Goal: Task Accomplishment & Management: Manage account settings

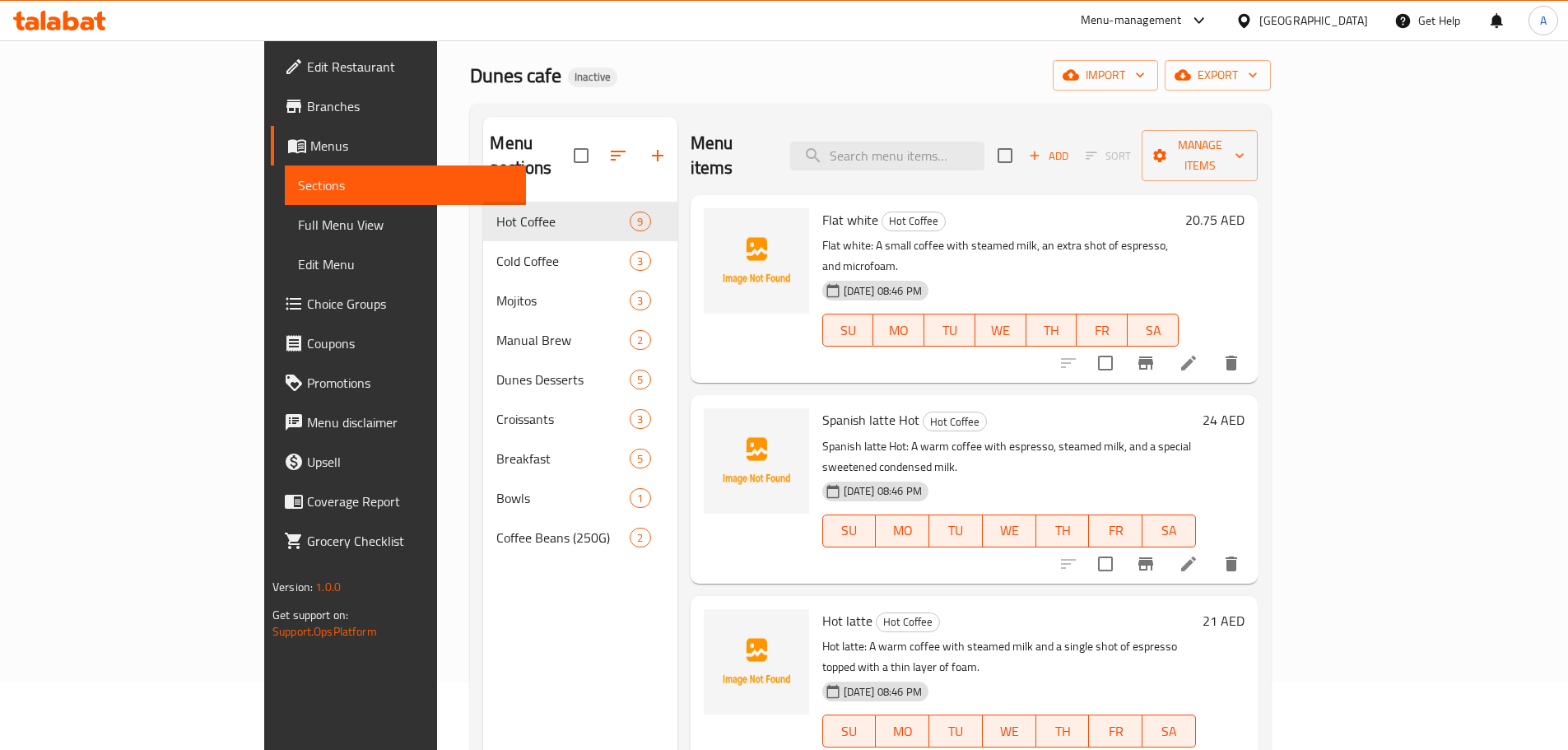
scroll to position [66, 0]
click at [1271, 87] on button "export" at bounding box center [1217, 76] width 107 height 30
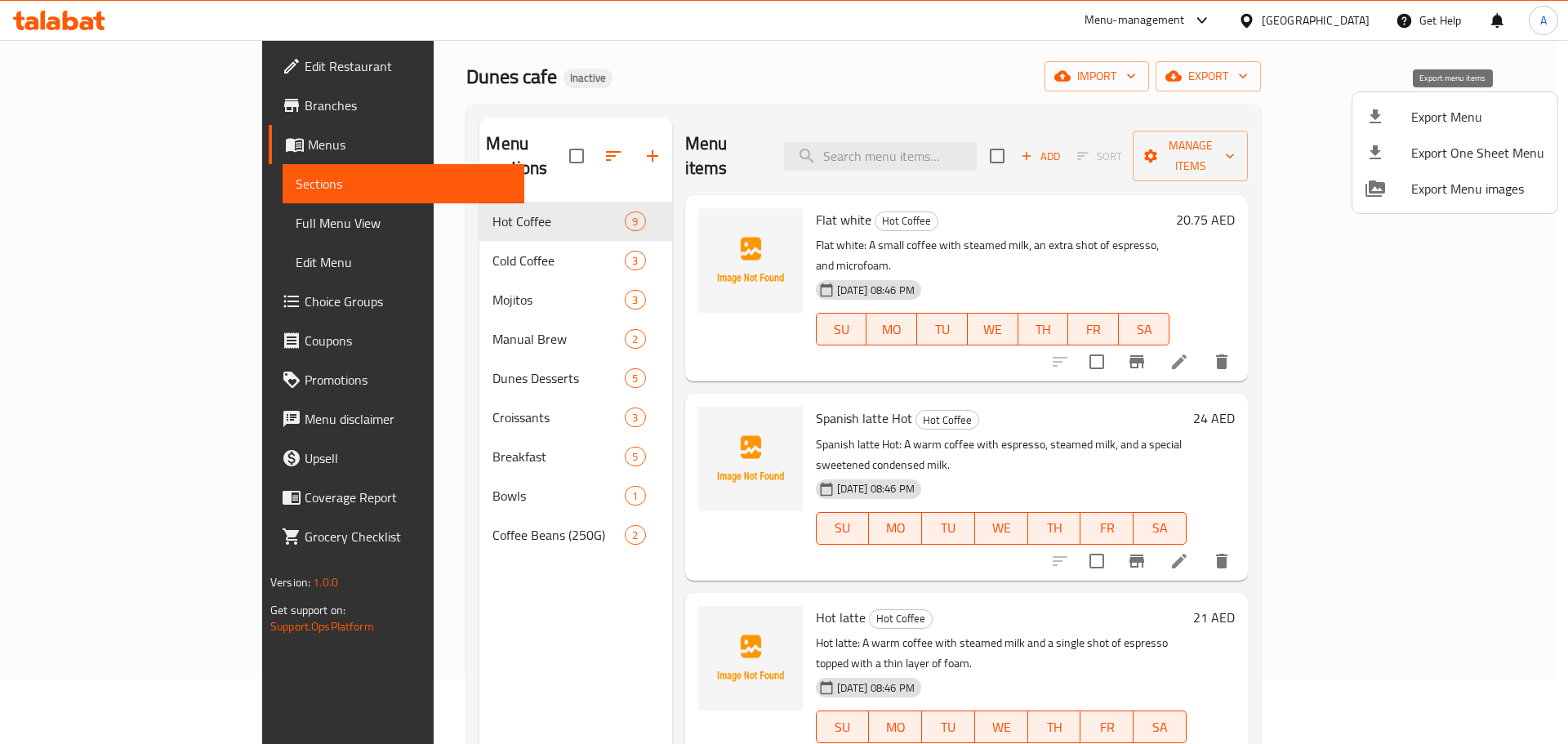
click at [1413, 124] on span "Export Menu" at bounding box center [1477, 116] width 133 height 19
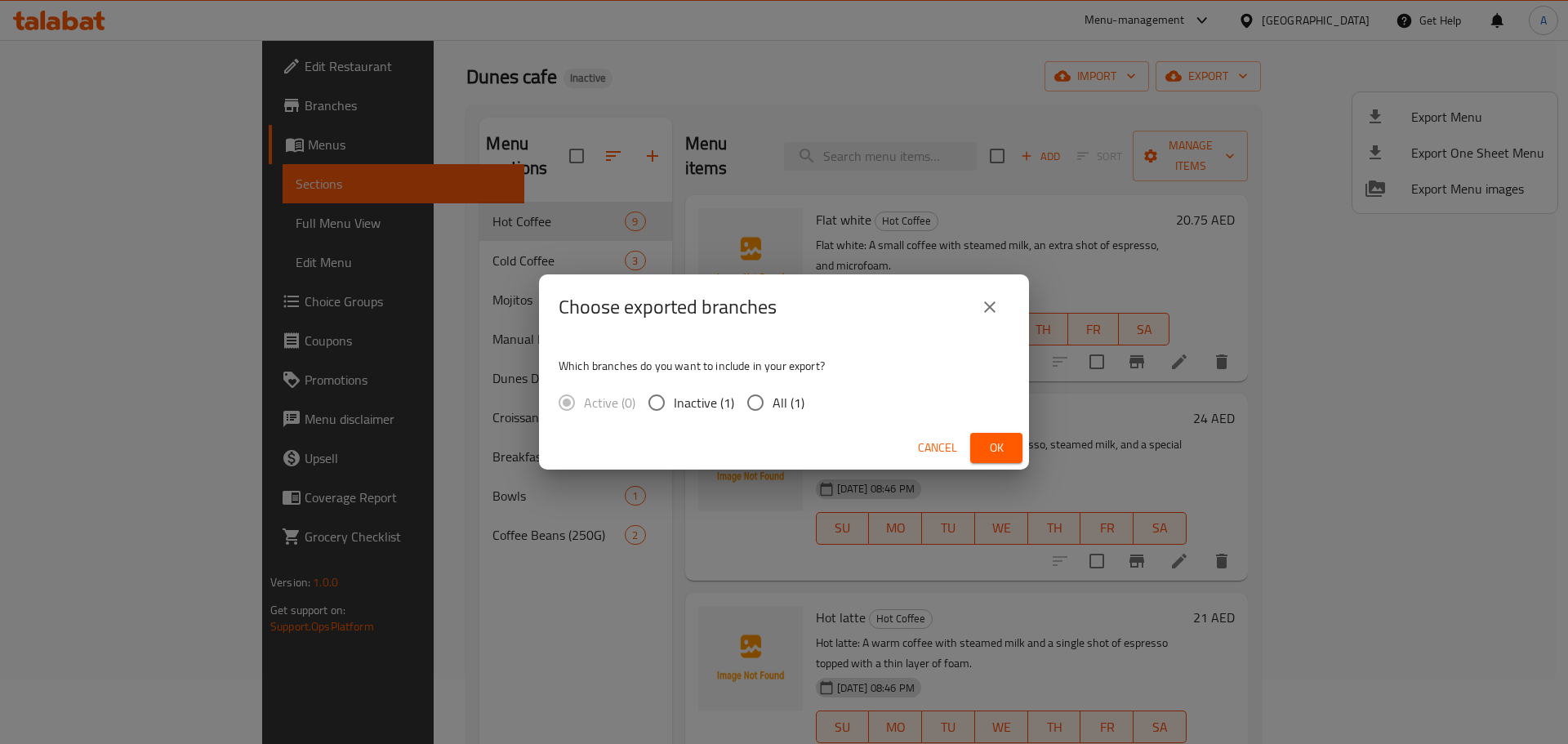
click at [781, 396] on span "All (1)" at bounding box center [788, 403] width 32 height 19
click at [773, 396] on input "All (1)" at bounding box center [754, 402] width 34 height 34
radio input "true"
drag, startPoint x: 961, startPoint y: 436, endPoint x: 983, endPoint y: 441, distance: 22.6
click at [962, 436] on button "Cancel" at bounding box center [938, 447] width 52 height 30
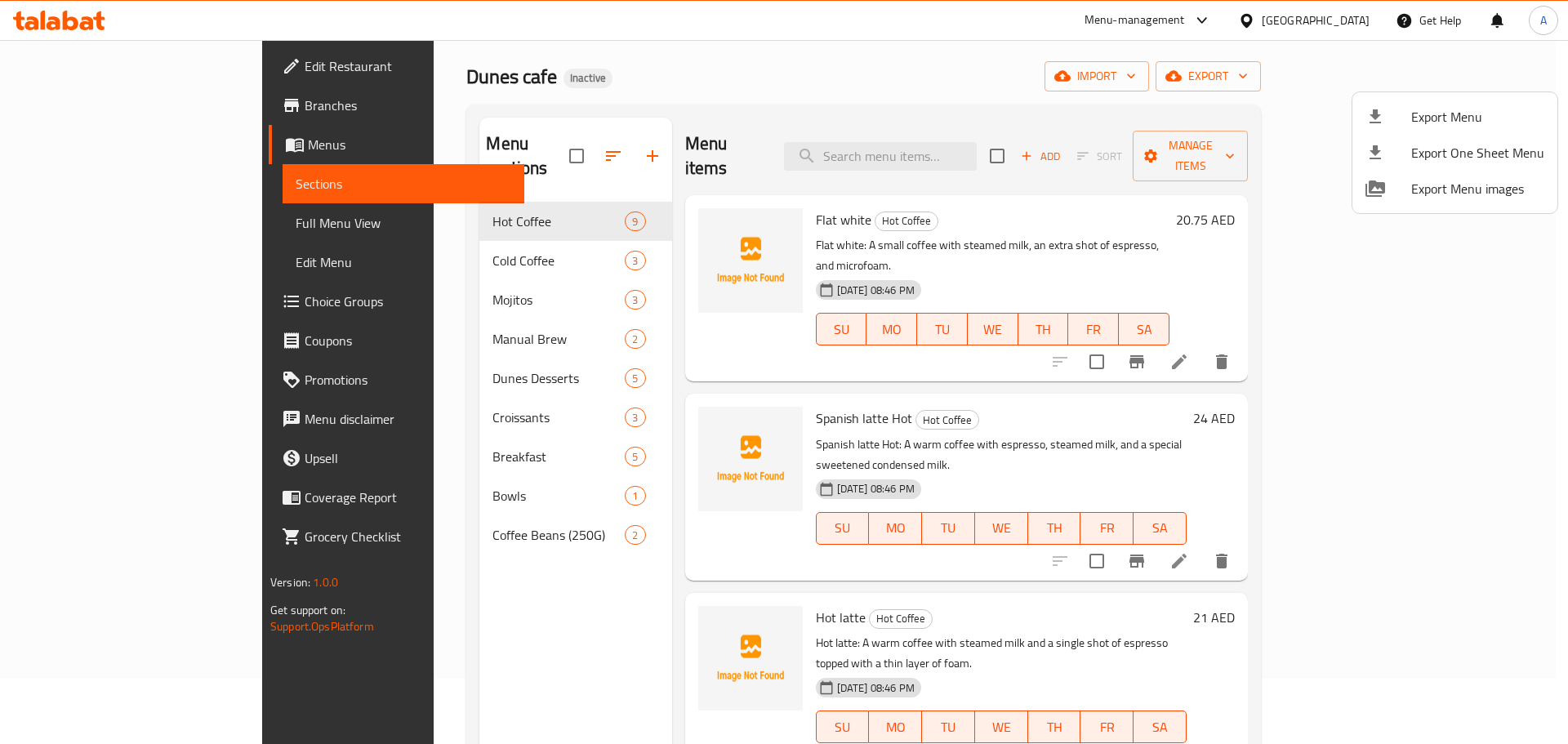
click at [1416, 113] on span "Export Menu" at bounding box center [1477, 116] width 133 height 19
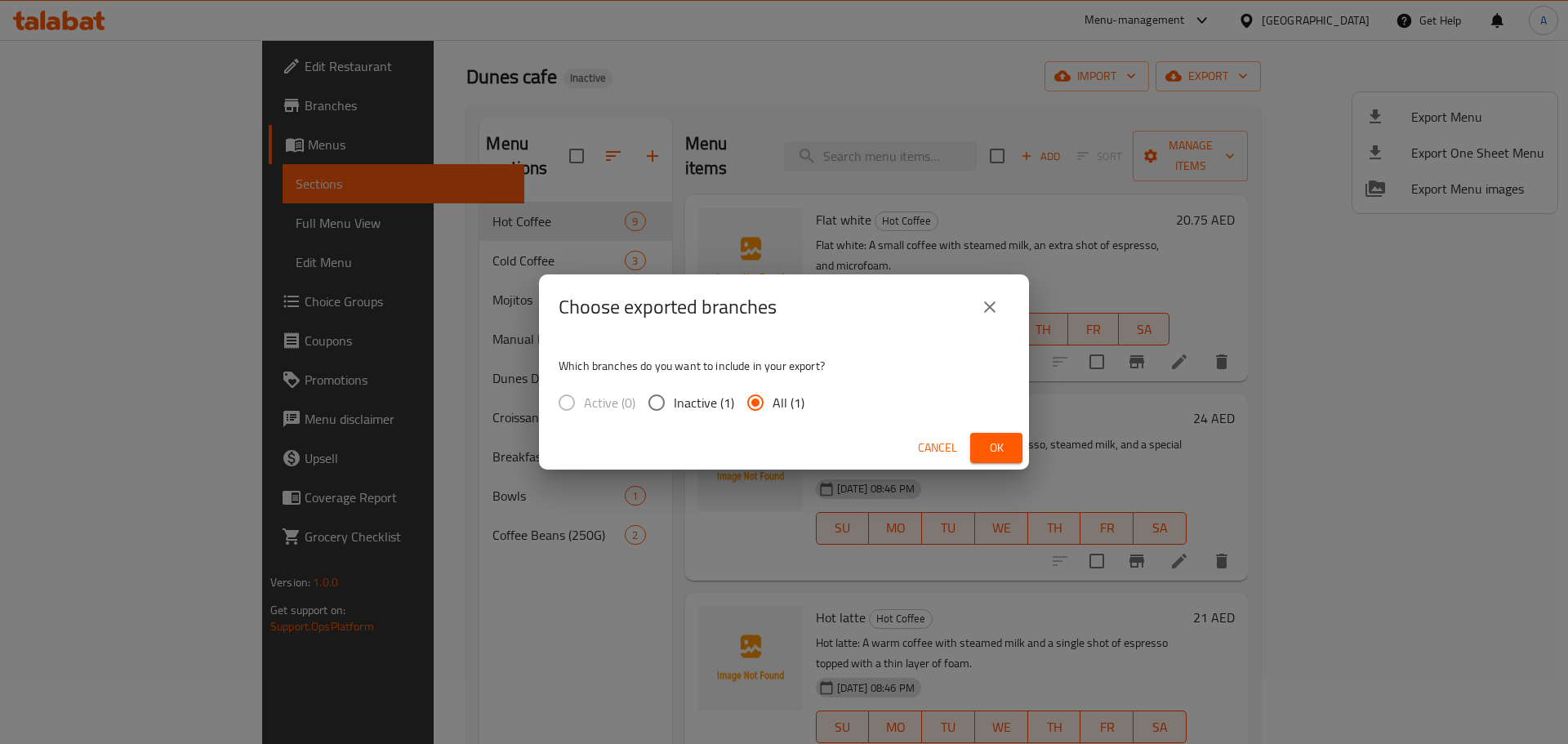
click at [978, 439] on button "Ok" at bounding box center [996, 447] width 52 height 30
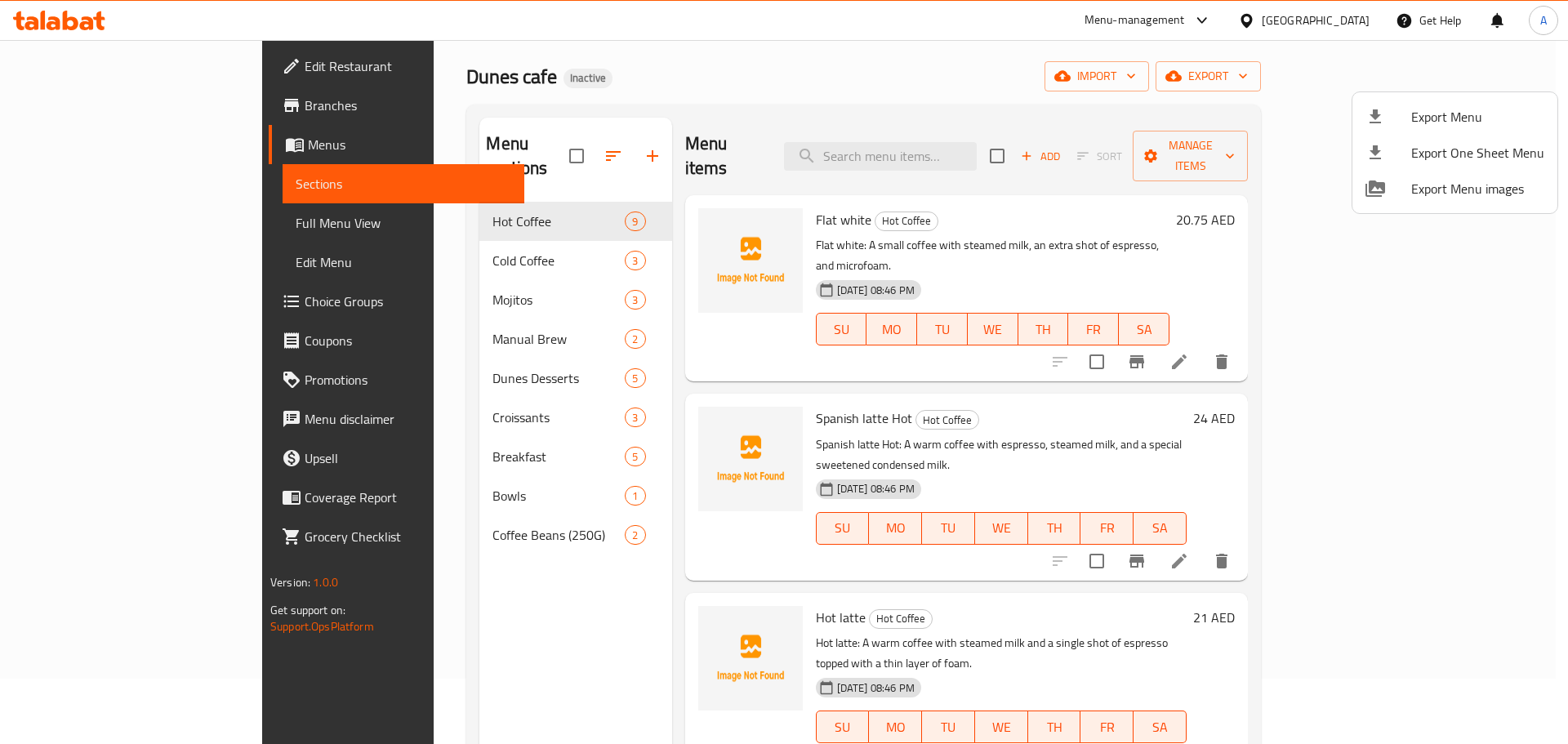
click at [49, 17] on div at bounding box center [784, 372] width 1568 height 744
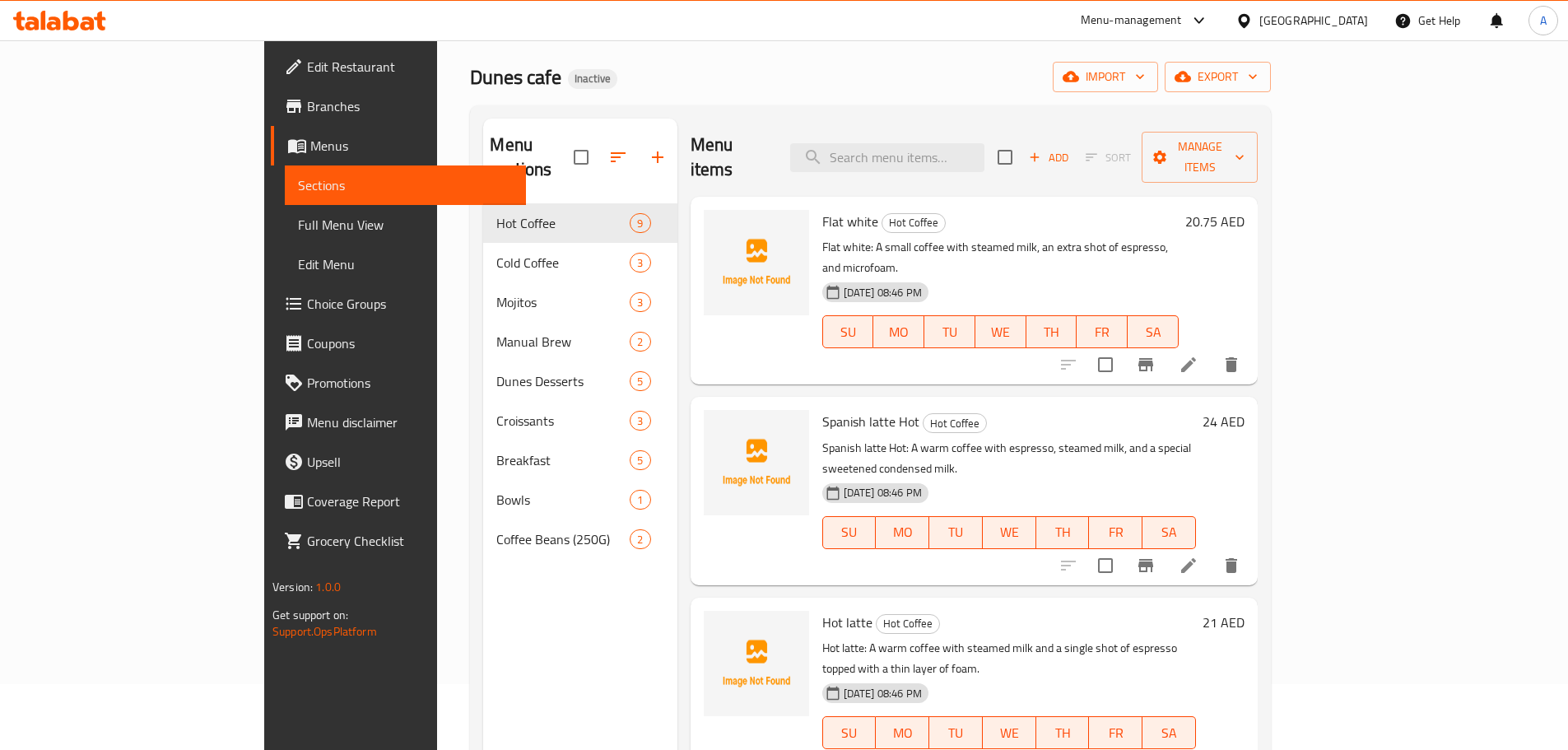
click at [50, 18] on icon at bounding box center [54, 23] width 14 height 14
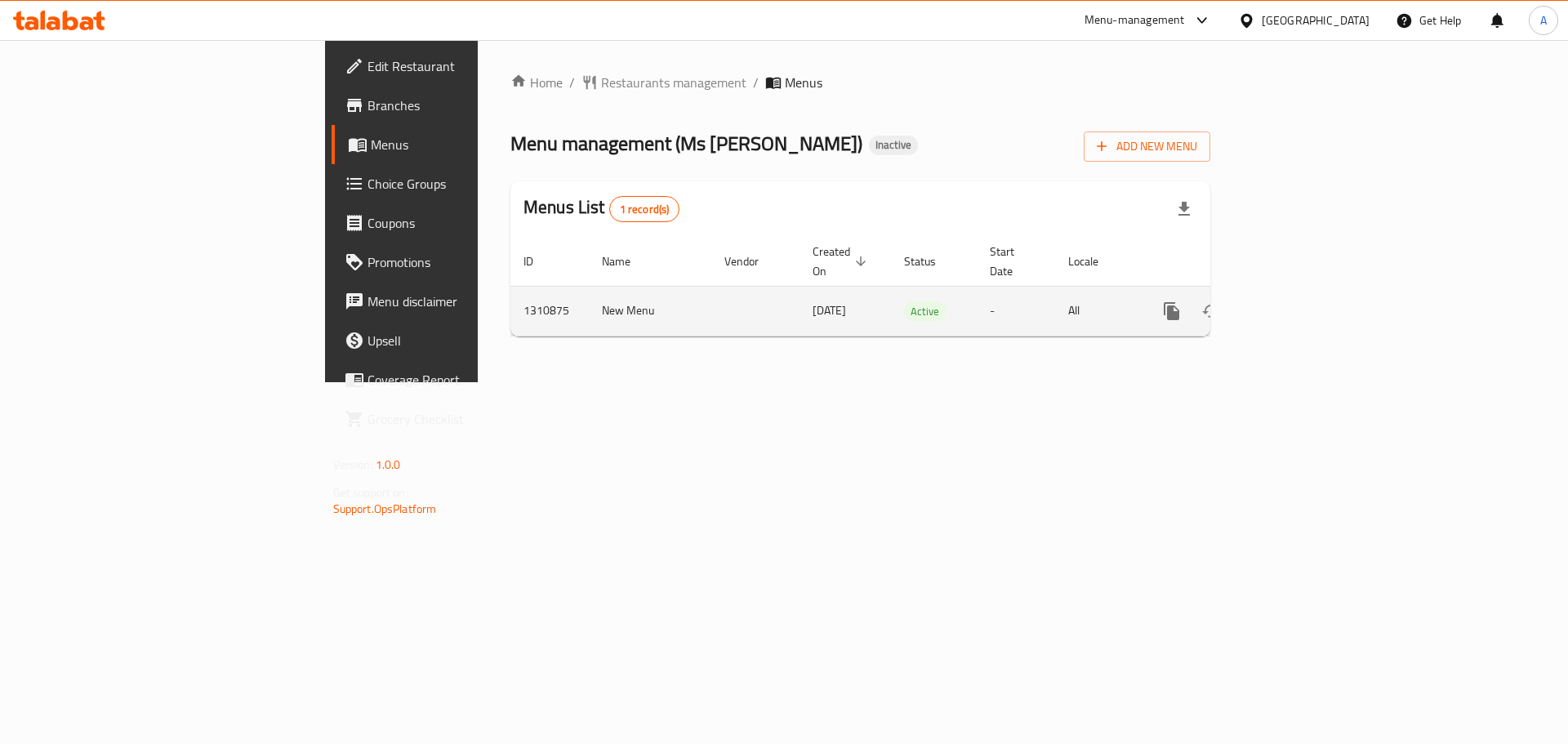
click at [1299, 302] on icon "enhanced table" at bounding box center [1289, 311] width 19 height 19
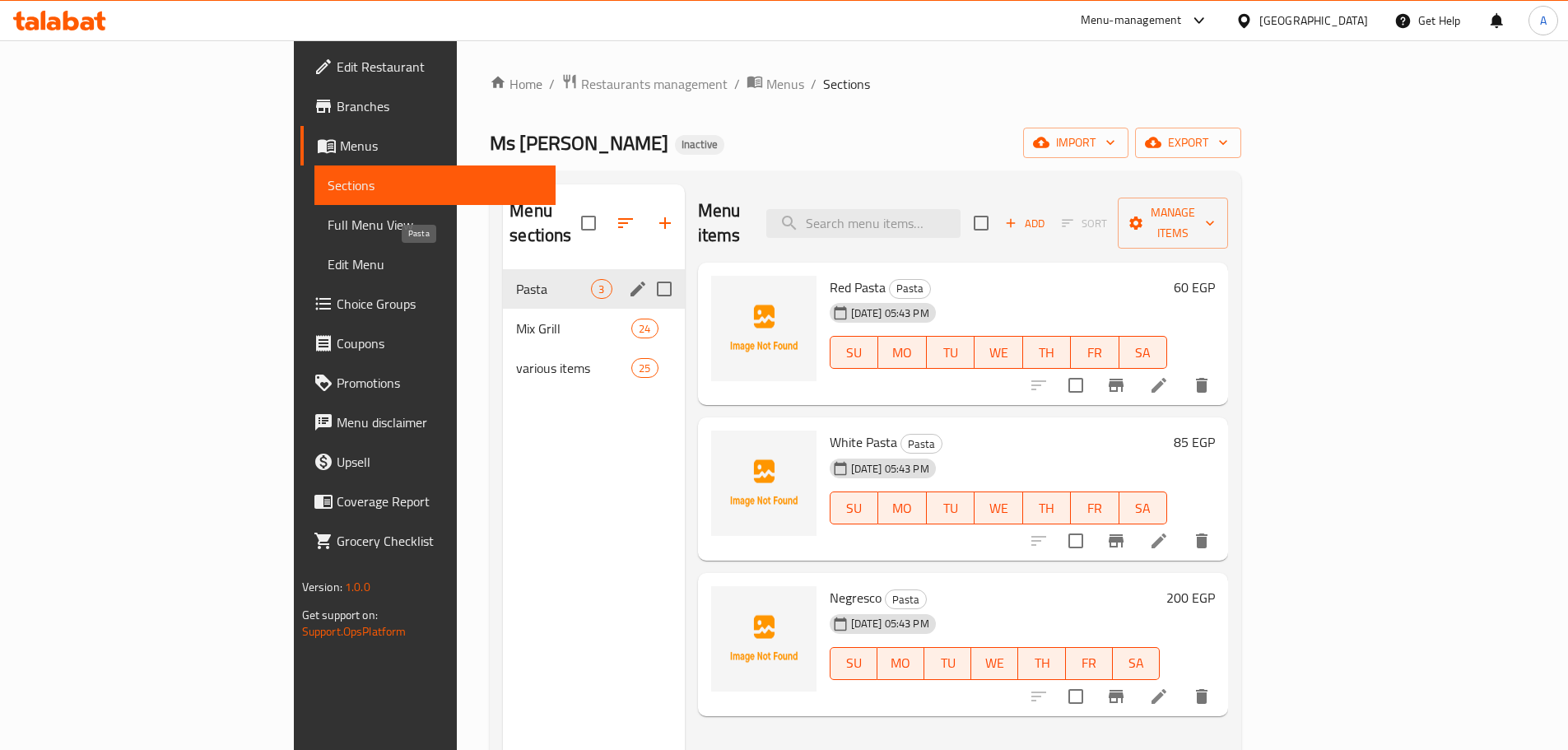
click at [516, 279] on span "Pasta" at bounding box center [553, 288] width 75 height 20
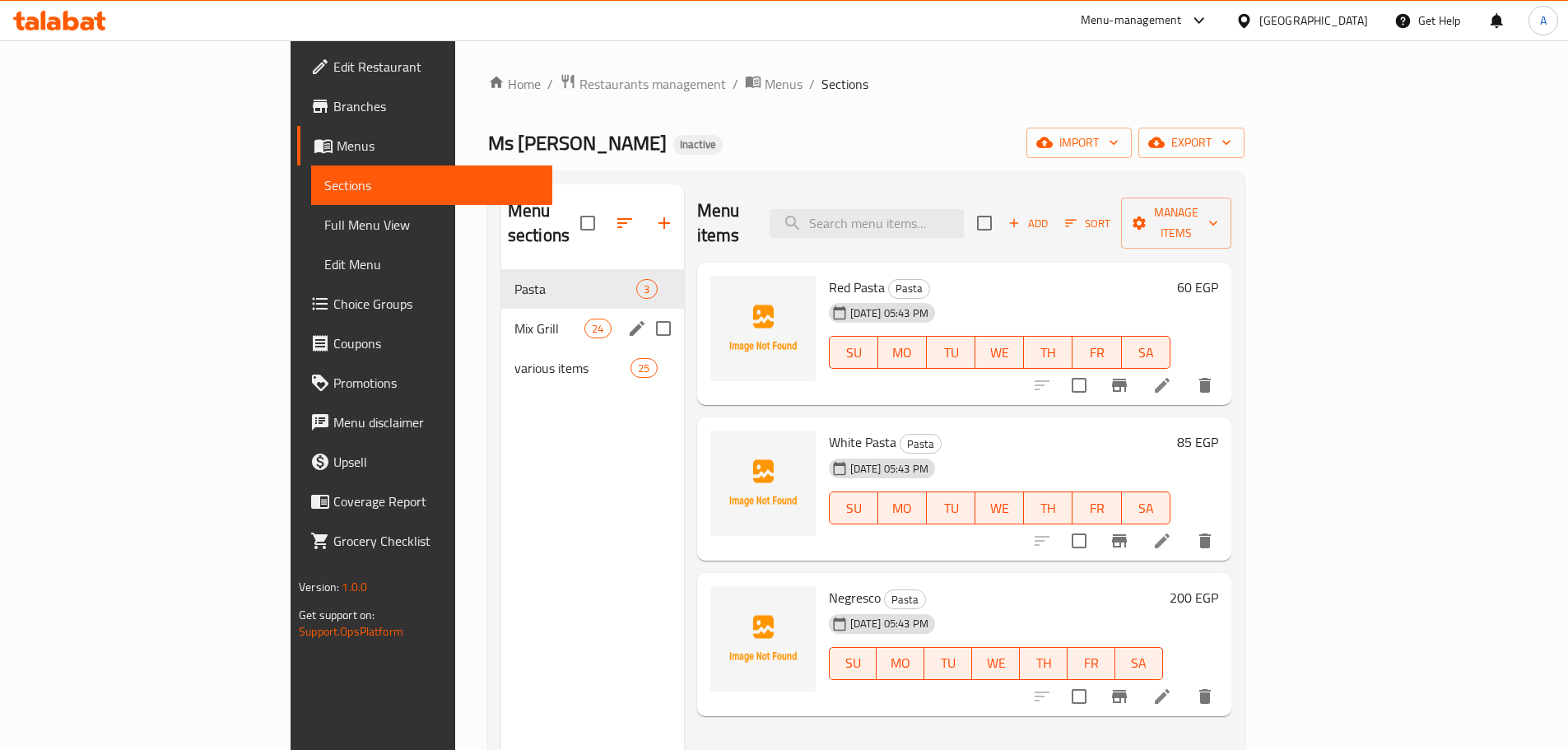
click at [501, 309] on div "Mix Grill 24" at bounding box center [592, 329] width 183 height 39
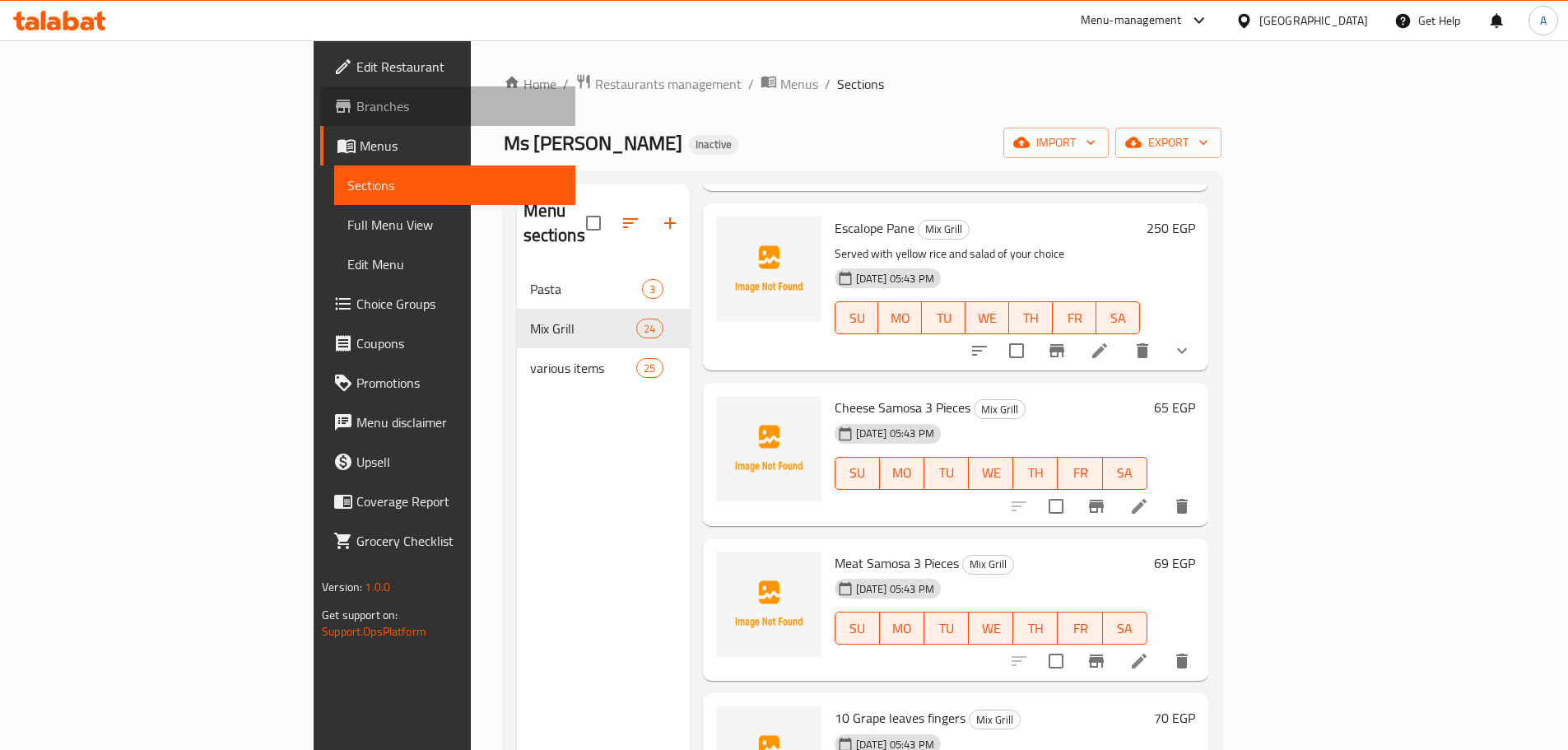
click at [357, 107] on span "Branches" at bounding box center [459, 107] width 206 height 20
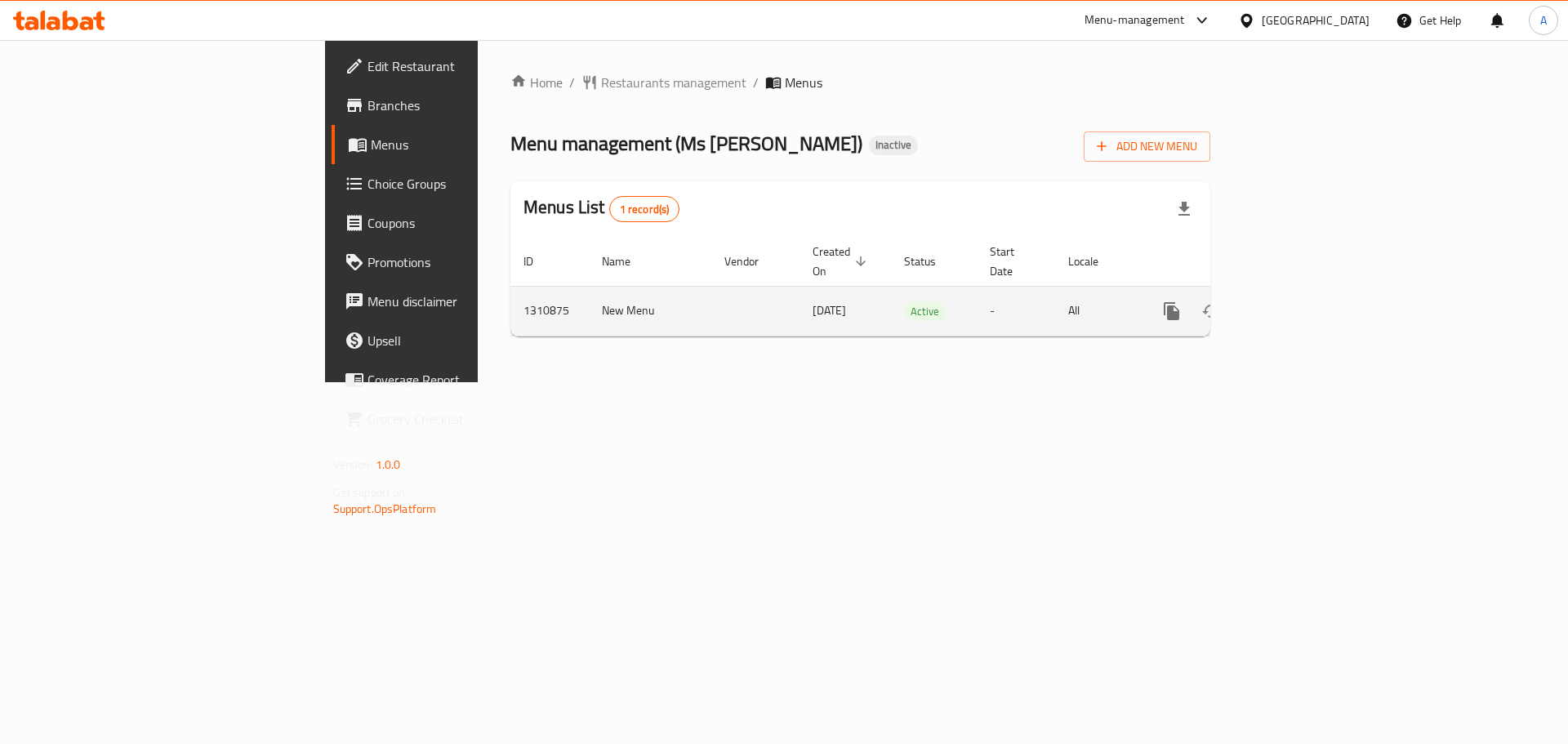
click at [1299, 302] on icon "enhanced table" at bounding box center [1289, 311] width 19 height 19
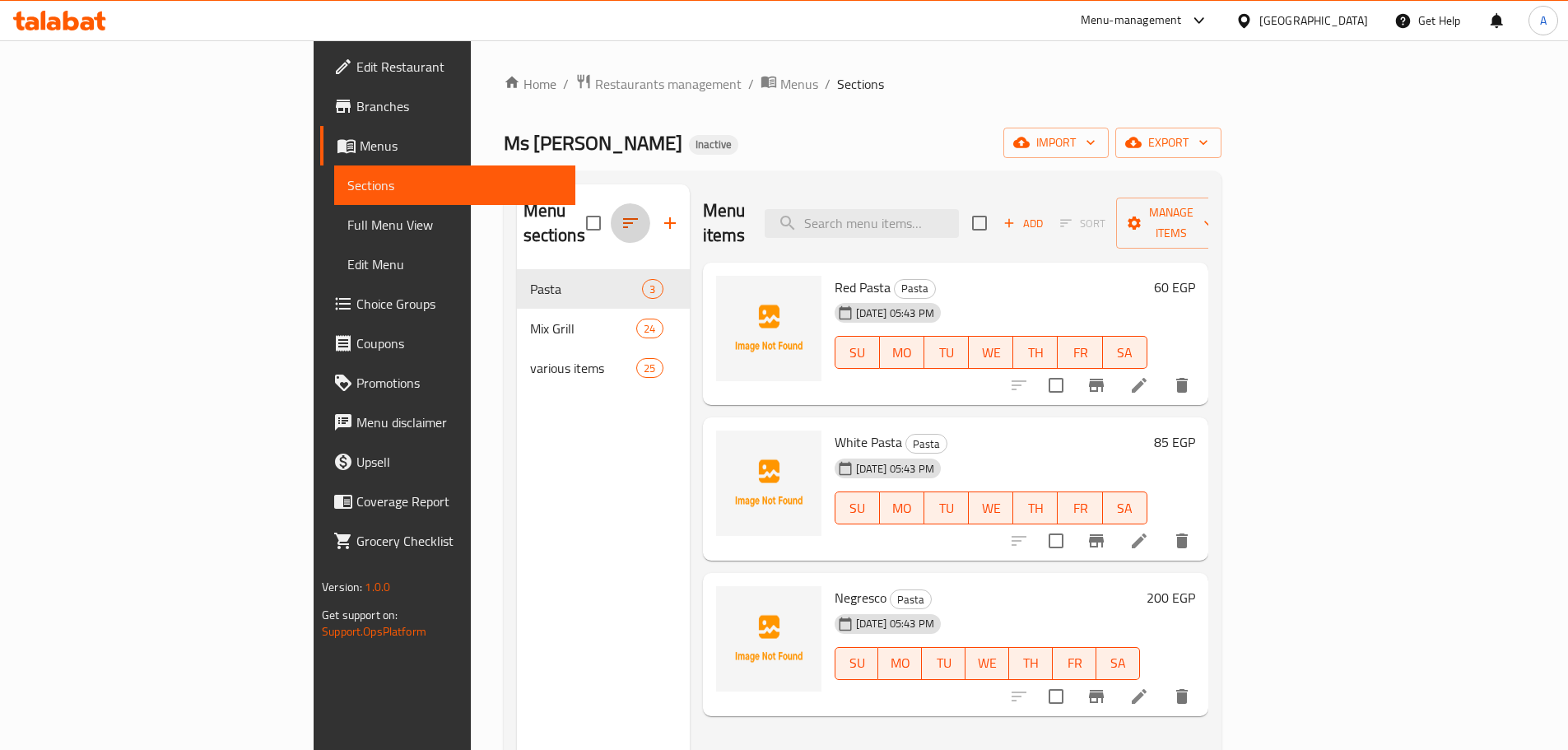
click at [621, 221] on icon "button" at bounding box center [631, 223] width 20 height 20
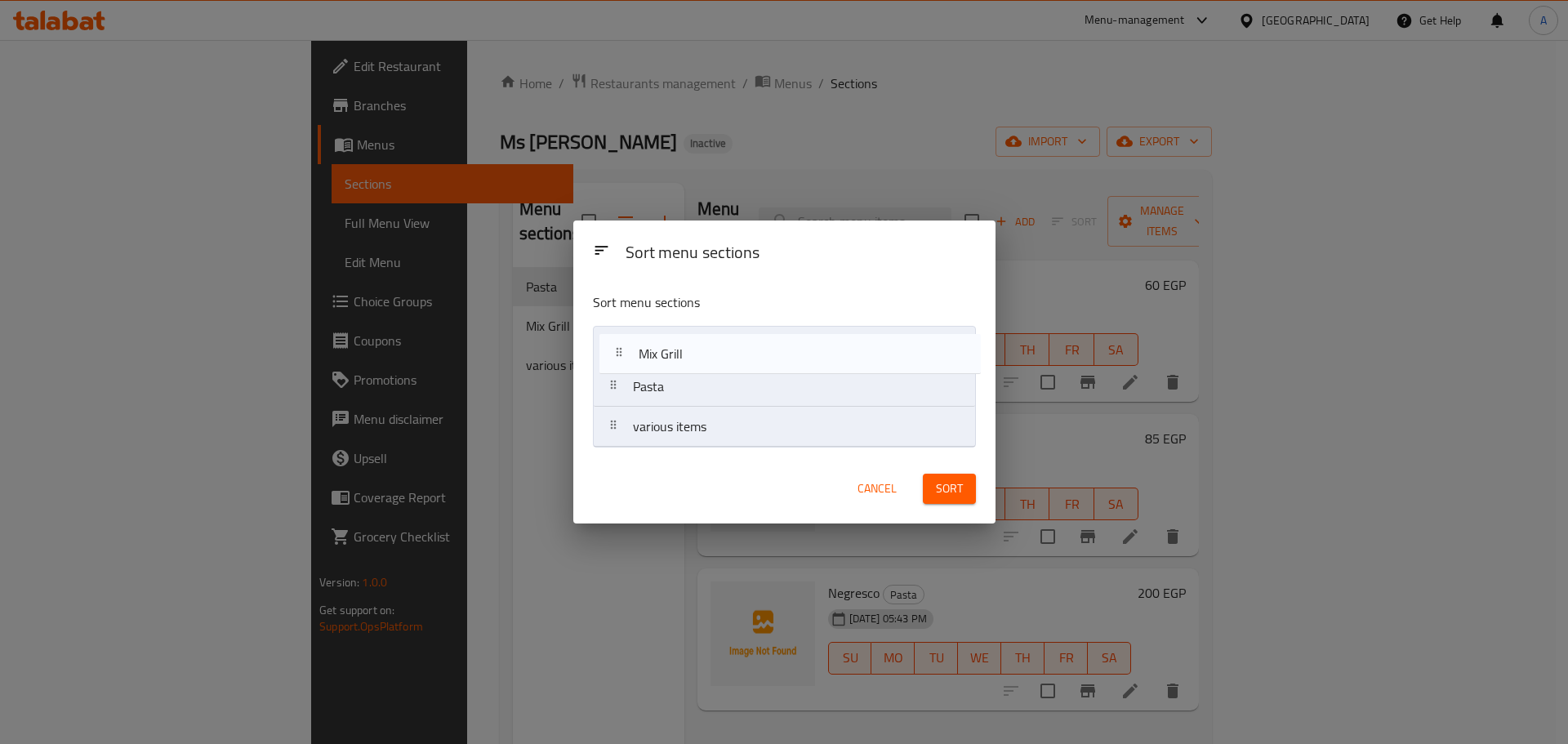
drag, startPoint x: 675, startPoint y: 390, endPoint x: 683, endPoint y: 351, distance: 39.8
click at [683, 351] on nav "Pasta Mix Grill various items" at bounding box center [784, 386] width 383 height 121
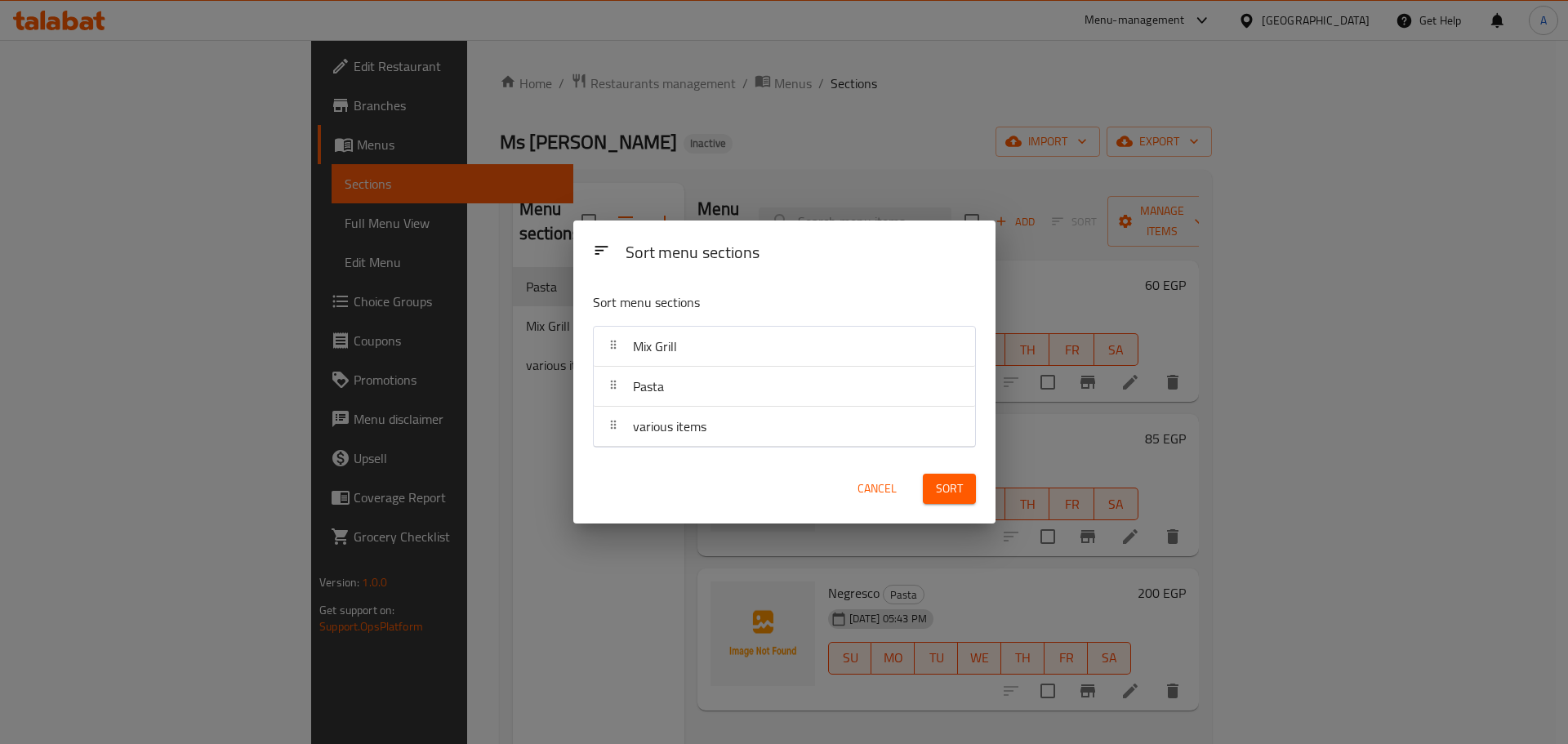
click at [956, 483] on span "Sort" at bounding box center [949, 488] width 27 height 20
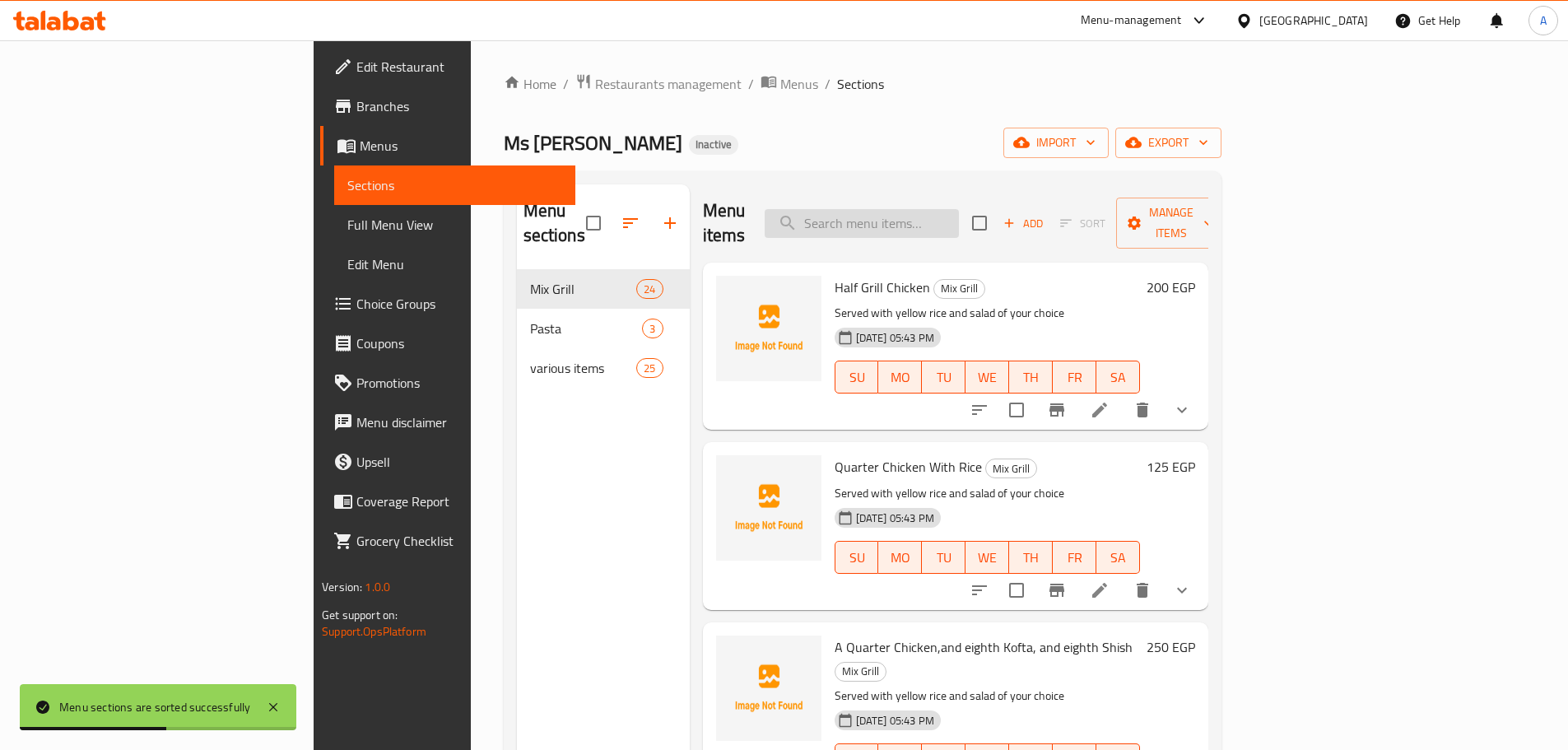
click at [959, 216] on input "search" at bounding box center [861, 223] width 195 height 28
paste input "فته لحمه"
type input "فته لحمه"
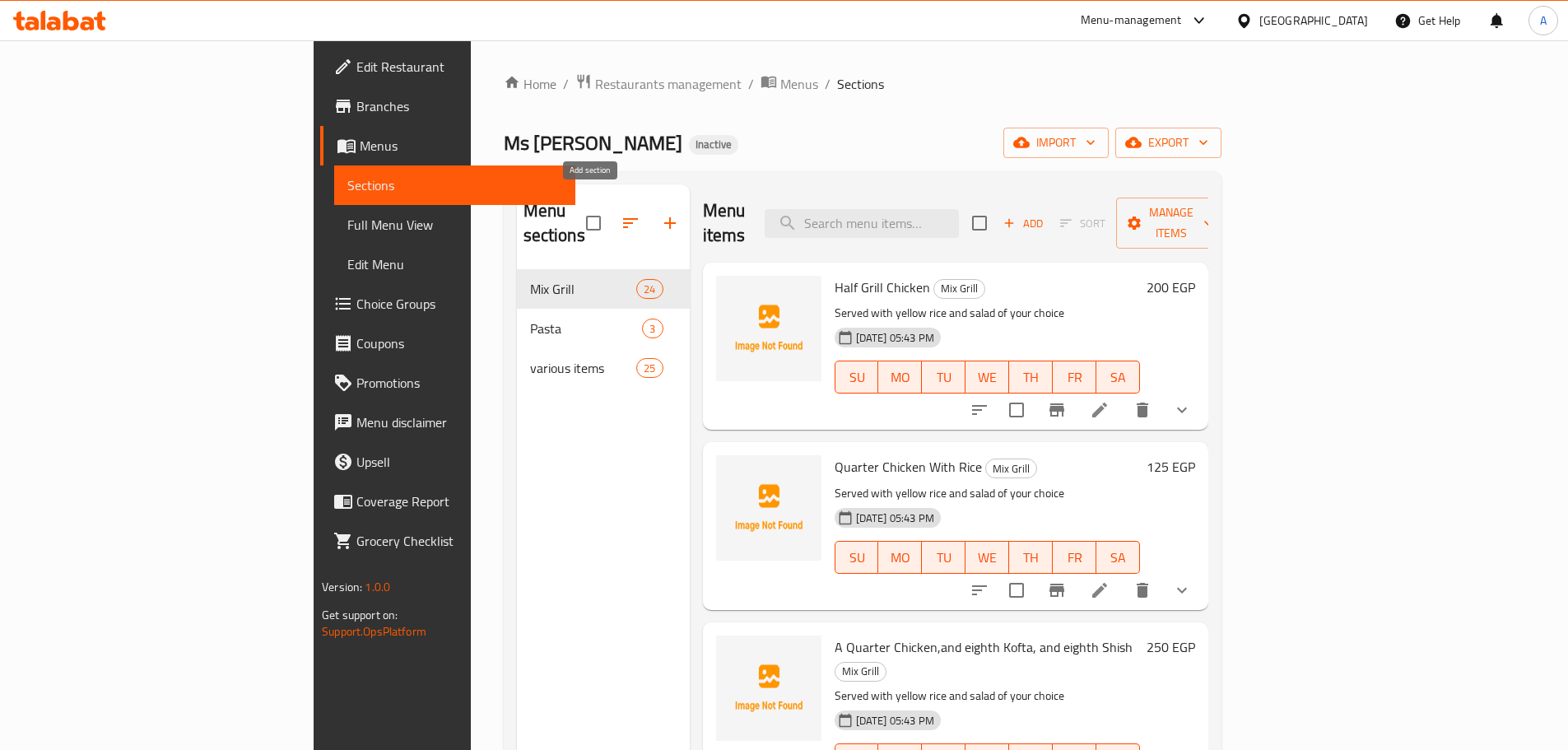
click at [660, 213] on icon "button" at bounding box center [670, 223] width 20 height 20
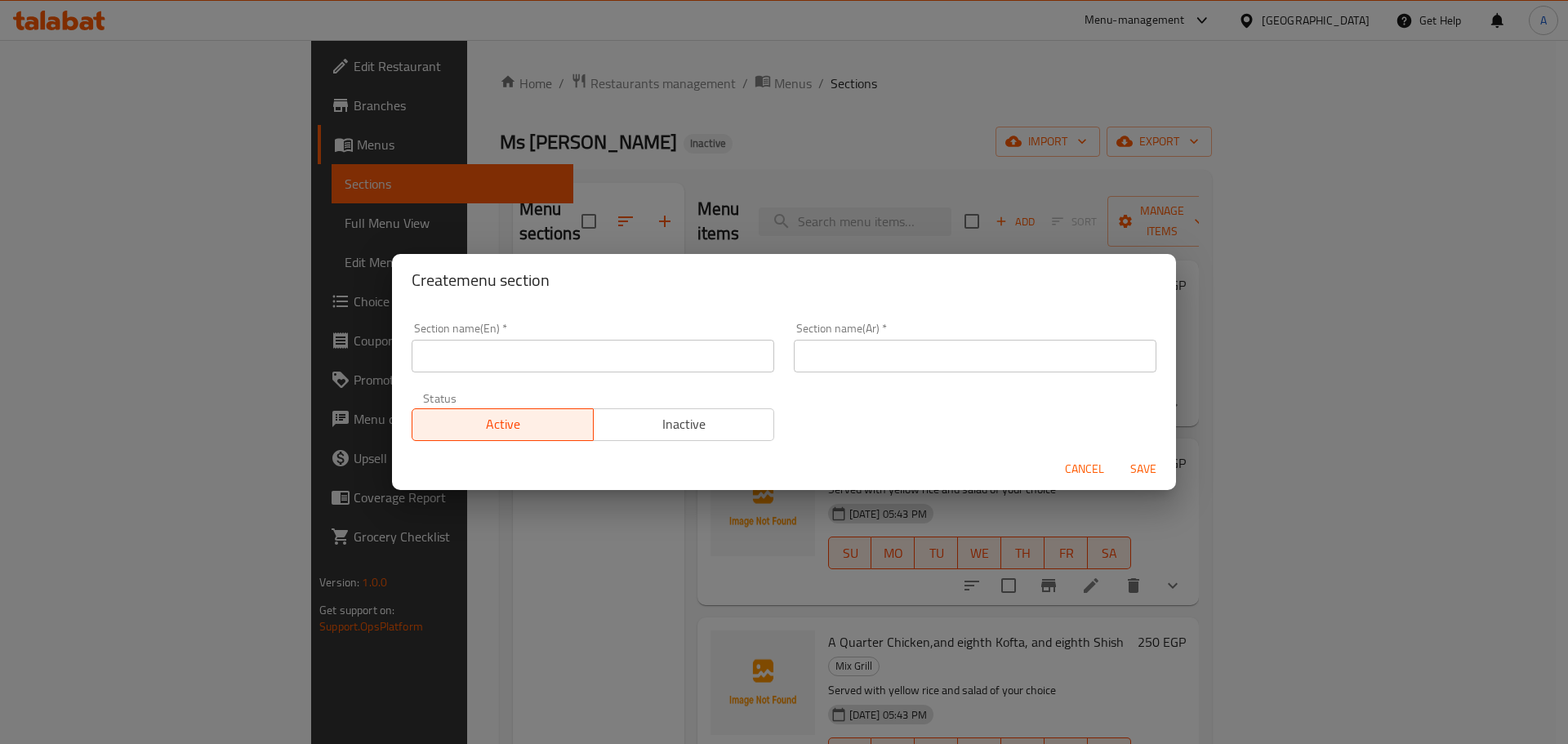
click at [623, 347] on input "text" at bounding box center [592, 356] width 363 height 33
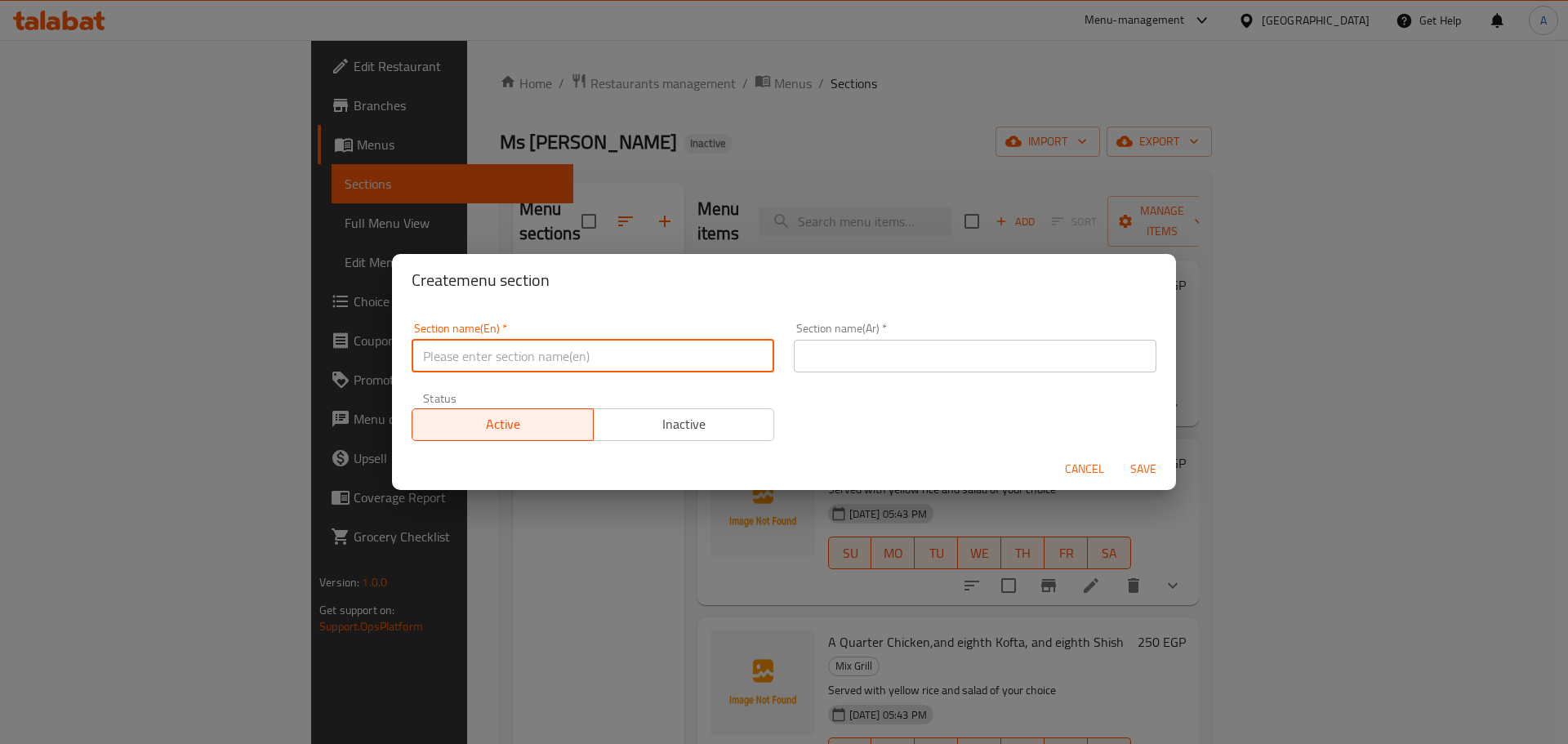
type input "v"
type input "Variety Items"
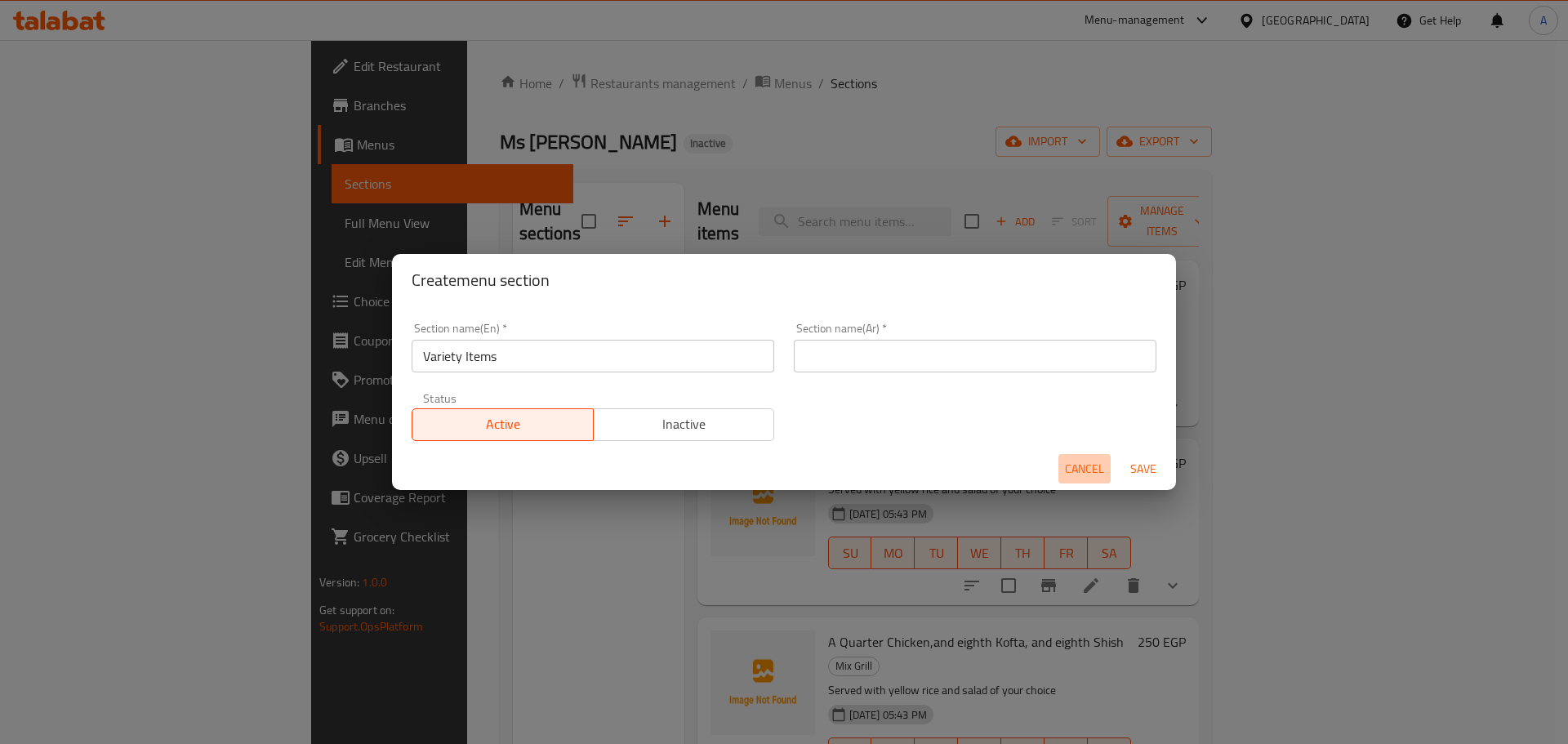
click at [1072, 470] on span "Cancel" at bounding box center [1084, 469] width 39 height 20
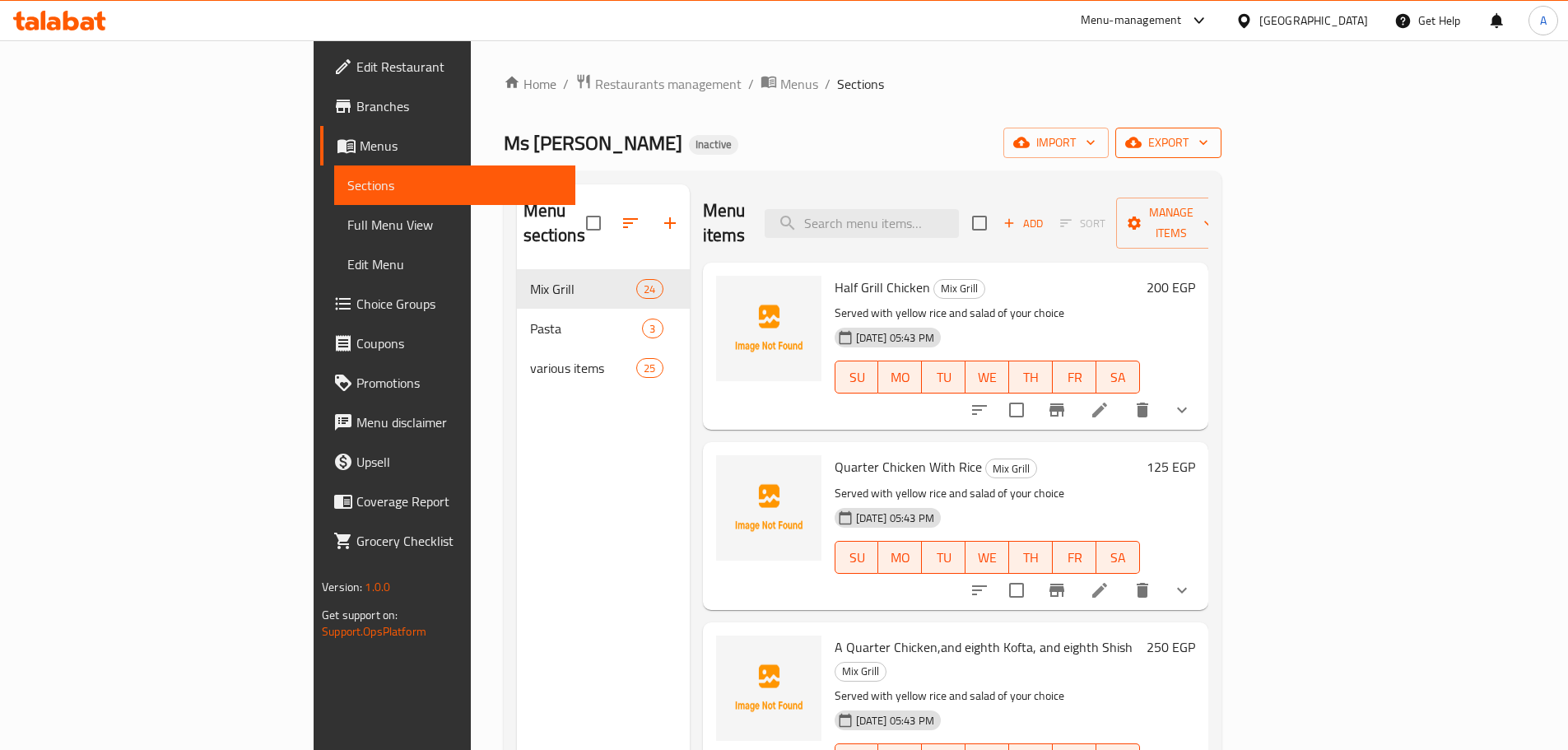
click at [1222, 154] on button "export" at bounding box center [1168, 143] width 107 height 30
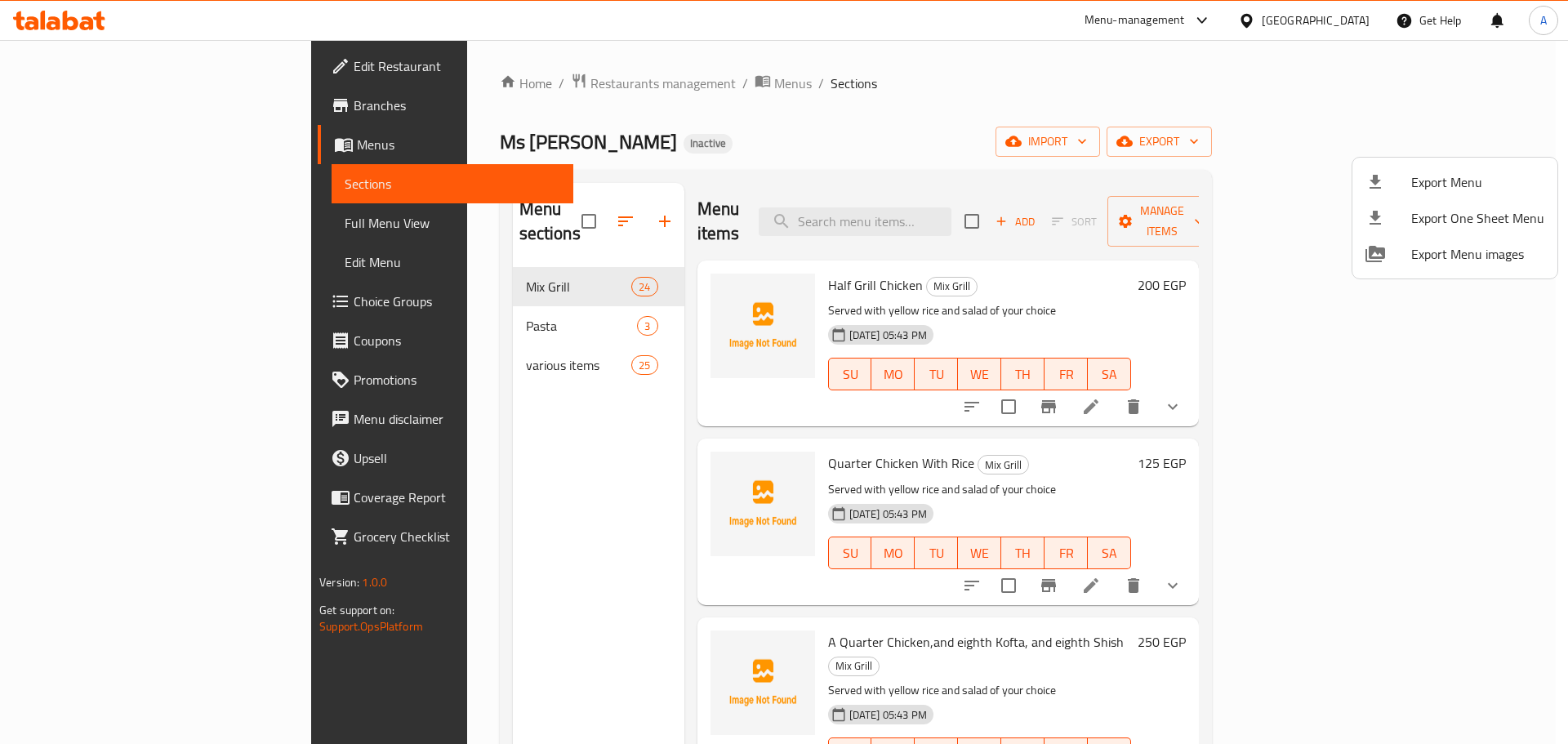
click at [1434, 182] on span "Export Menu" at bounding box center [1477, 182] width 133 height 19
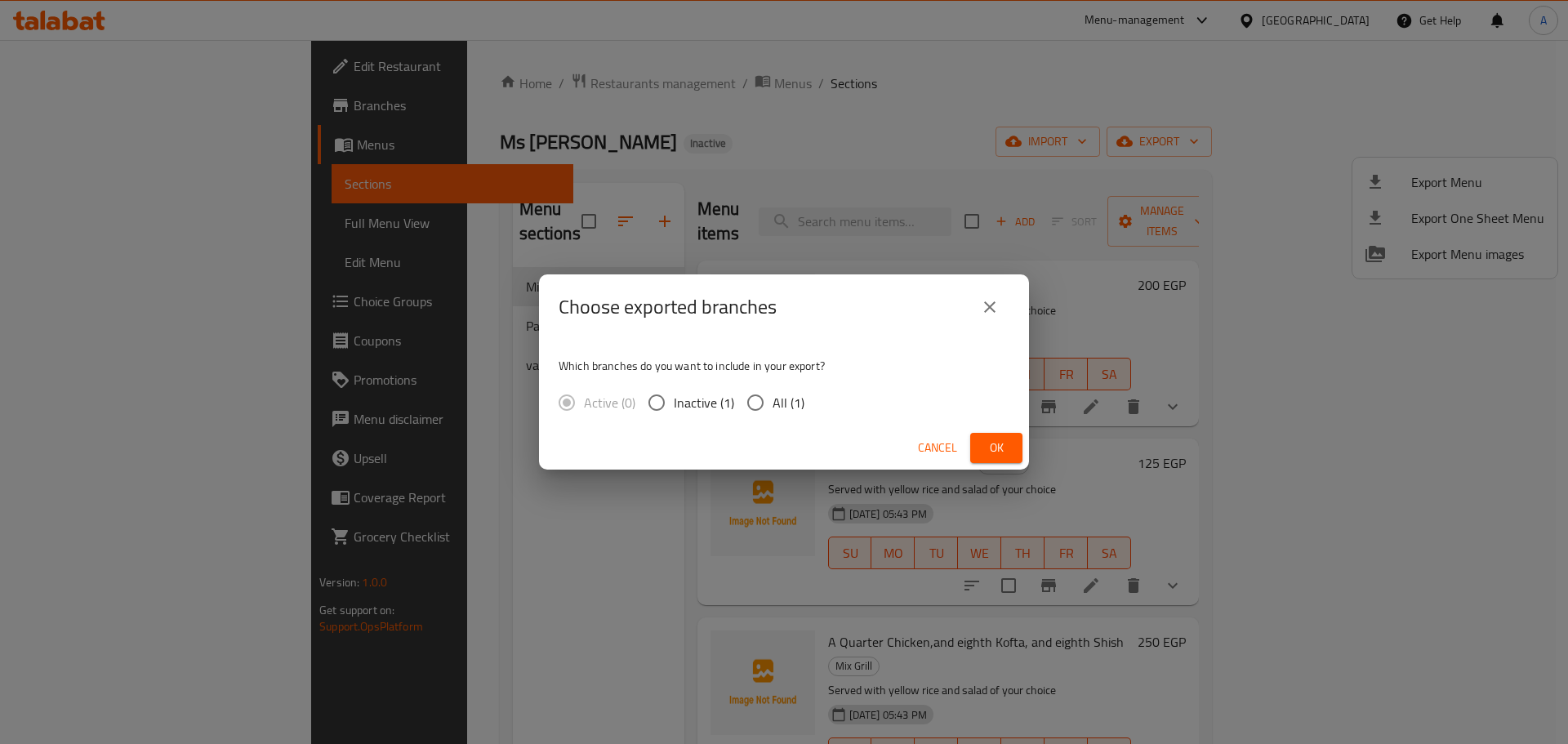
click at [777, 421] on div "Which branches do you want to include in your export? Active (0) Inactive (1) A…" at bounding box center [784, 382] width 490 height 86
click at [779, 412] on span "All (1)" at bounding box center [788, 403] width 32 height 19
click at [773, 414] on input "All (1)" at bounding box center [754, 402] width 34 height 34
radio input "true"
click at [1015, 452] on button "Ok" at bounding box center [996, 447] width 52 height 30
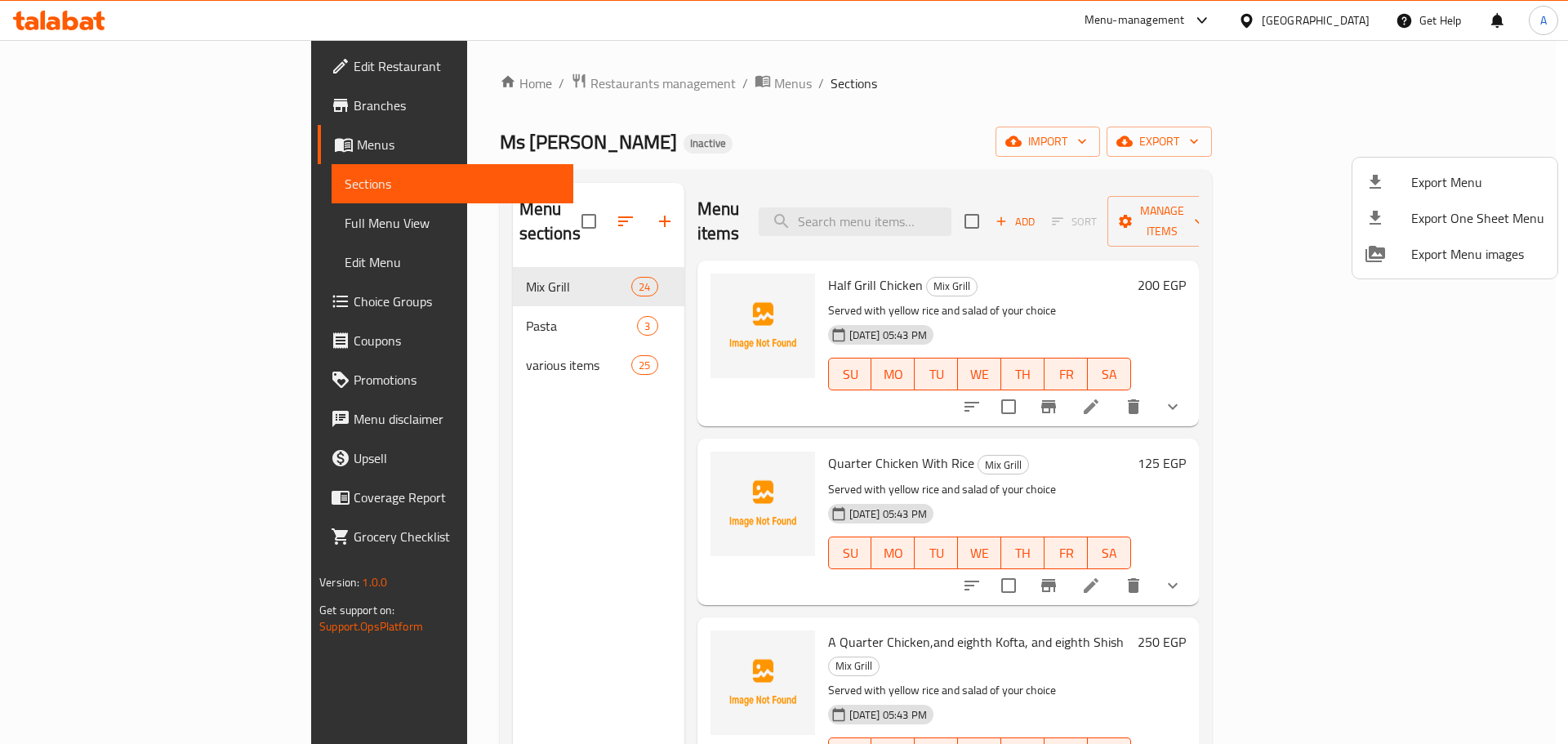
click at [504, 191] on div at bounding box center [784, 372] width 1568 height 744
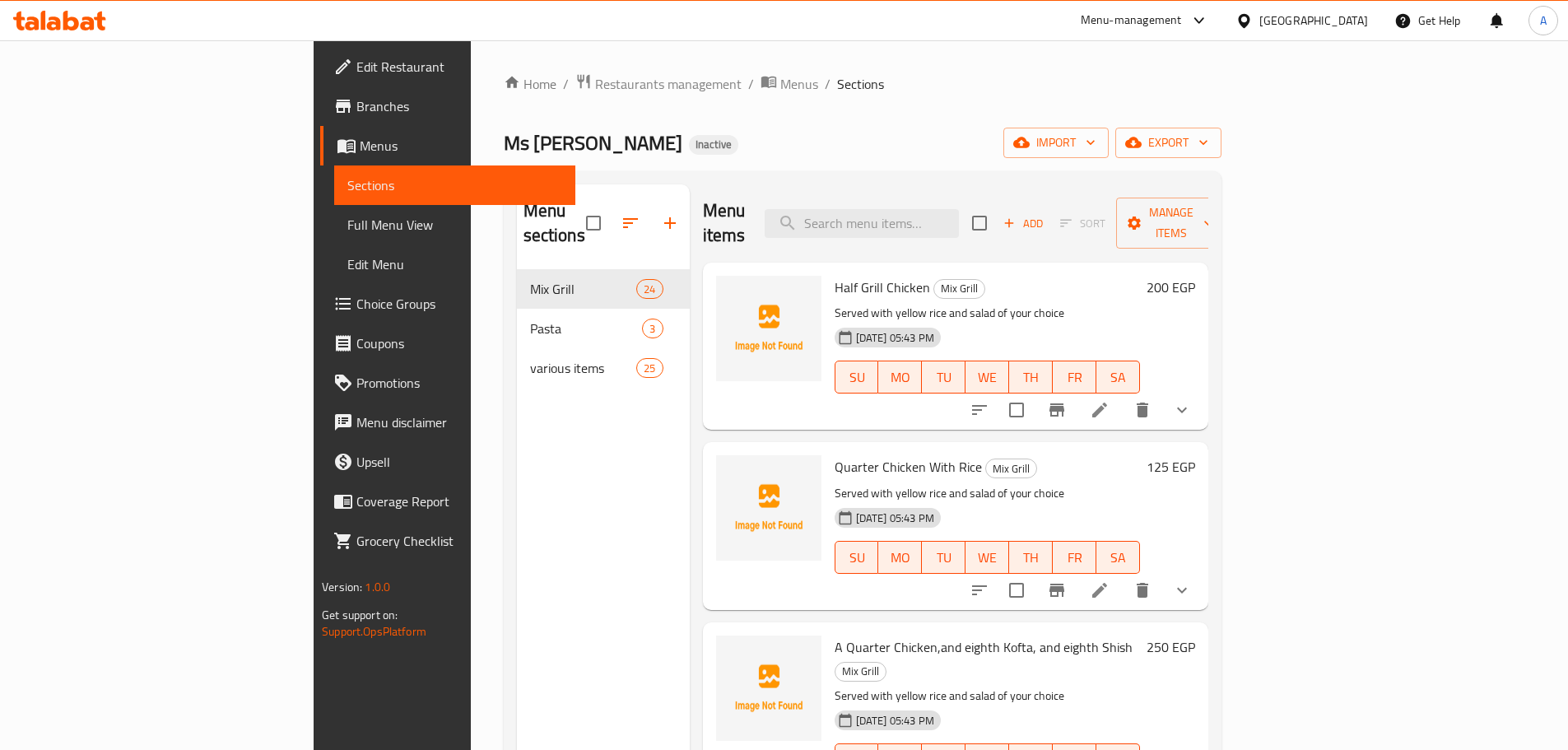
click at [576, 206] on input "checkbox" at bounding box center [592, 223] width 34 height 34
checkbox input "true"
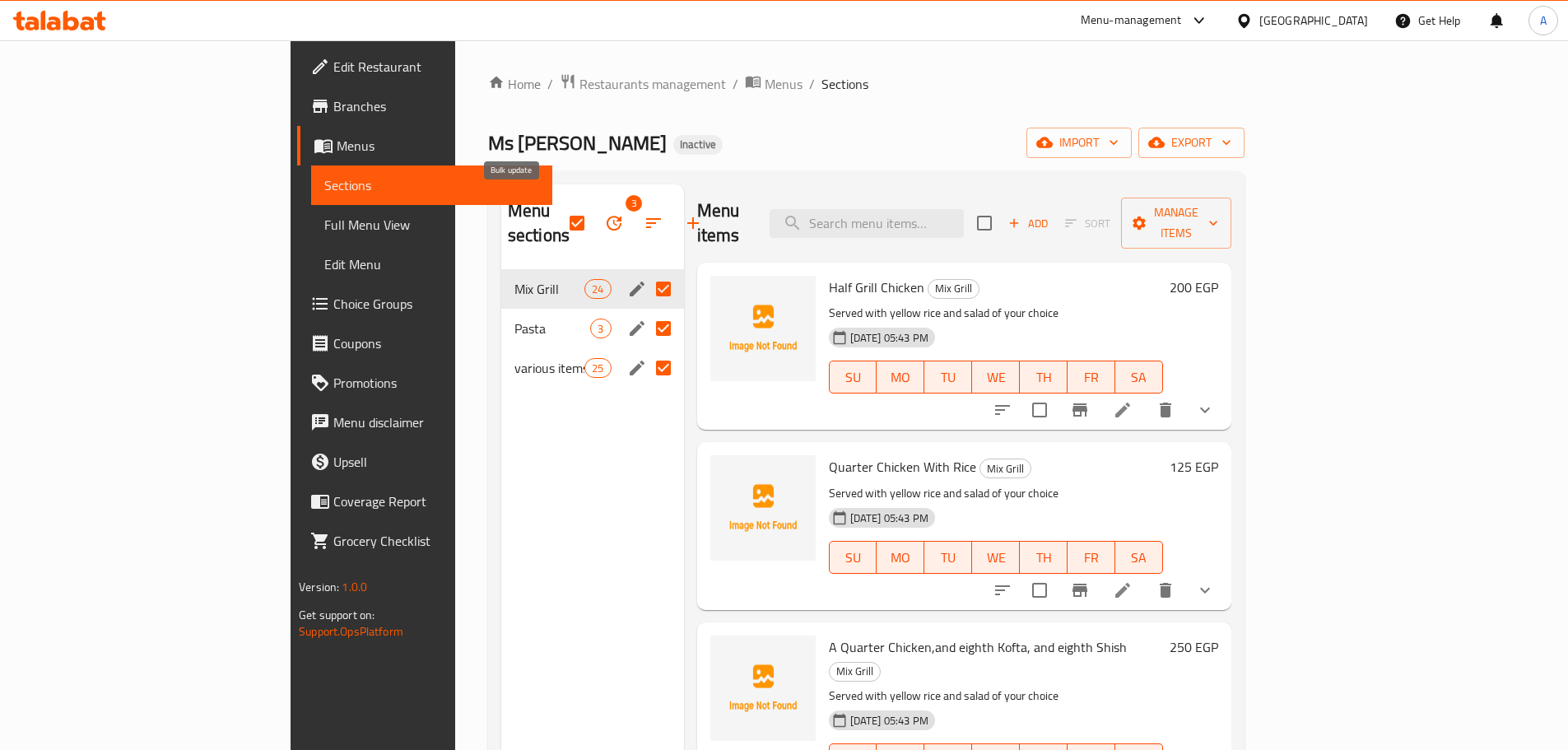
click at [604, 213] on icon "button" at bounding box center [614, 223] width 20 height 20
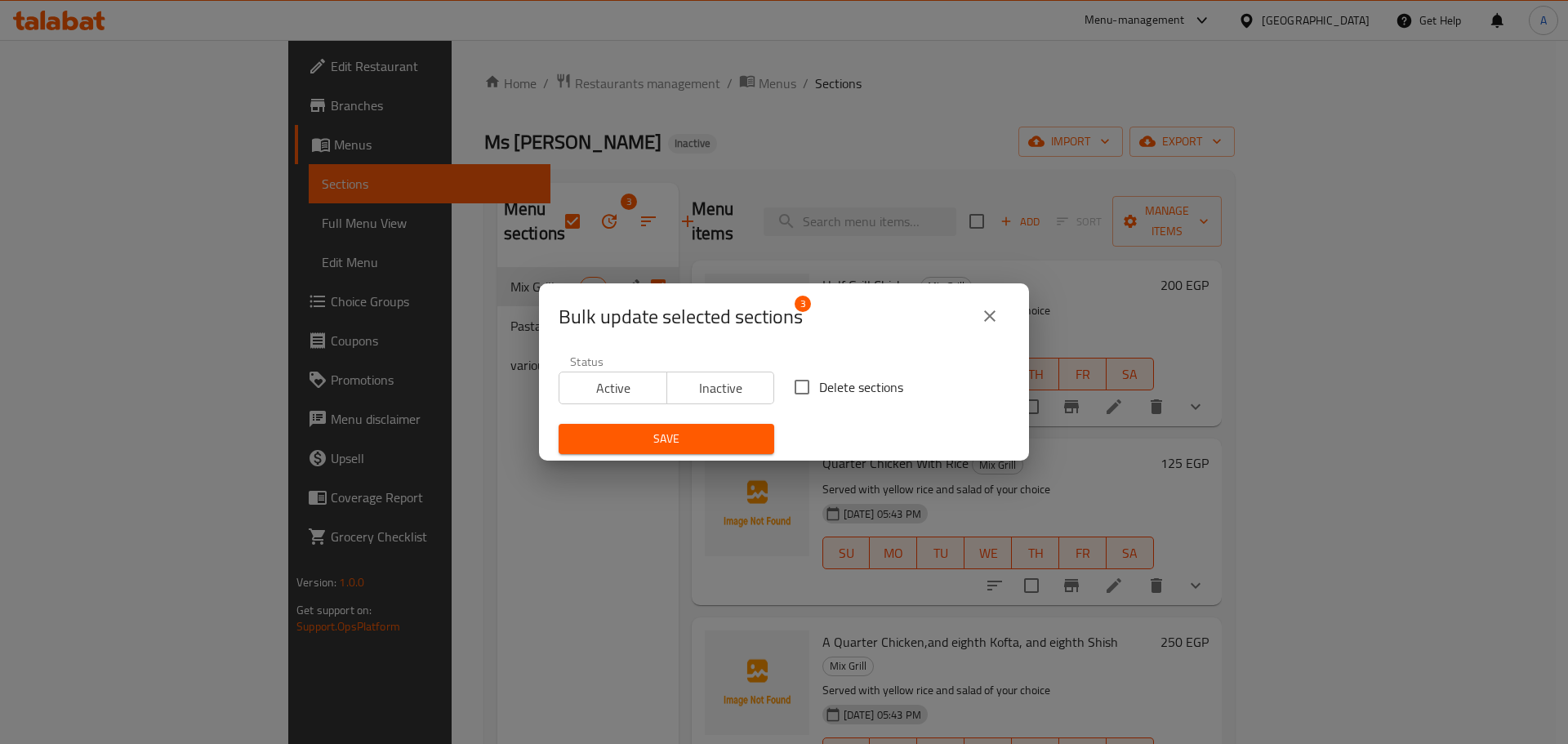
drag, startPoint x: 813, startPoint y: 382, endPoint x: 798, endPoint y: 392, distance: 18.0
click at [813, 382] on input "Delete sections" at bounding box center [801, 386] width 34 height 34
checkbox input "true"
click at [756, 437] on button "Save" at bounding box center [666, 438] width 215 height 30
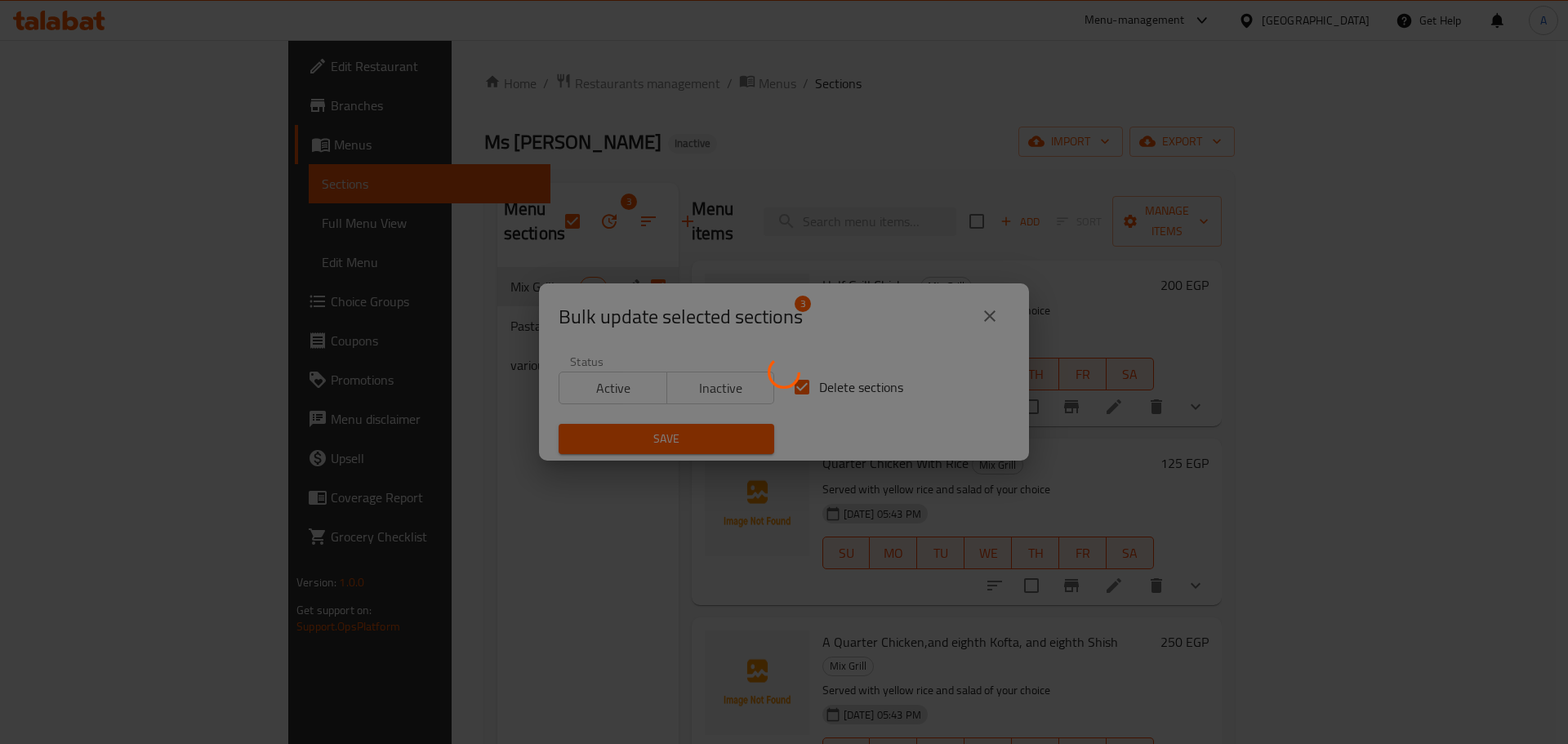
checkbox input "false"
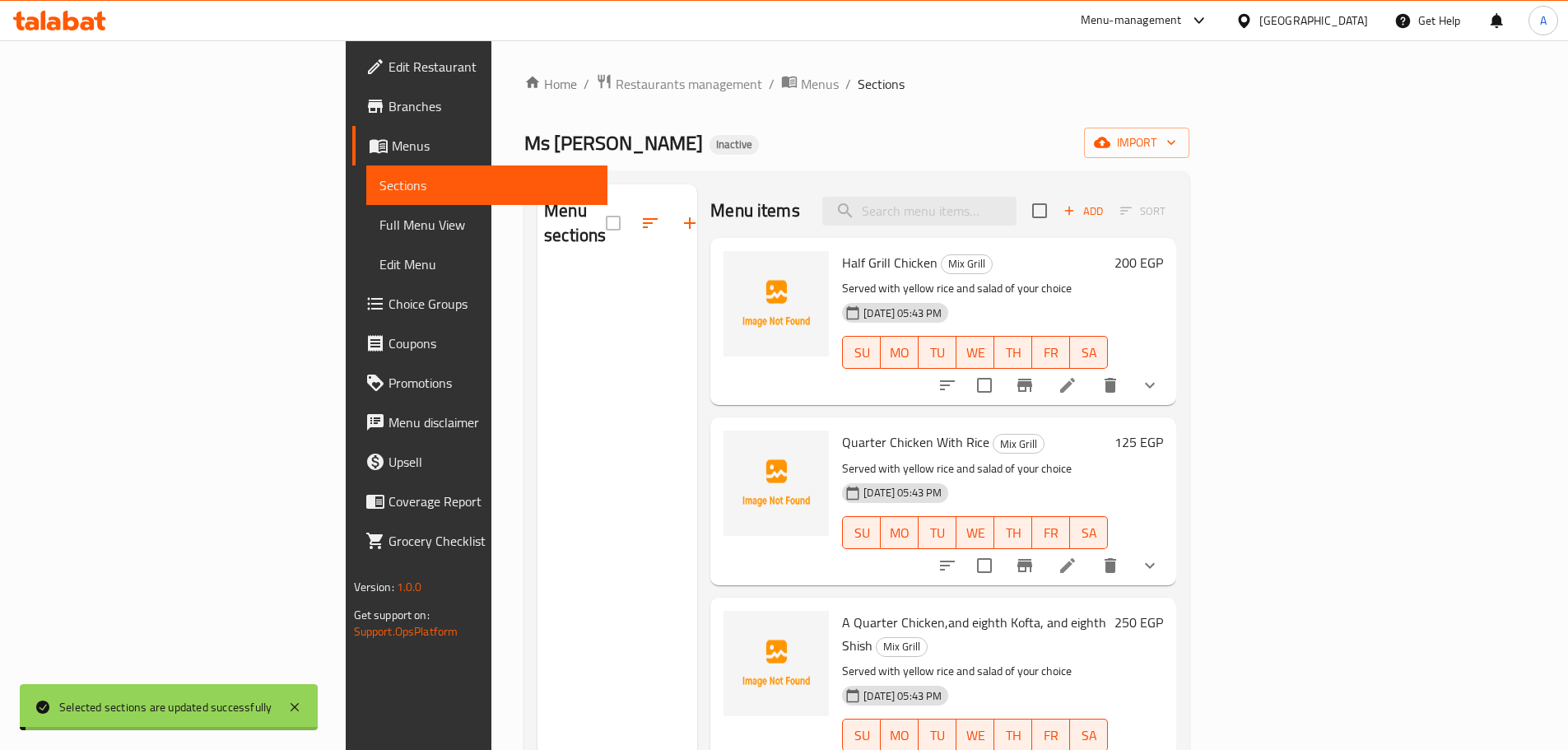
click at [1176, 145] on span "import" at bounding box center [1136, 143] width 79 height 21
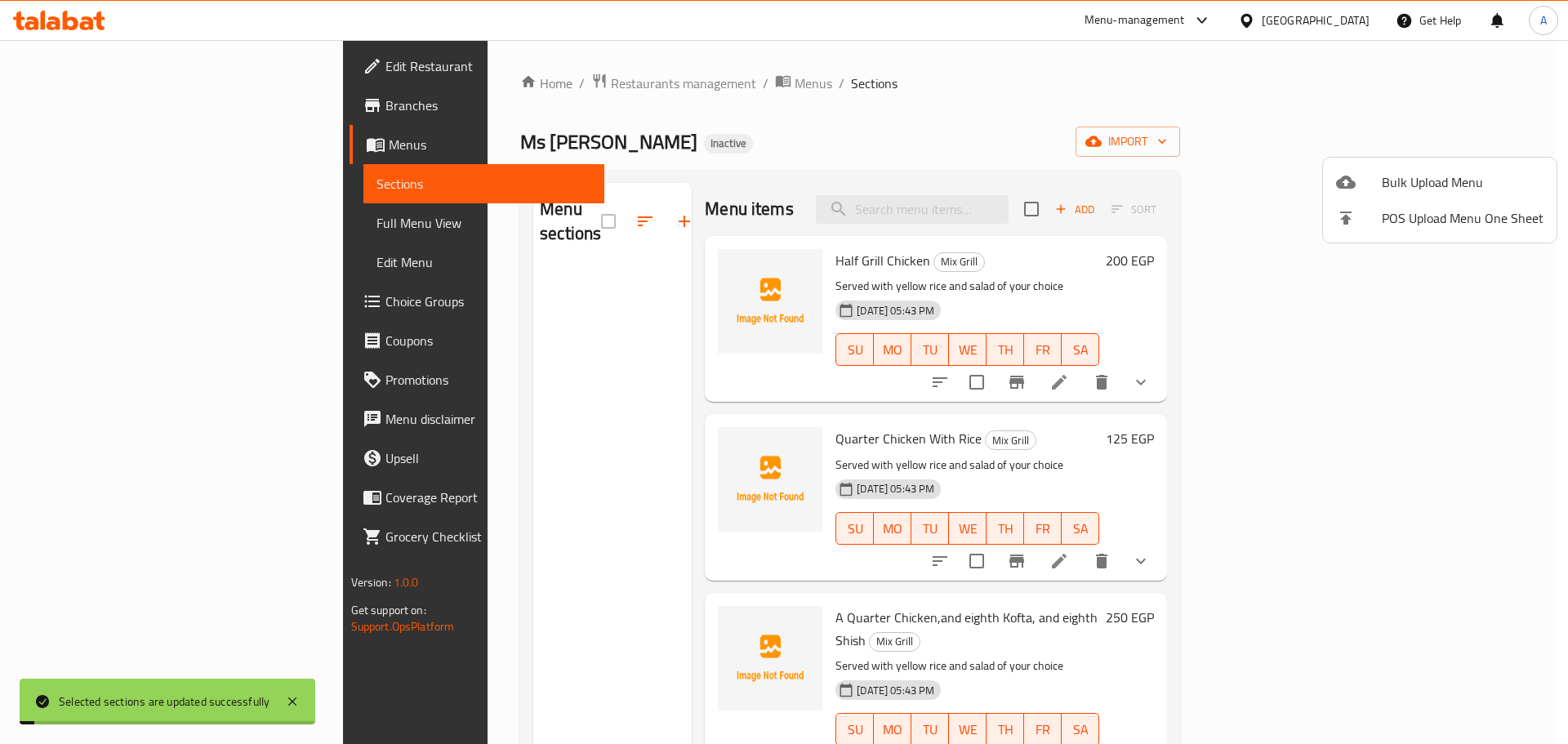
click at [1455, 168] on li "Bulk Upload Menu" at bounding box center [1439, 181] width 234 height 36
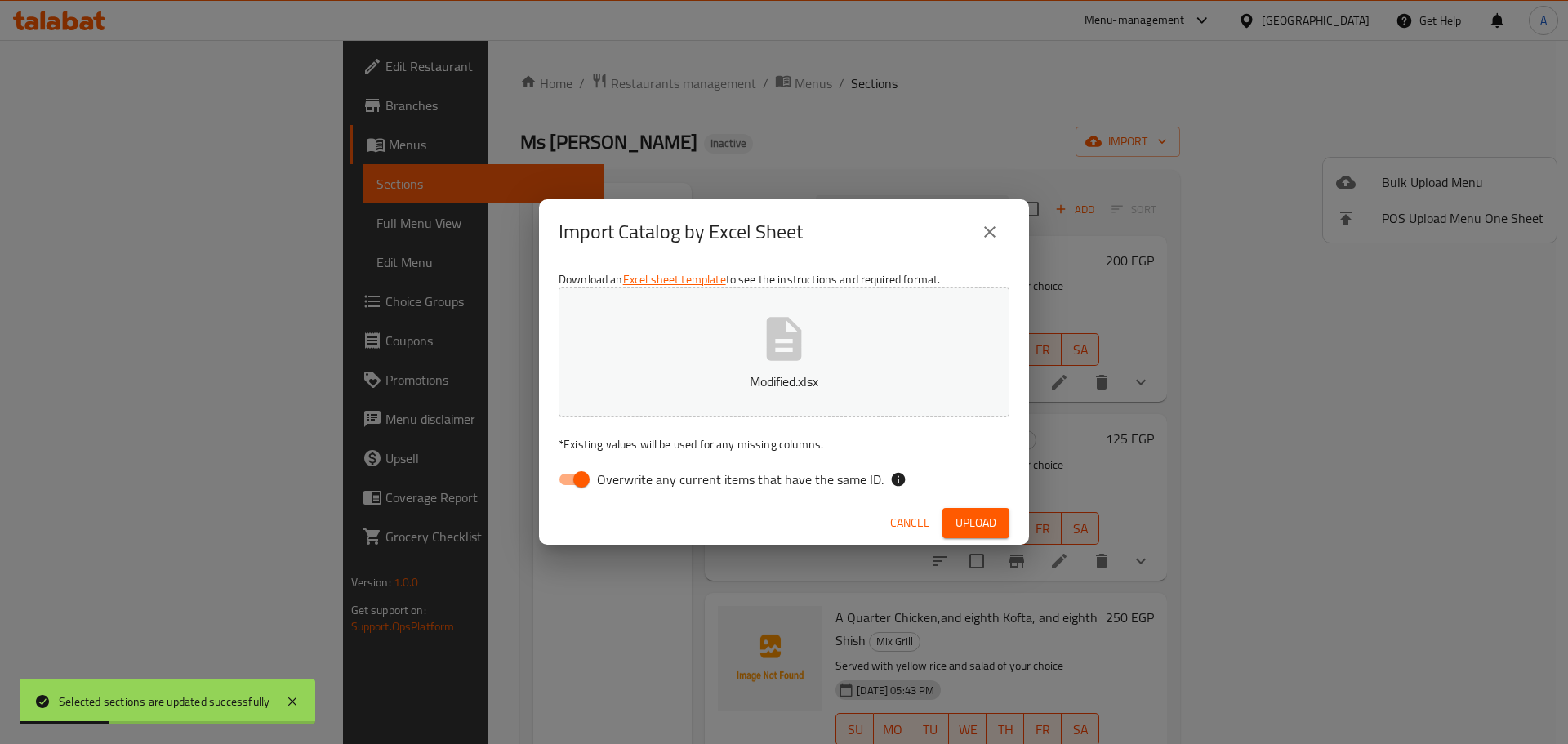
click at [824, 488] on span "Overwrite any current items that have the same ID." at bounding box center [741, 479] width 287 height 19
click at [628, 488] on input "Overwrite any current items that have the same ID." at bounding box center [582, 479] width 93 height 31
checkbox input "false"
click at [979, 525] on span "Upload" at bounding box center [976, 523] width 41 height 20
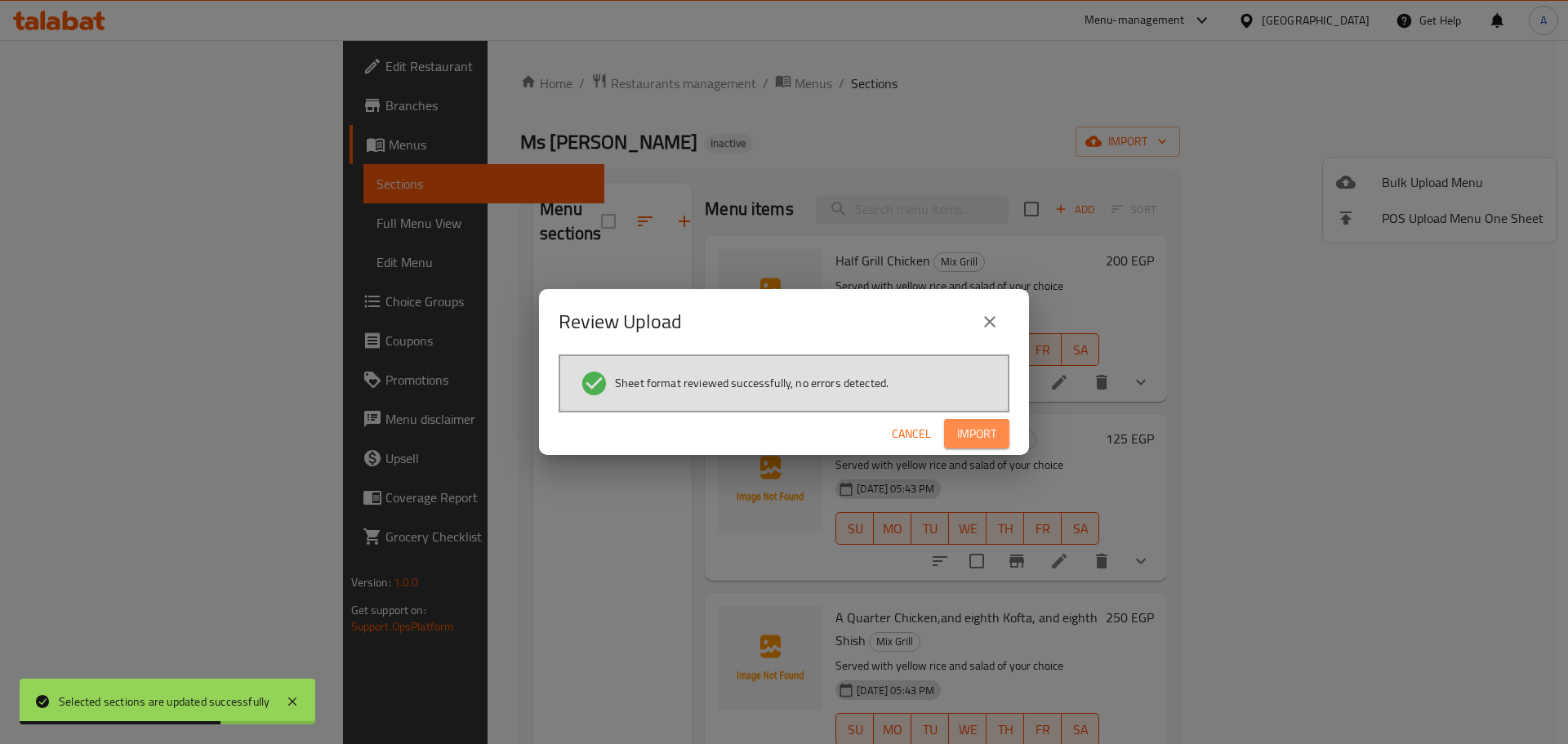
click at [1000, 424] on button "Import" at bounding box center [976, 434] width 65 height 30
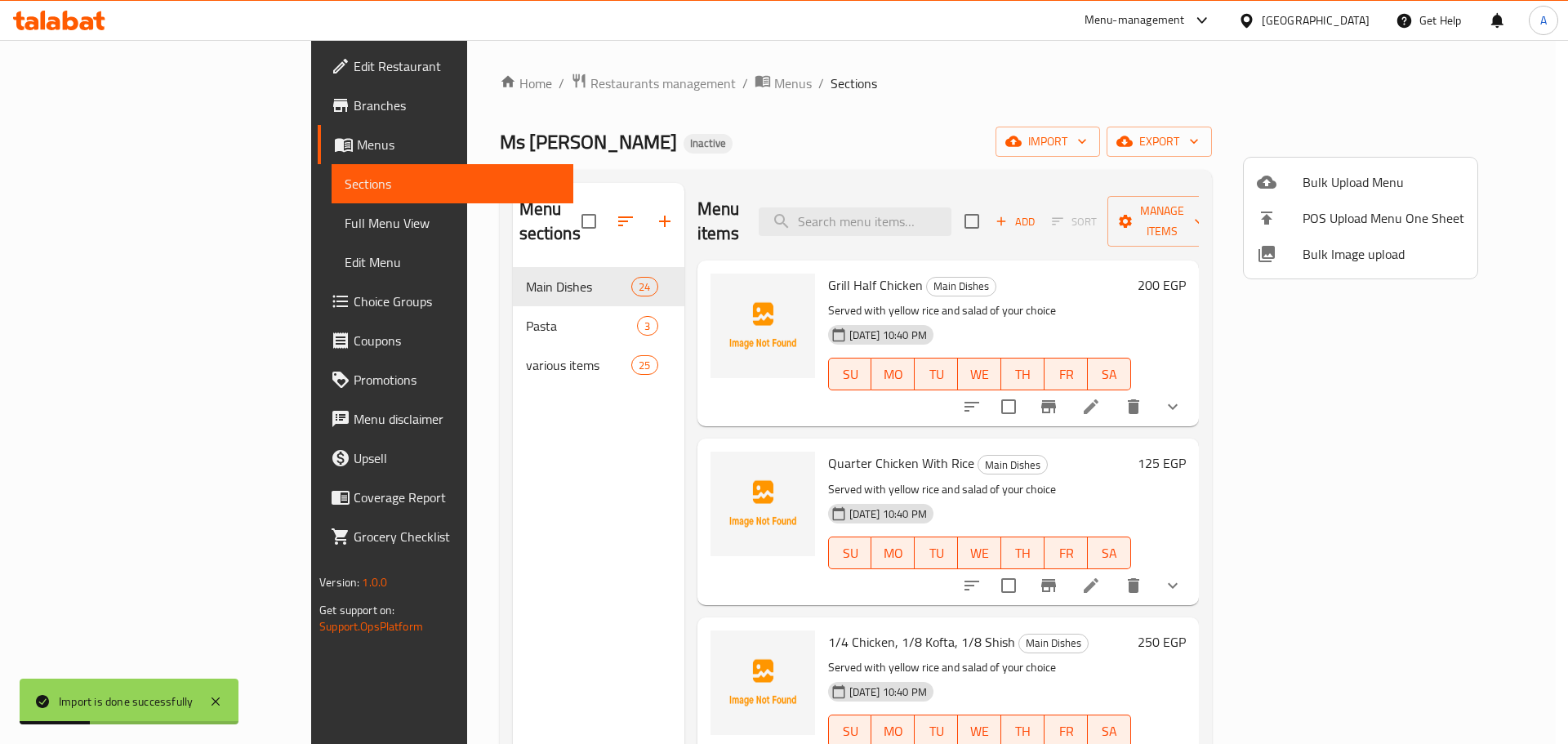
click at [579, 199] on div at bounding box center [784, 372] width 1568 height 744
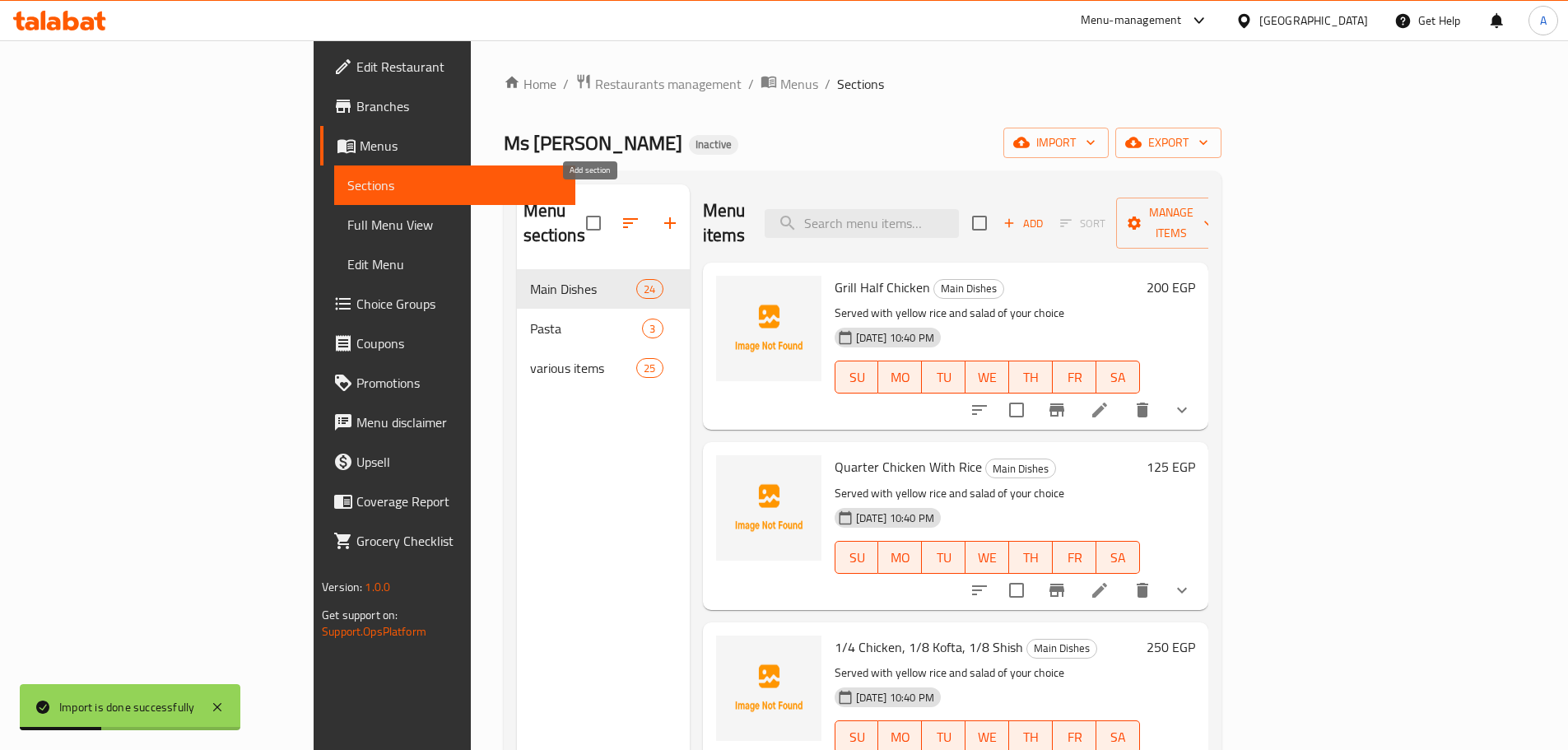
click at [660, 213] on icon "button" at bounding box center [670, 223] width 20 height 20
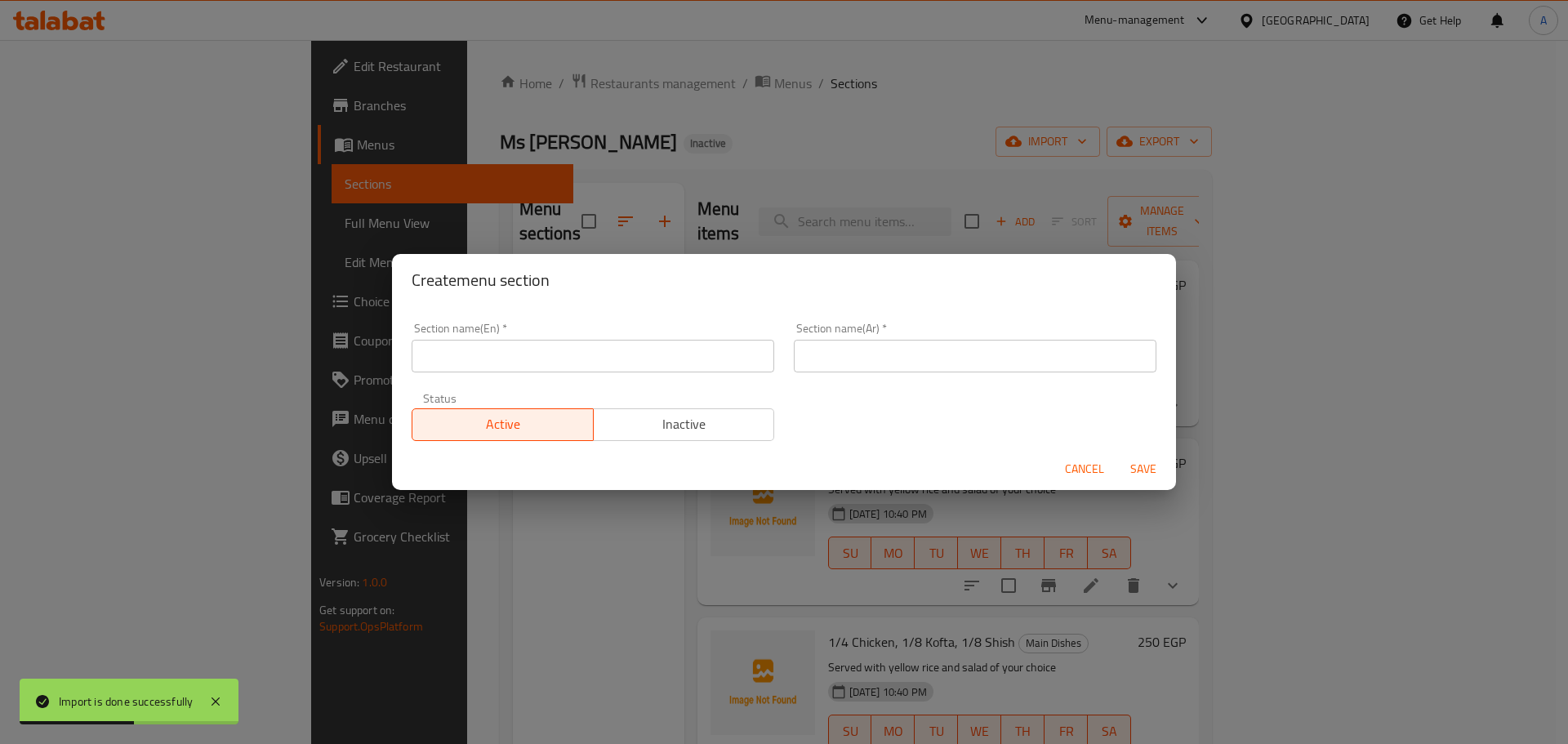
click at [538, 348] on div "Section name(En)   * Section name(En) *" at bounding box center [592, 347] width 363 height 49
click at [540, 357] on input "text" at bounding box center [592, 356] width 363 height 33
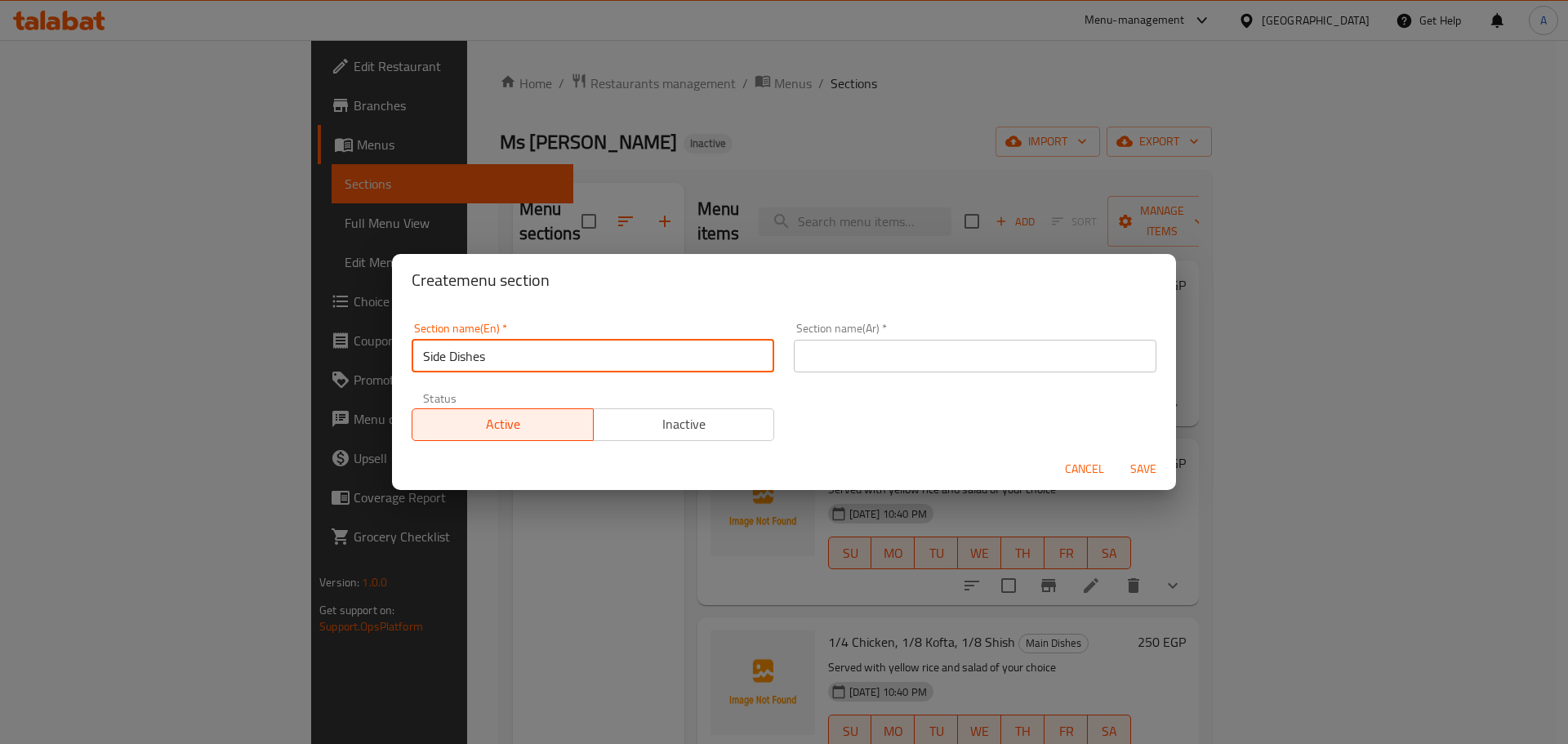
type input "Side Dishes"
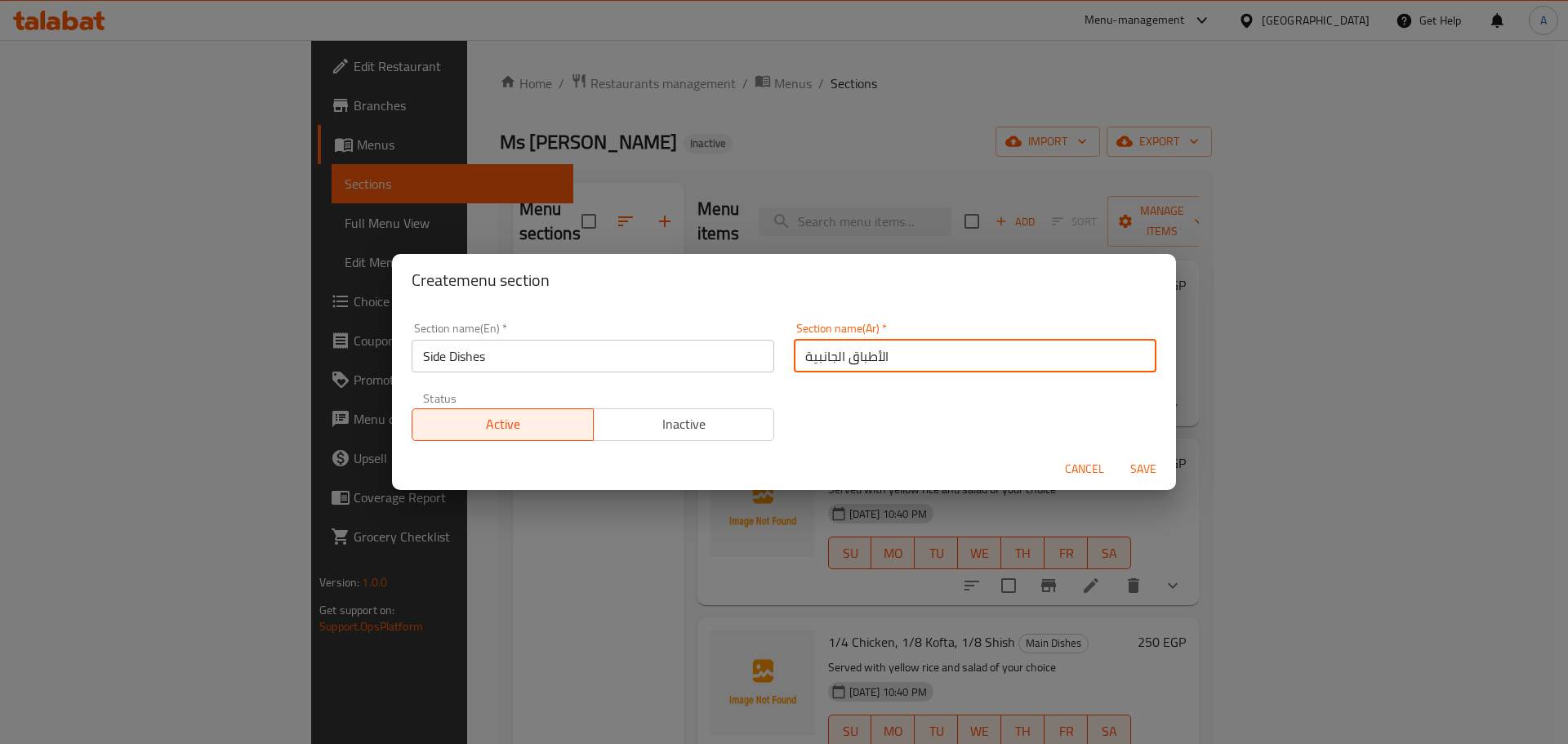
type input "الأطباق الجانبية"
click at [1117, 454] on button "Save" at bounding box center [1143, 469] width 52 height 30
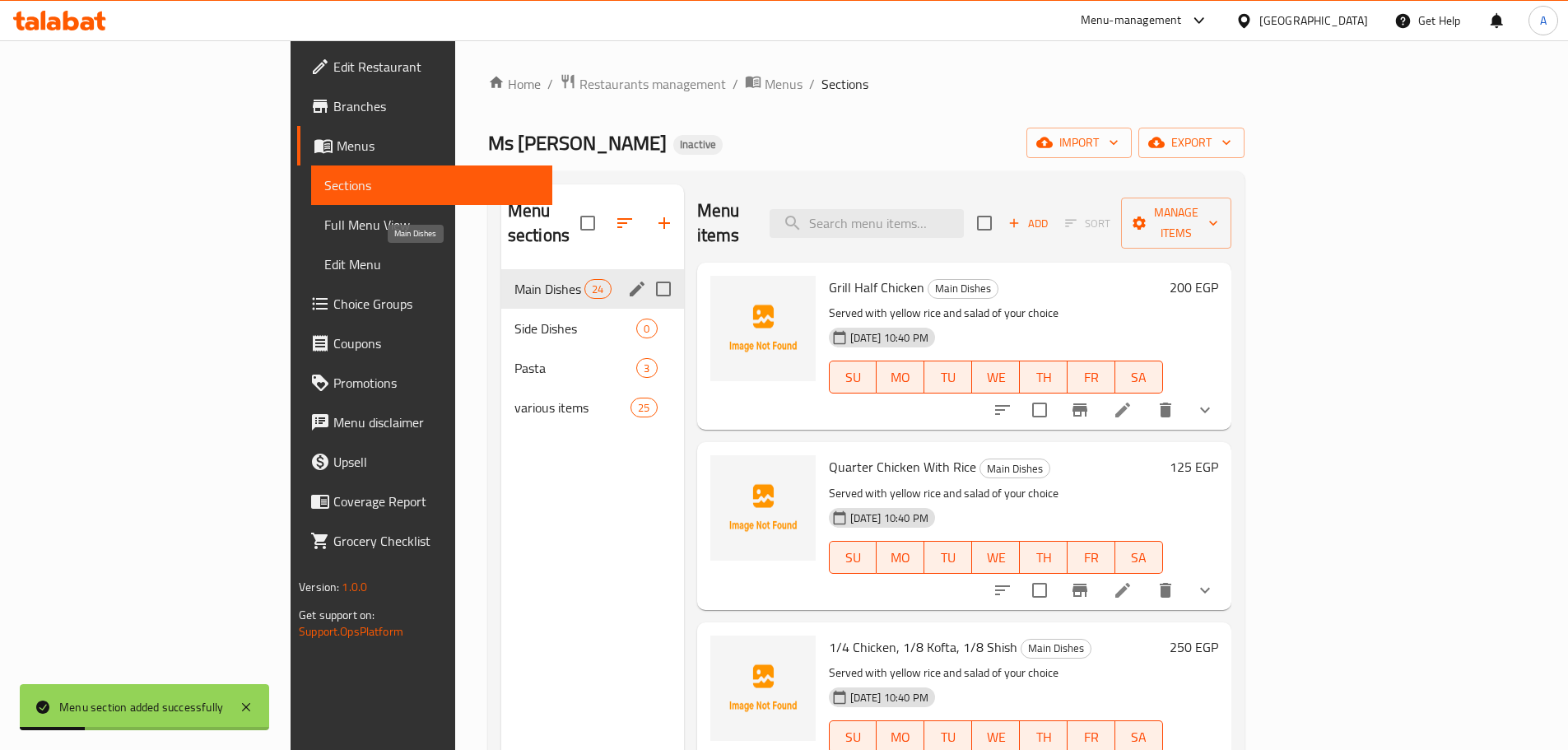
click at [514, 279] on span "Main Dishes" at bounding box center [549, 288] width 70 height 20
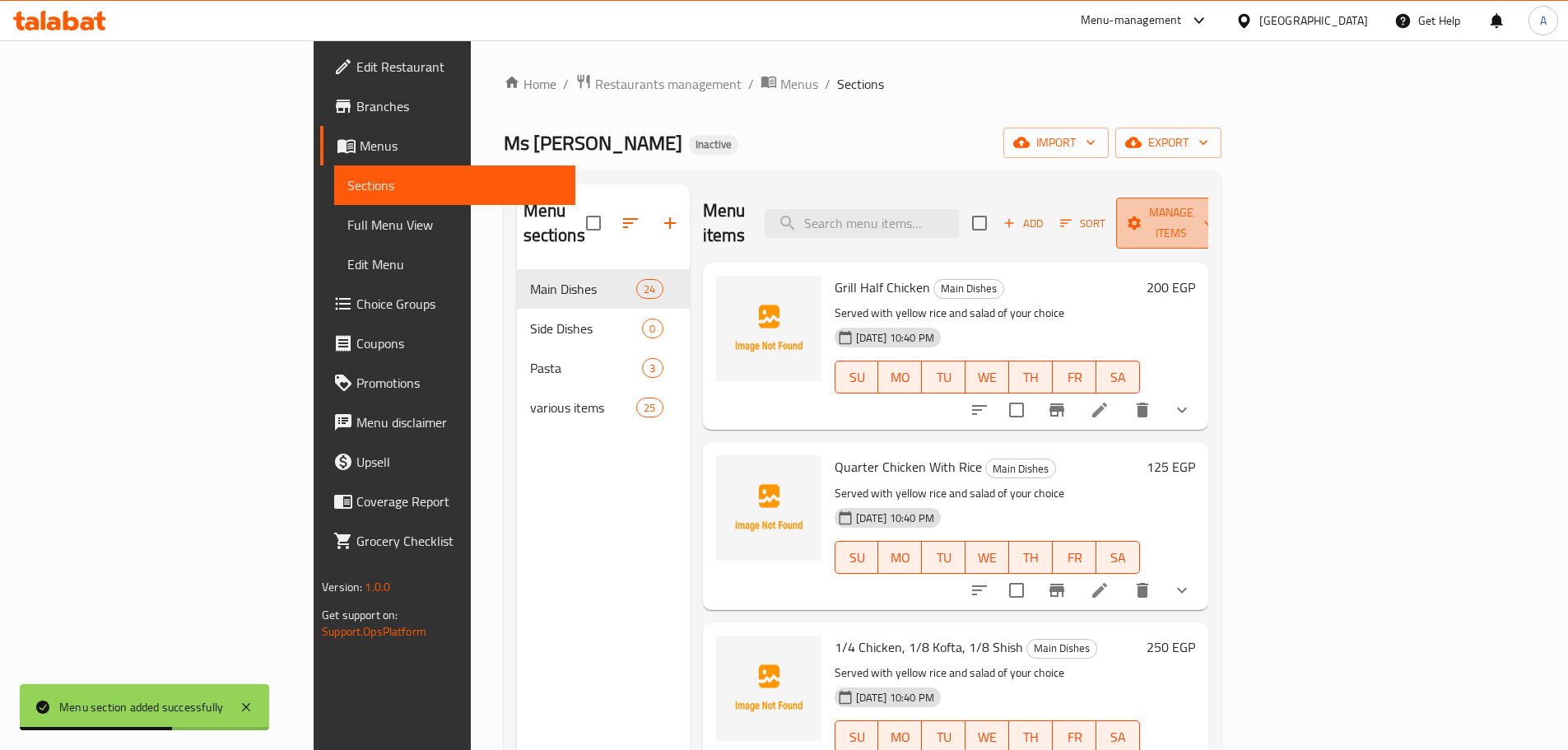
click at [1213, 202] on span "Manage items" at bounding box center [1171, 223] width 84 height 41
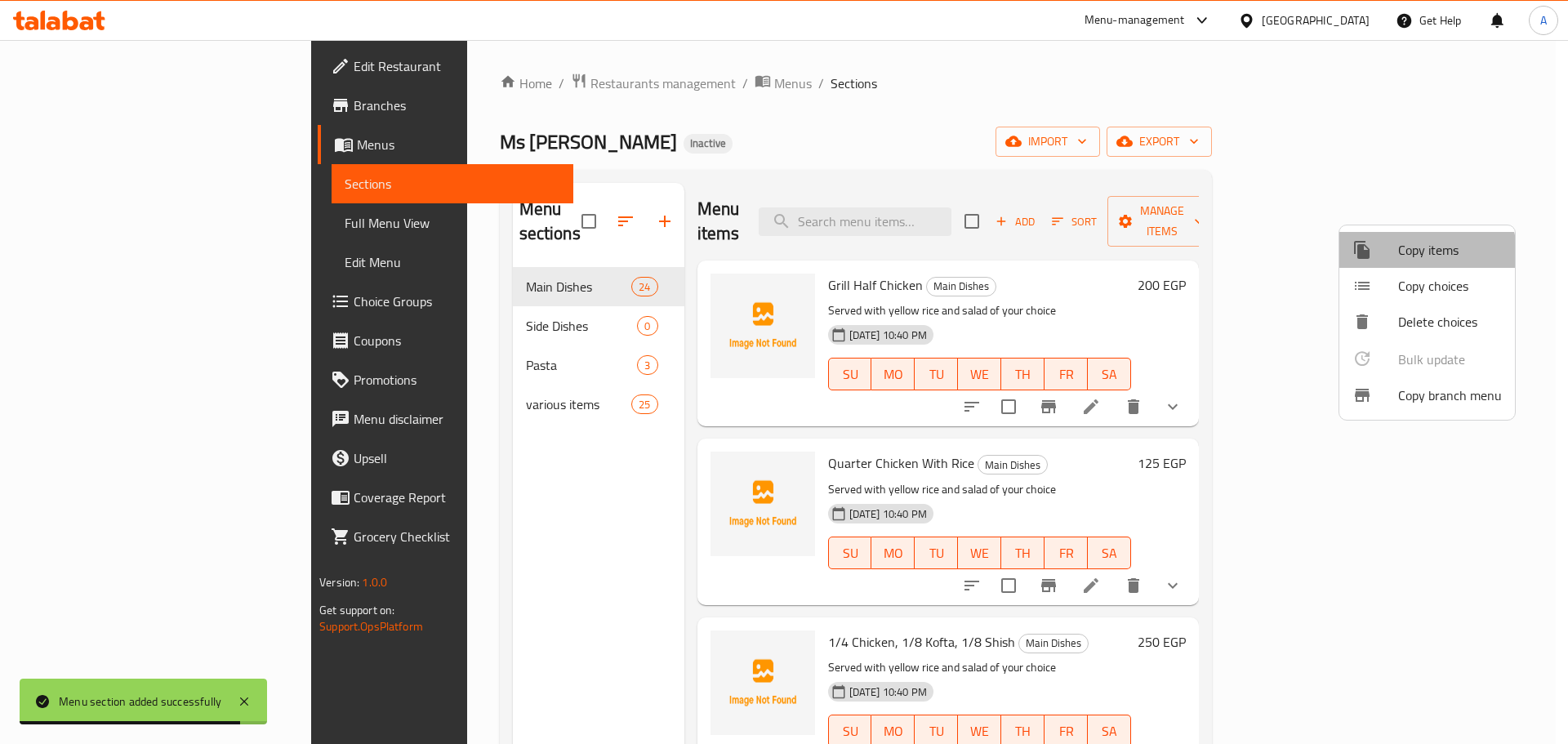
click at [1422, 256] on span "Copy items" at bounding box center [1450, 250] width 104 height 19
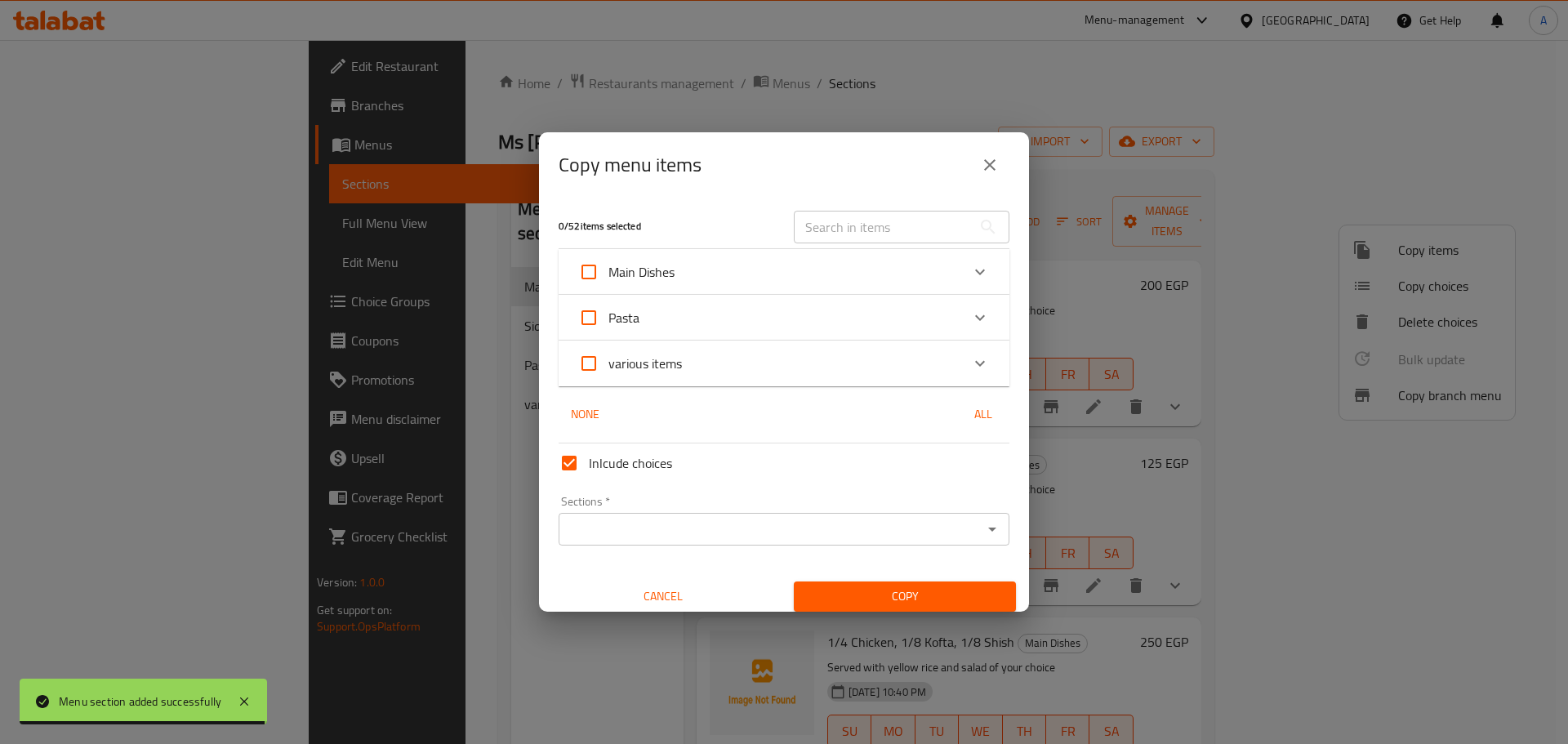
click at [975, 272] on icon "Expand" at bounding box center [979, 273] width 10 height 6
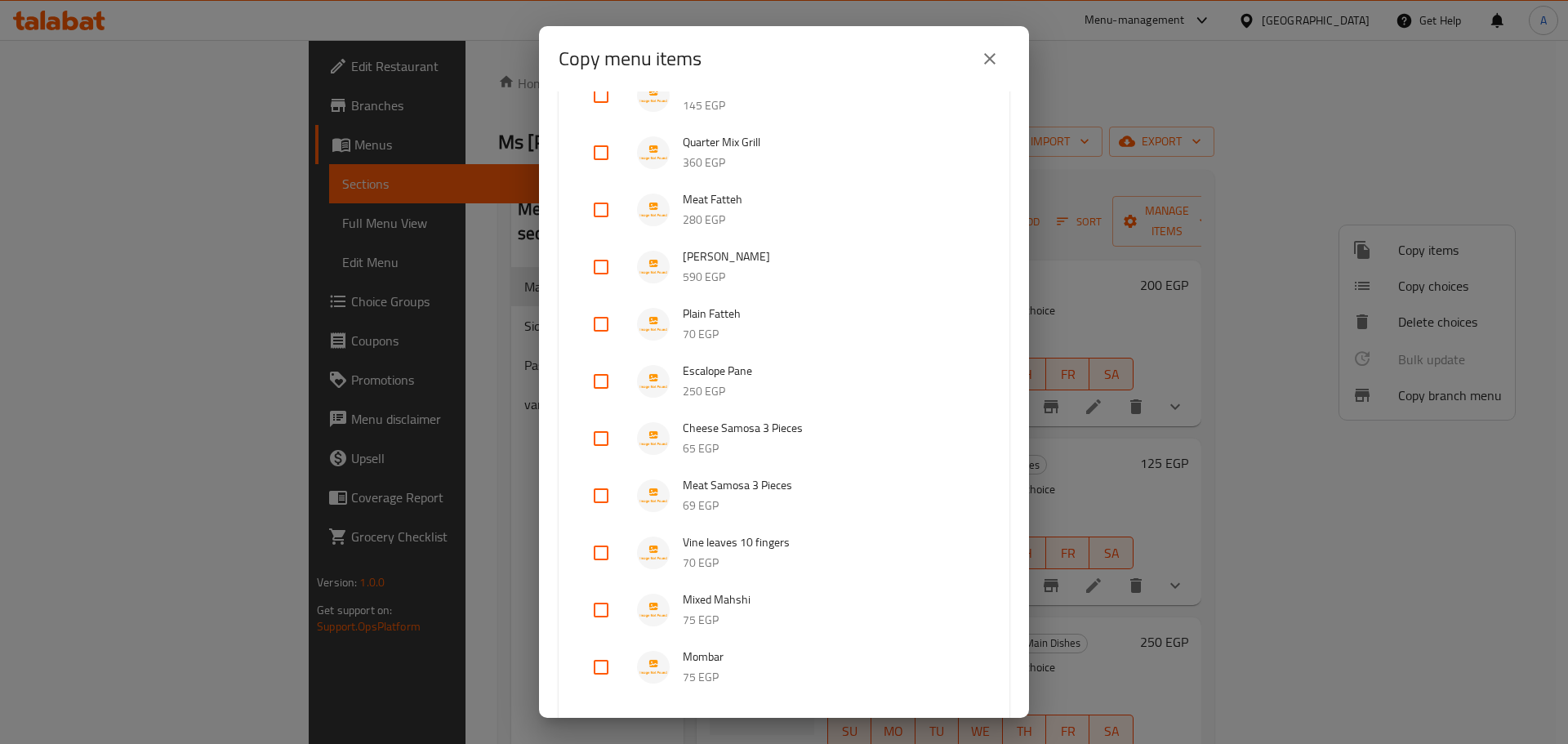
scroll to position [898, 0]
click at [600, 328] on input "checkbox" at bounding box center [601, 323] width 39 height 39
checkbox input "true"
click at [600, 439] on input "checkbox" at bounding box center [601, 437] width 39 height 39
checkbox input "true"
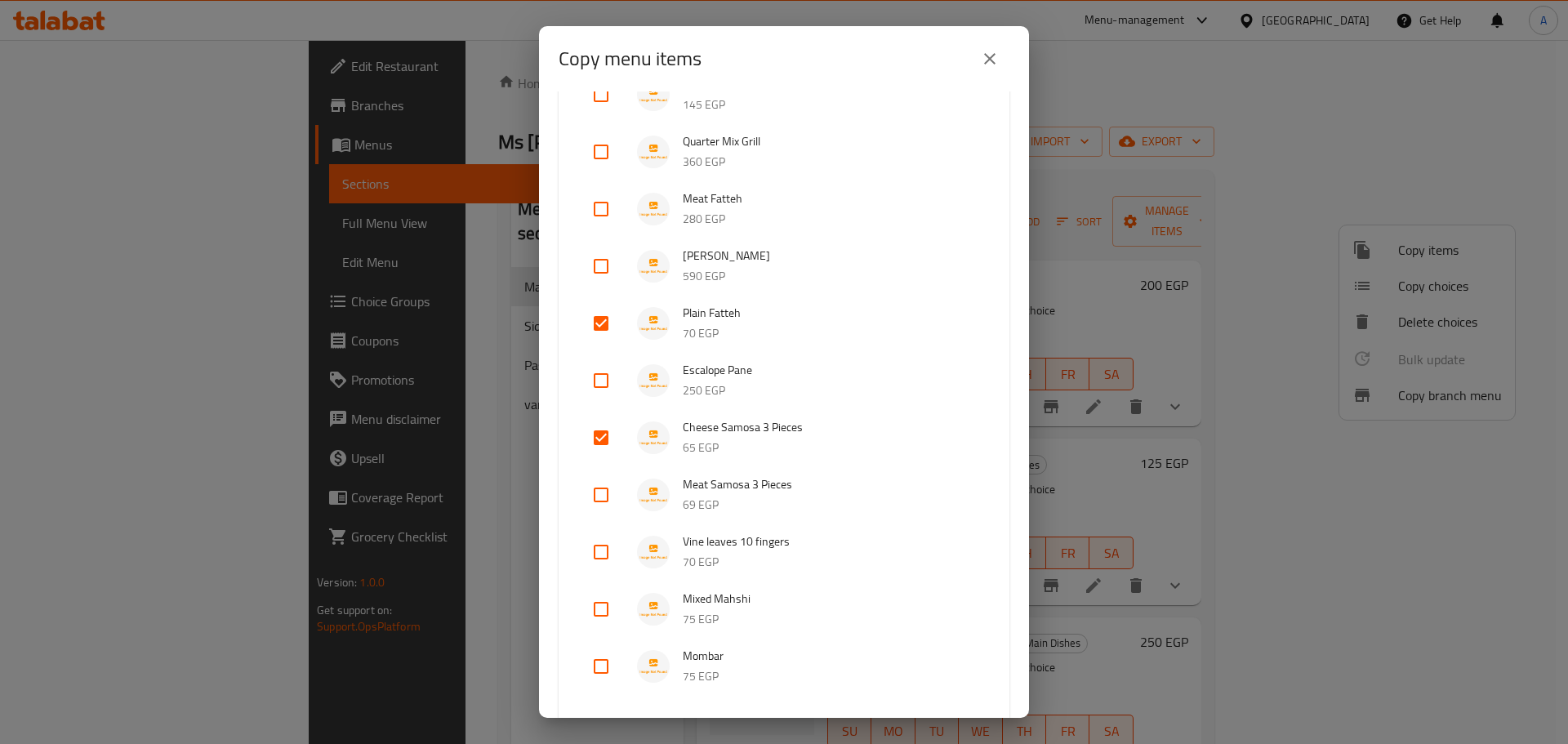
click at [597, 475] on input "checkbox" at bounding box center [601, 495] width 39 height 39
checkbox input "true"
click at [593, 553] on input "checkbox" at bounding box center [601, 552] width 39 height 39
checkbox input "true"
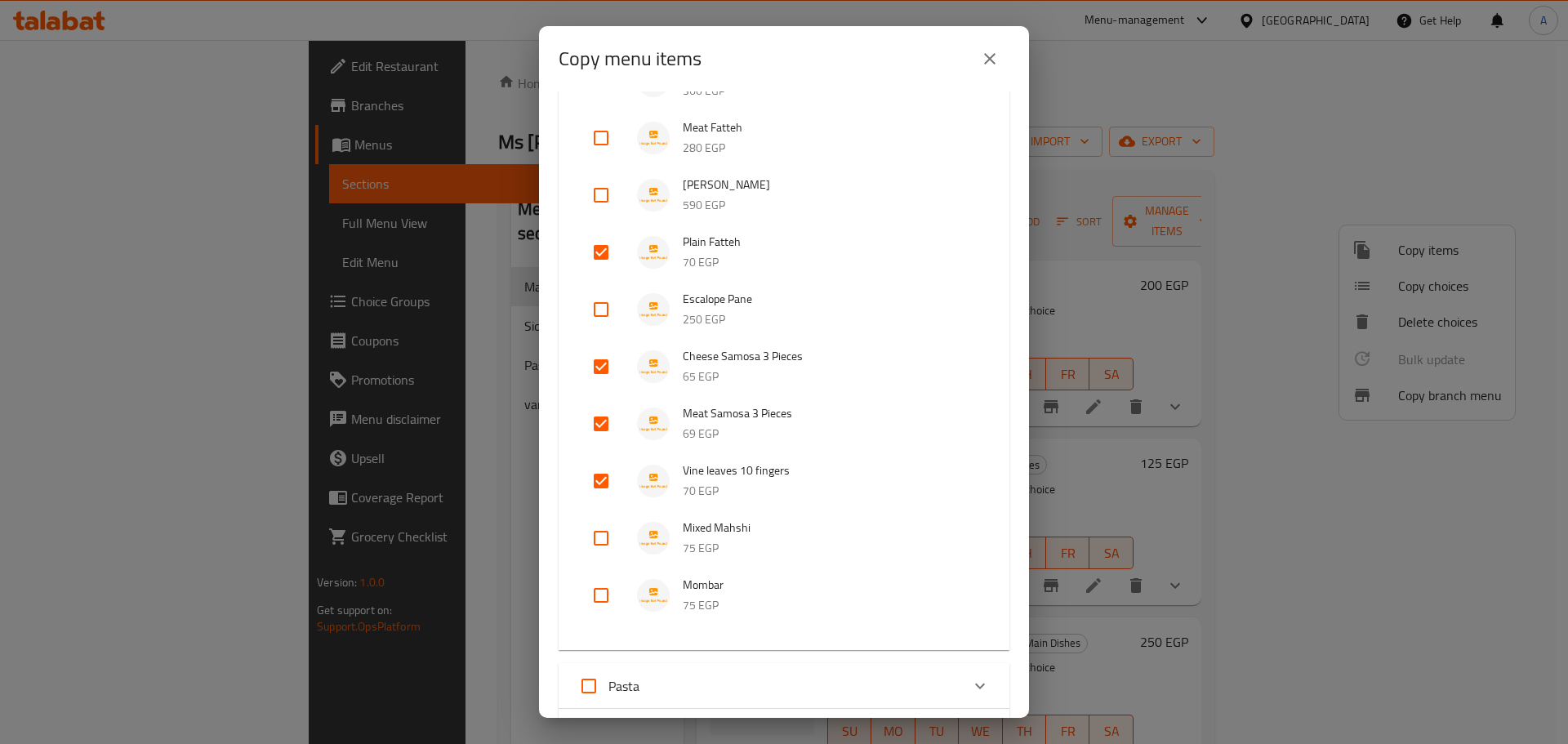
scroll to position [1062, 0]
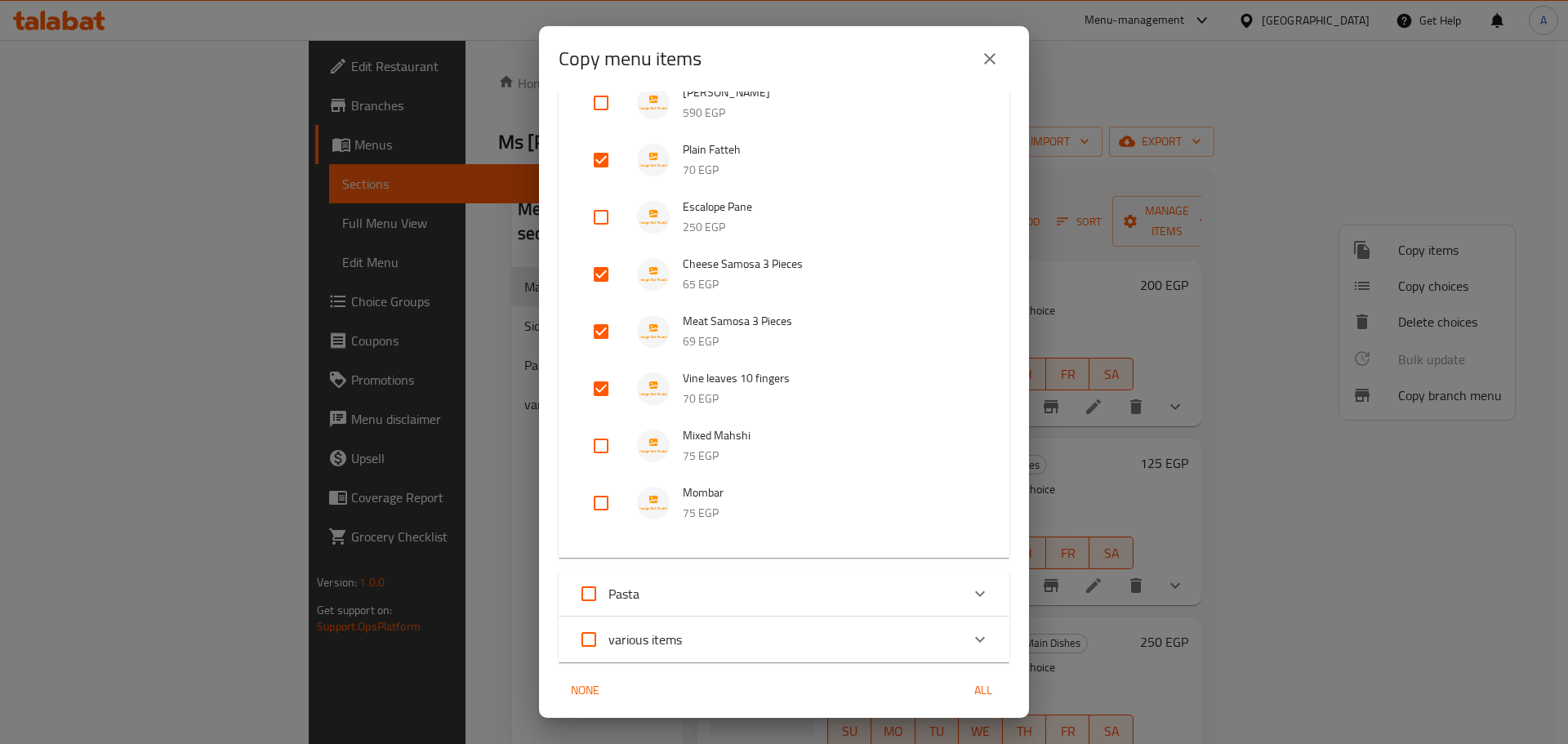
click at [602, 445] on input "checkbox" at bounding box center [601, 446] width 39 height 39
checkbox input "true"
click at [596, 500] on input "checkbox" at bounding box center [601, 502] width 39 height 39
checkbox input "true"
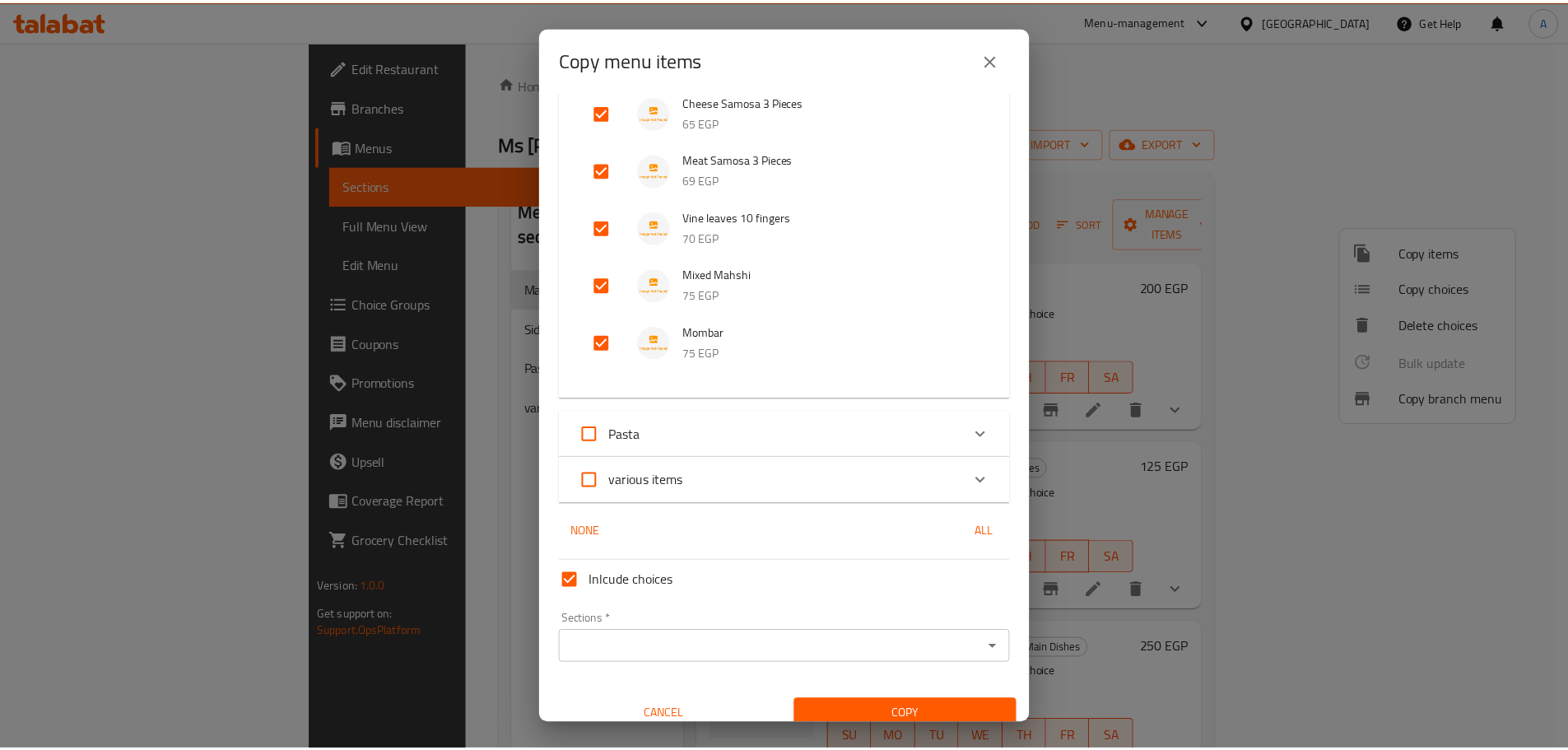
scroll to position [1252, 0]
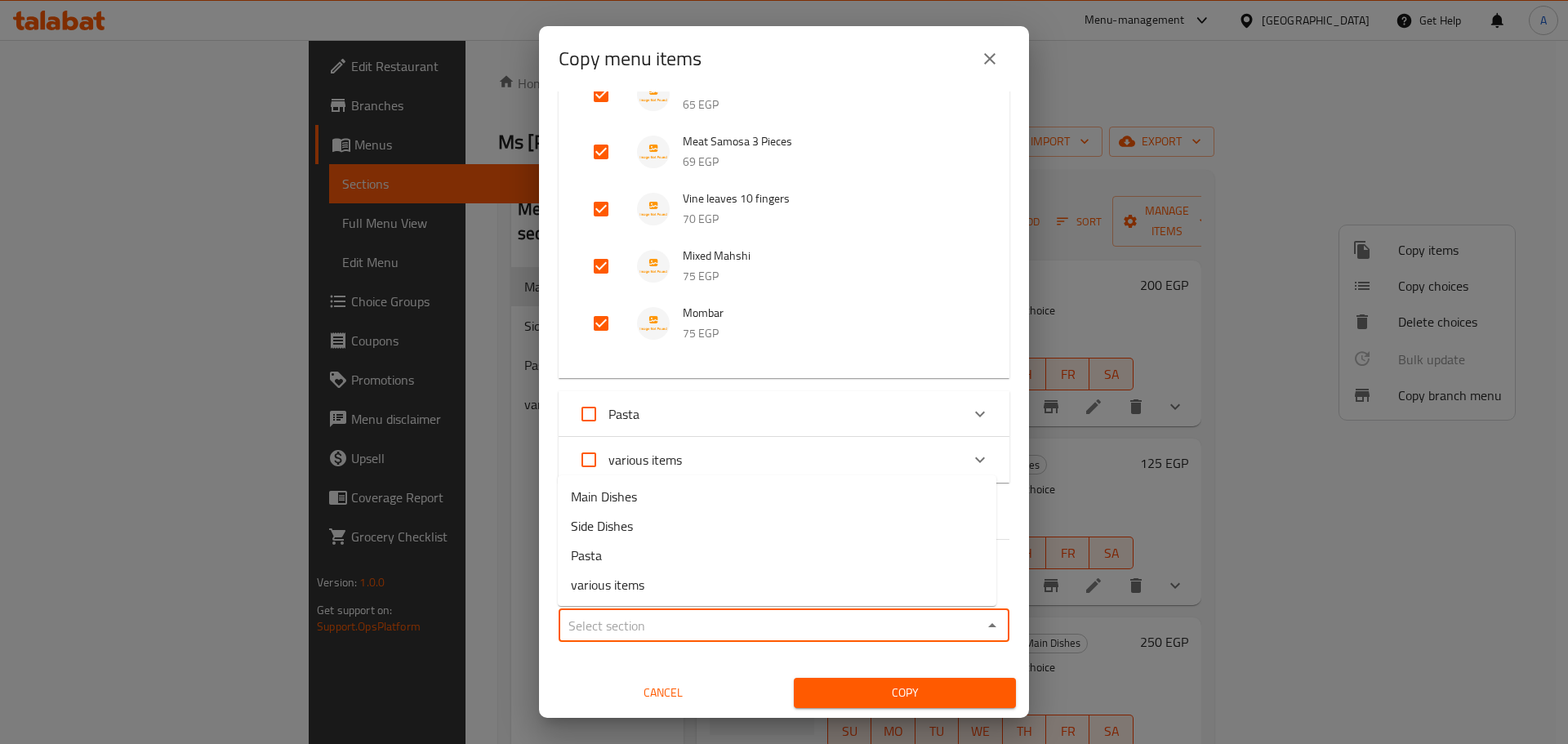
click at [721, 629] on input "Sections   *" at bounding box center [770, 626] width 414 height 23
click at [637, 530] on li "Side Dishes" at bounding box center [777, 526] width 438 height 29
type input "Side Dishes"
click at [862, 686] on span "Copy" at bounding box center [905, 693] width 196 height 20
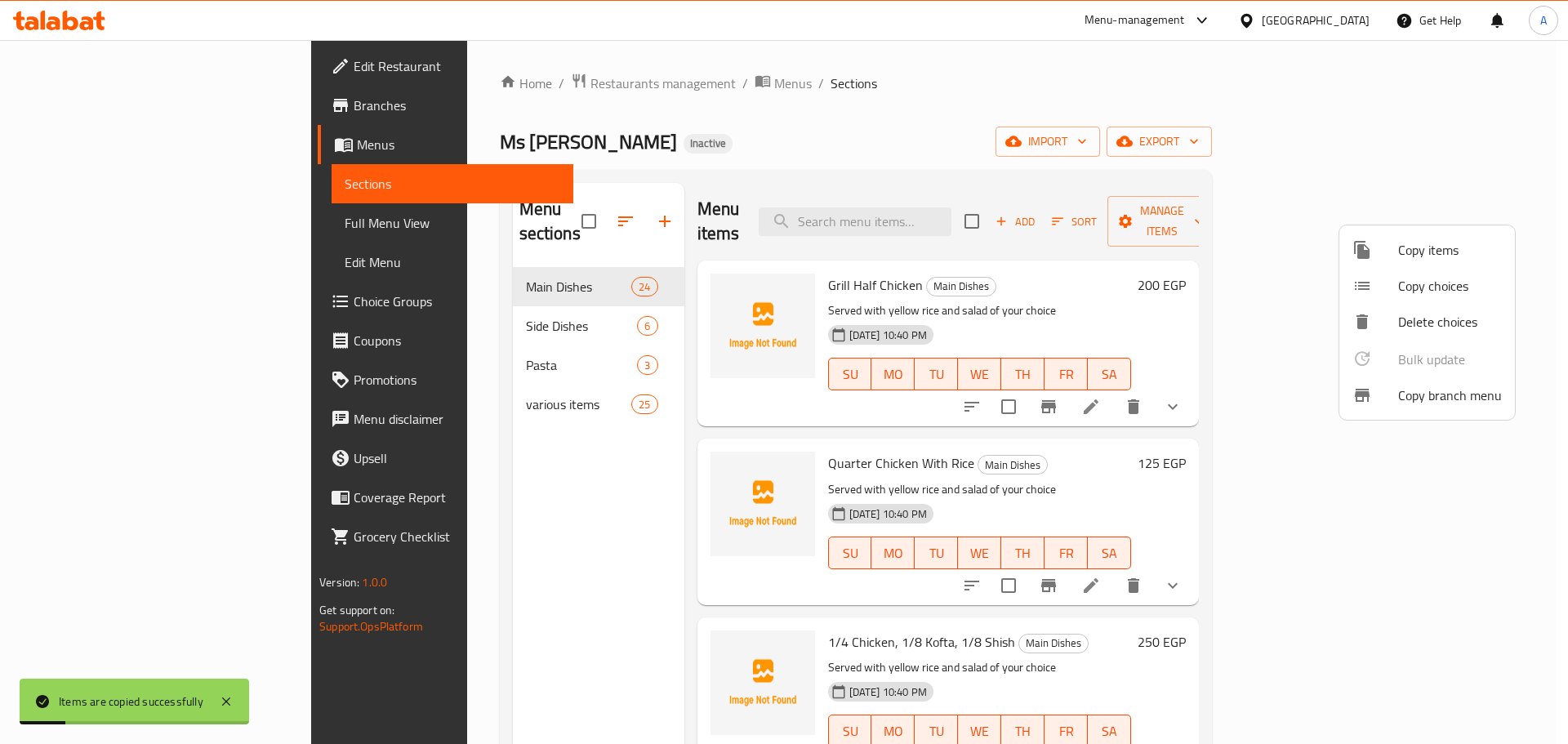
click at [441, 260] on div at bounding box center [784, 372] width 1568 height 744
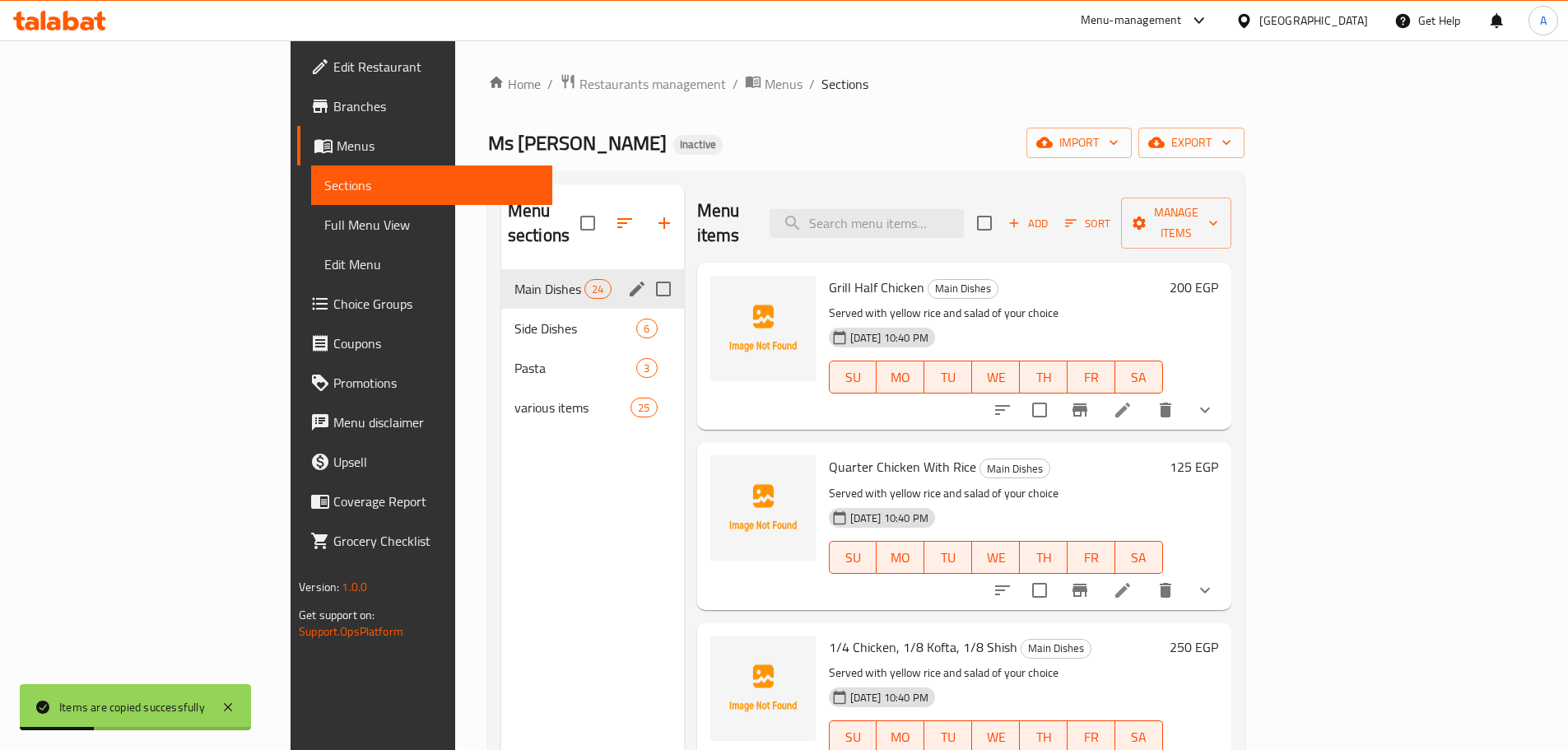
click at [514, 319] on span "Side Dishes" at bounding box center [575, 329] width 122 height 20
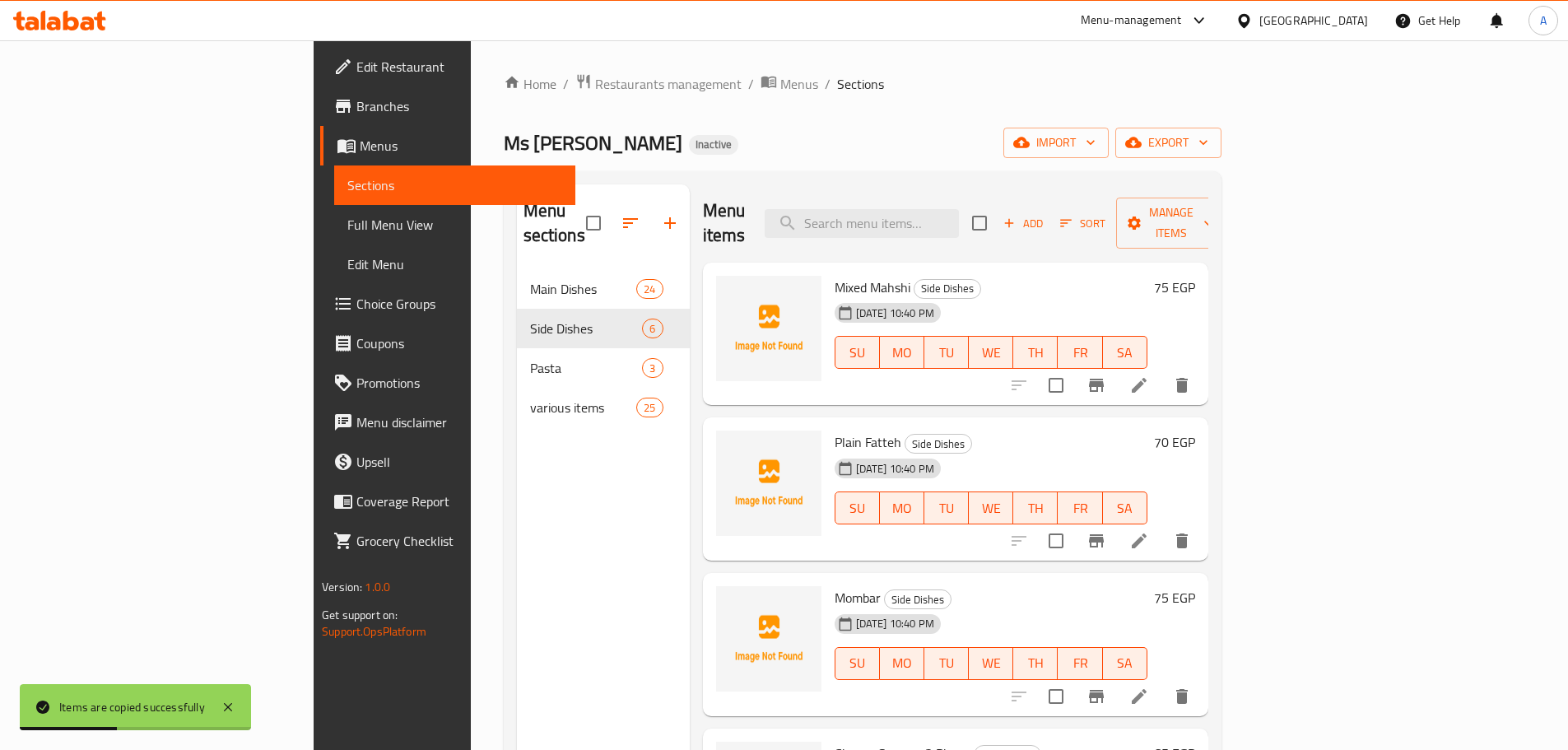
click at [835, 275] on span "Mixed Mahshi" at bounding box center [872, 287] width 75 height 24
copy h6 "Mixed Mahshi"
click at [967, 181] on div "Menu sections Main Dishes 24 Side Dishes 6 Pasta 3 various items 25 Menu items …" at bounding box center [862, 559] width 718 height 776
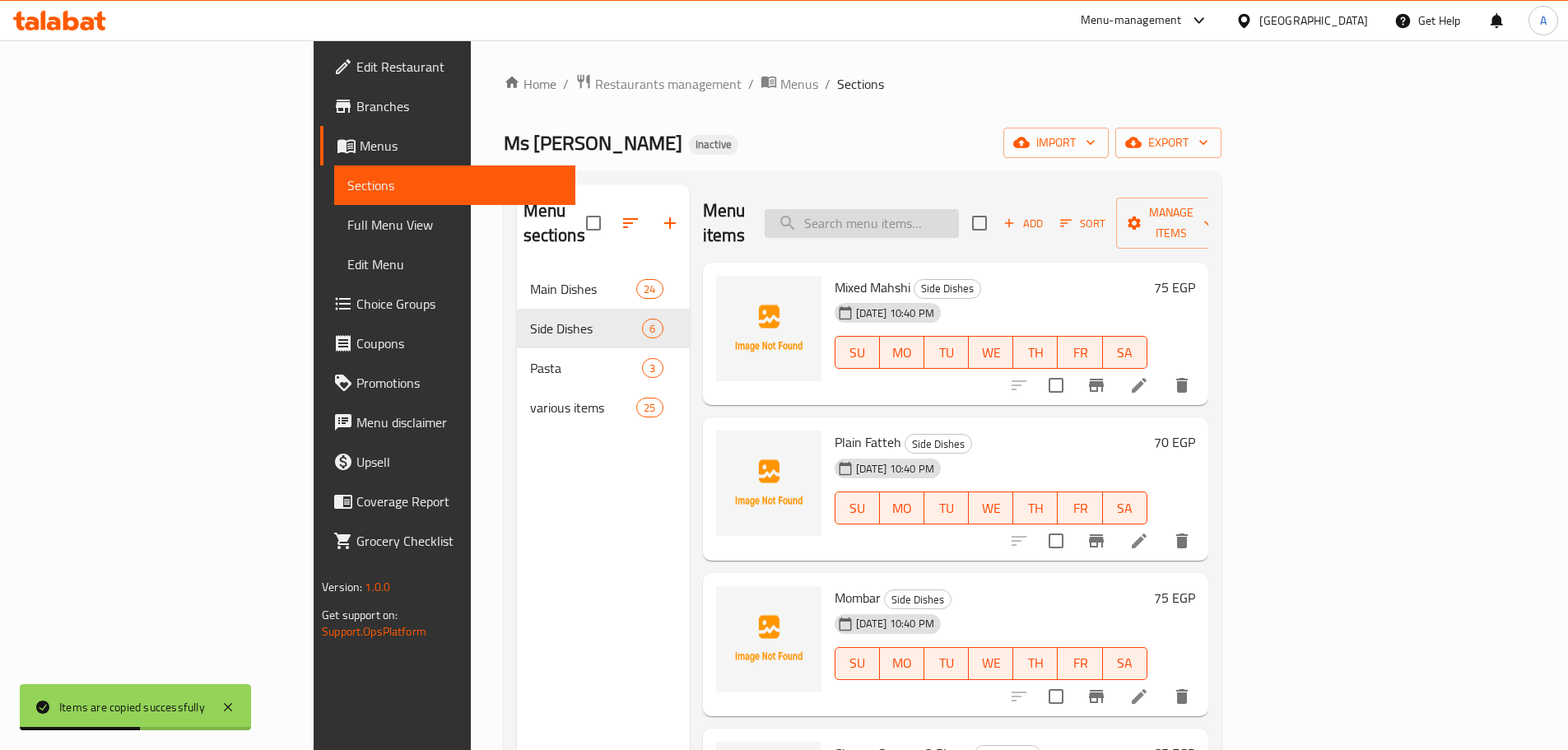
click at [958, 211] on input "search" at bounding box center [861, 223] width 195 height 28
paste input "Mixed Mahshi"
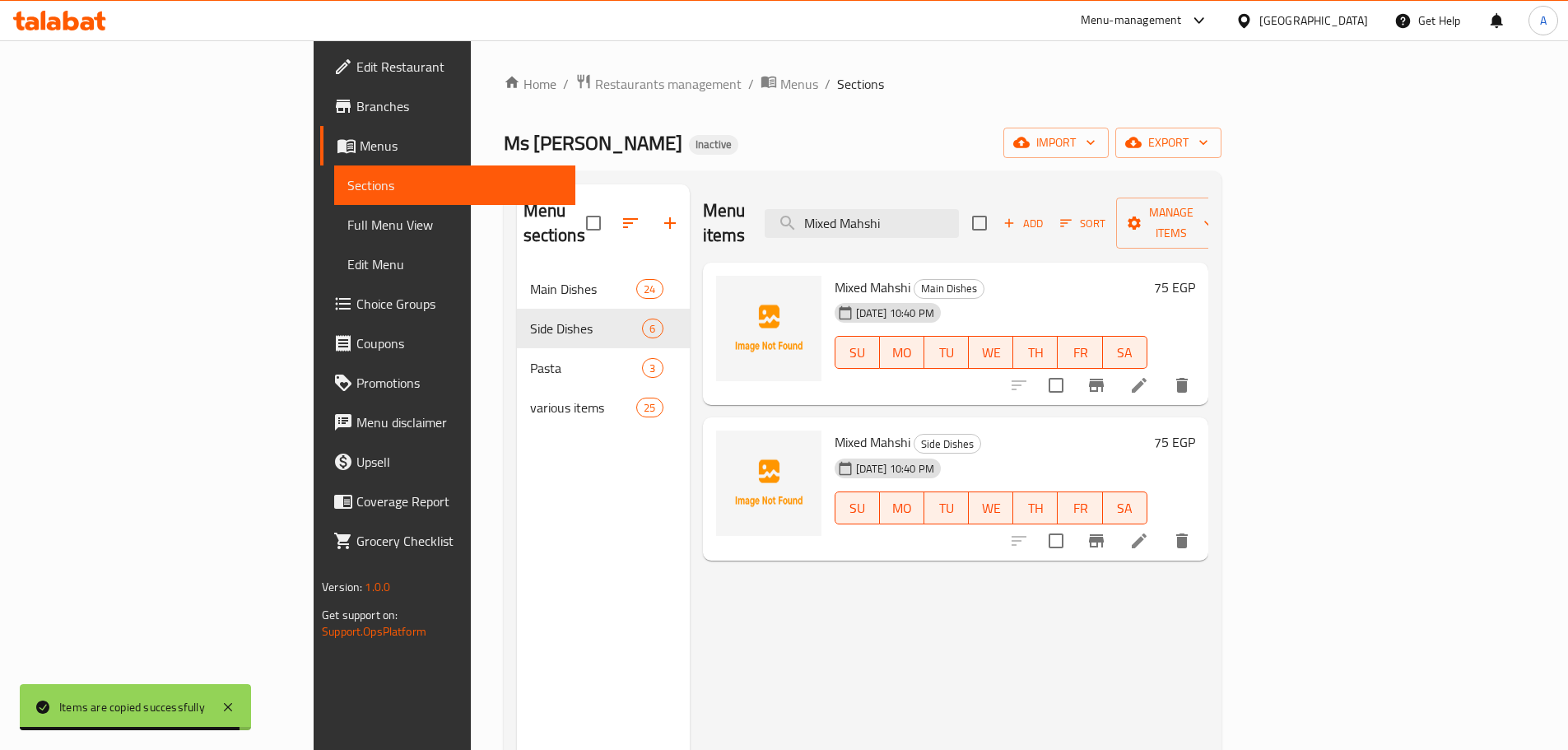
click at [1192, 375] on icon "delete" at bounding box center [1182, 385] width 20 height 20
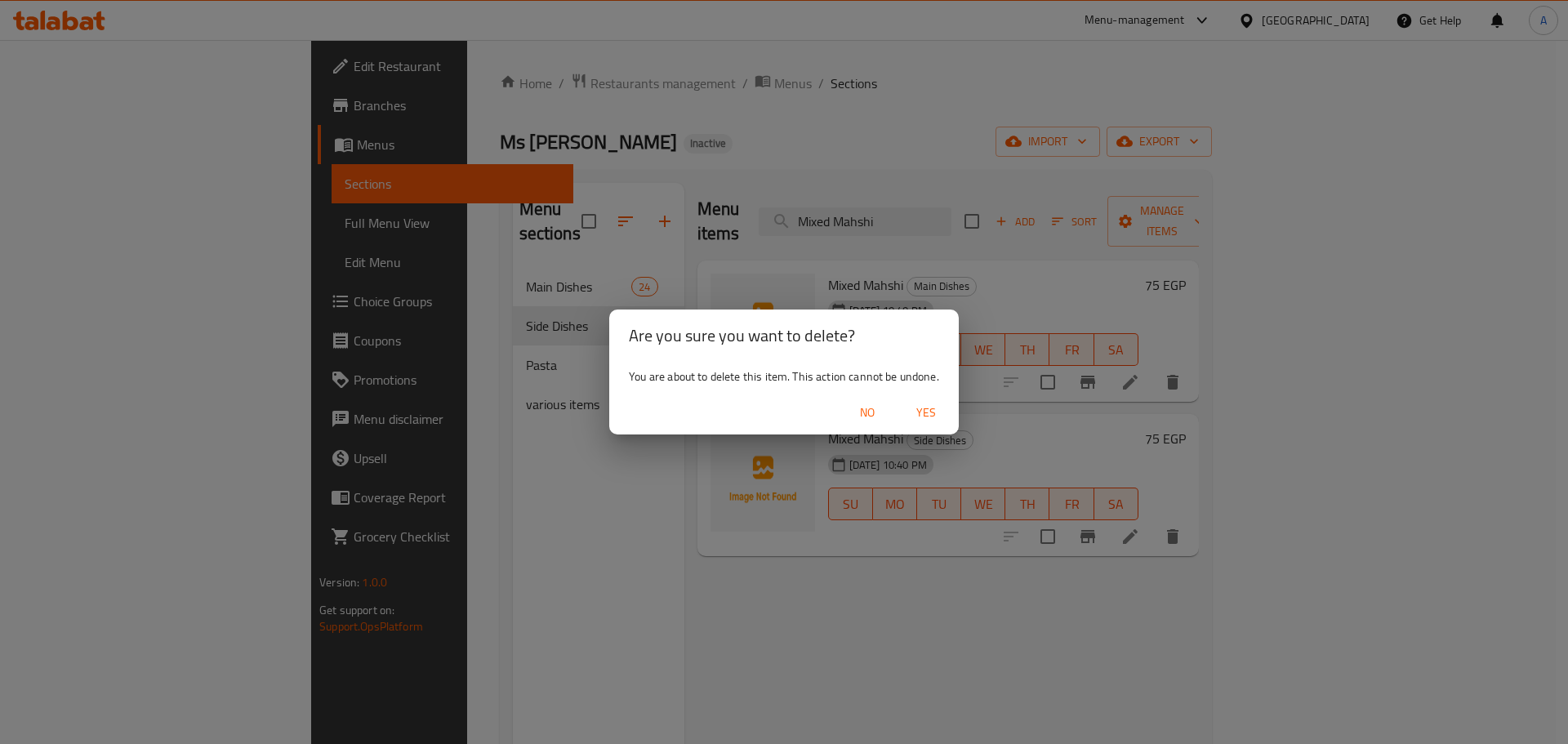
click at [922, 405] on span "Yes" at bounding box center [926, 412] width 39 height 20
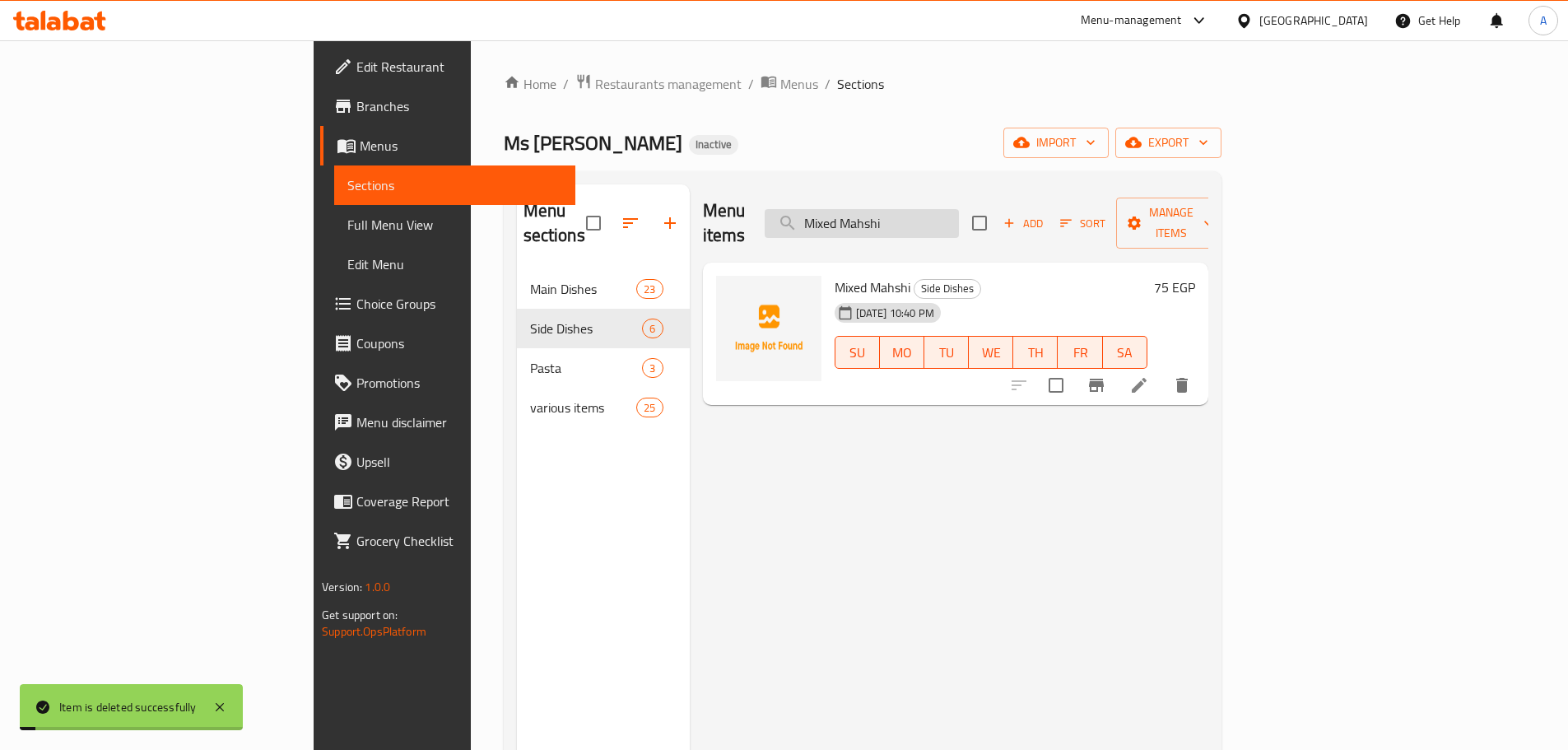
click at [959, 211] on input "Mixed Mahshi" at bounding box center [861, 223] width 195 height 28
paste input "Plain Fatteh"
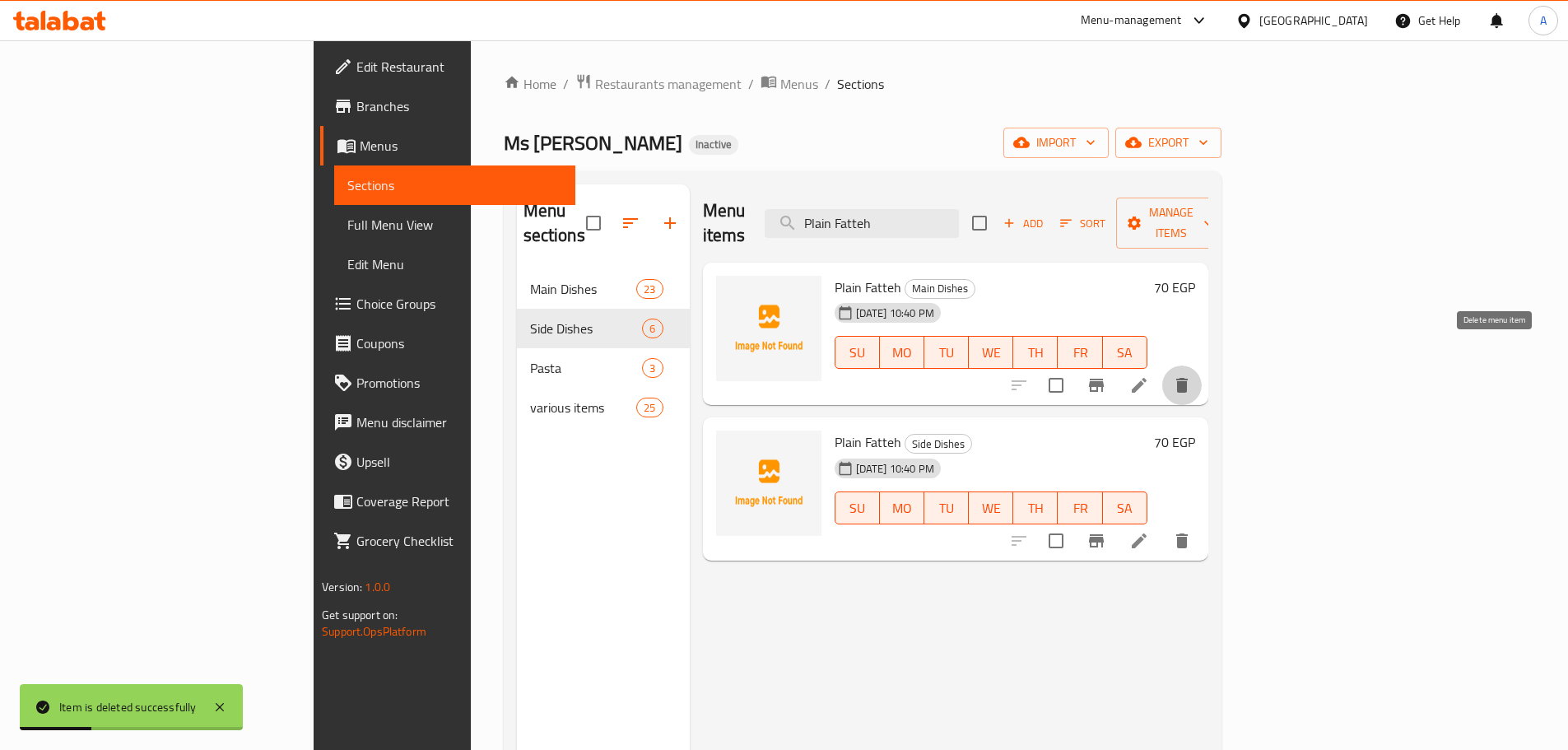
click at [1192, 375] on icon "delete" at bounding box center [1182, 385] width 20 height 20
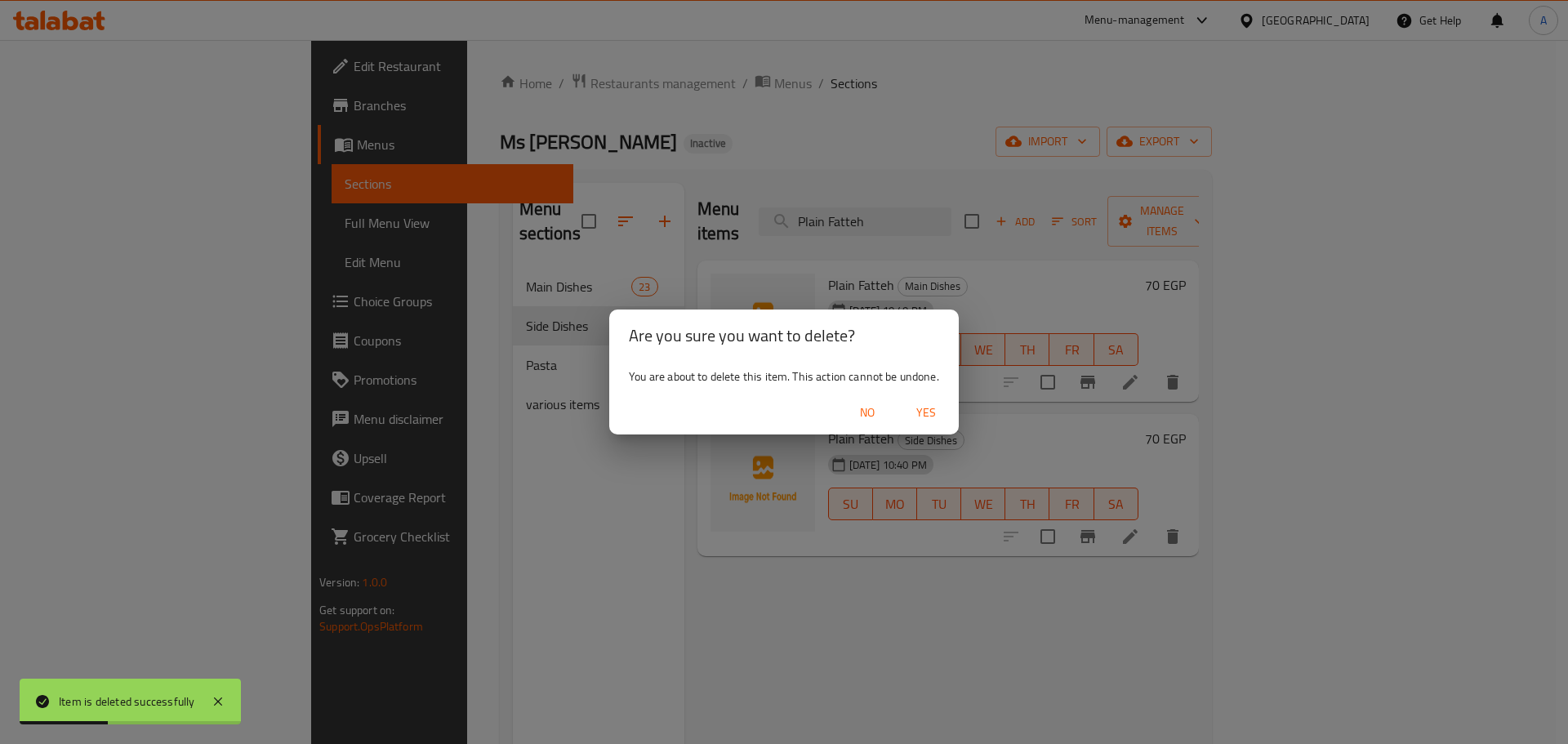
click at [934, 404] on span "Yes" at bounding box center [926, 412] width 39 height 20
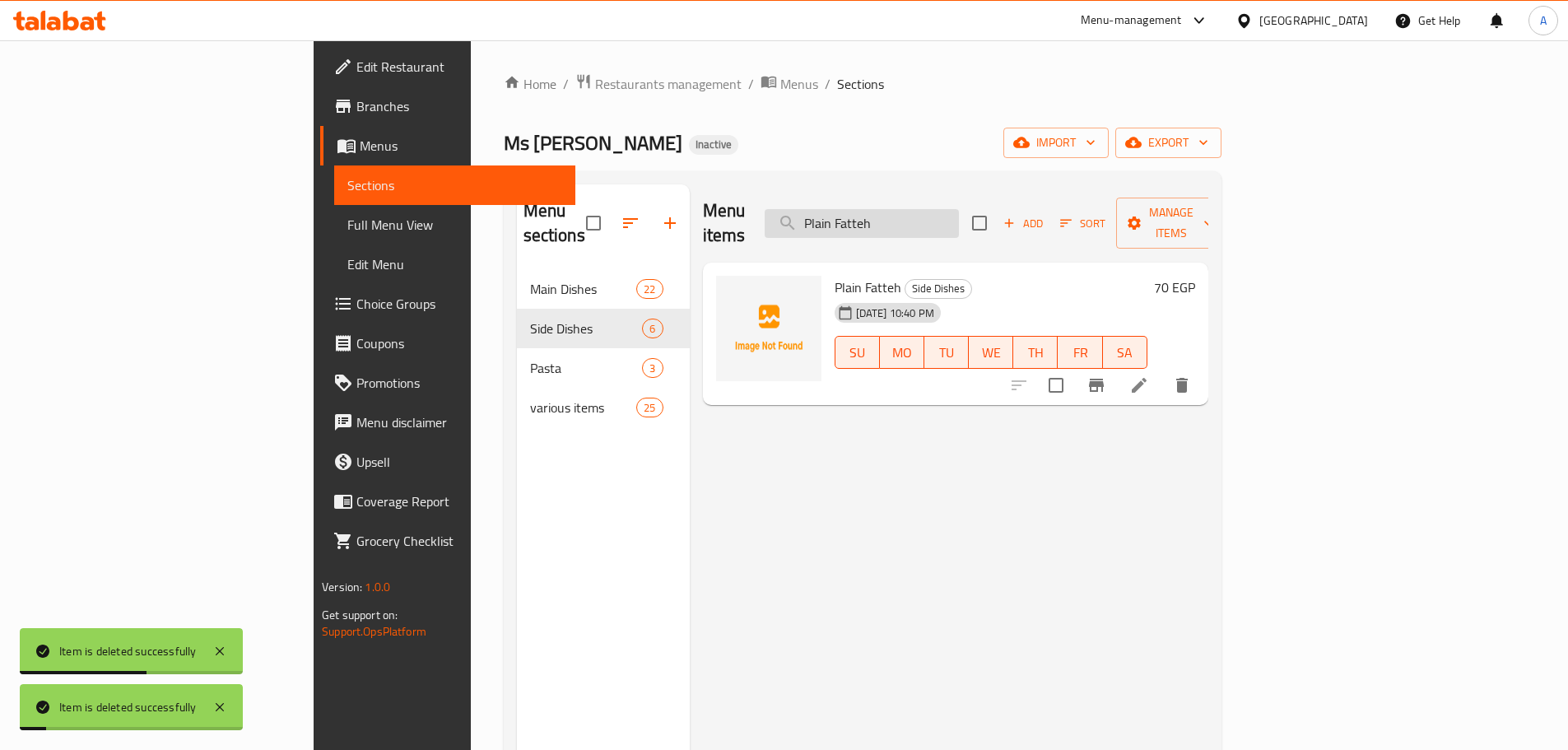
click at [959, 209] on input "Plain Fatteh" at bounding box center [861, 223] width 195 height 28
paste input "Cheese Samosa 3 Pieces"
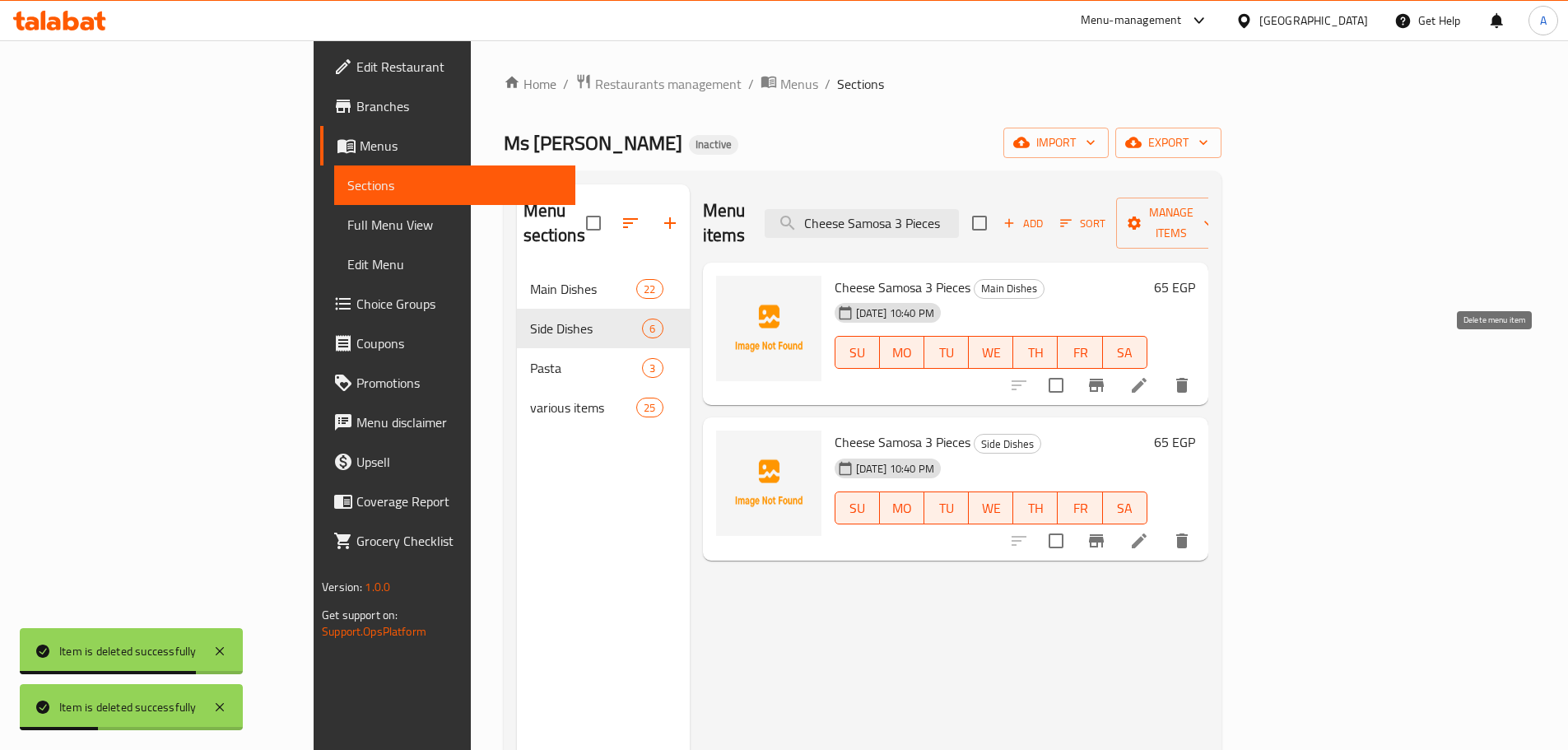
click at [1192, 375] on icon "delete" at bounding box center [1182, 385] width 20 height 20
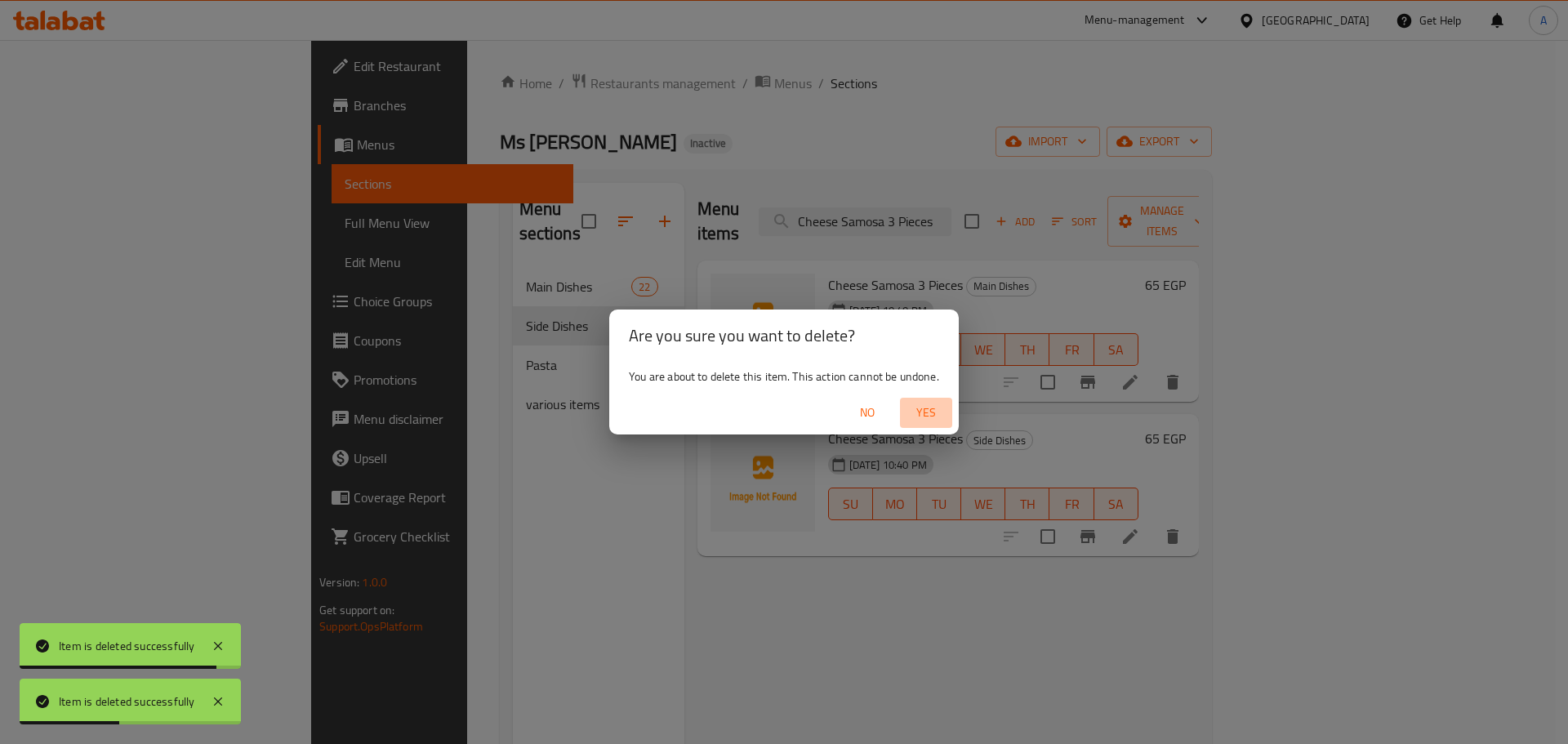
click at [929, 405] on span "Yes" at bounding box center [926, 412] width 39 height 20
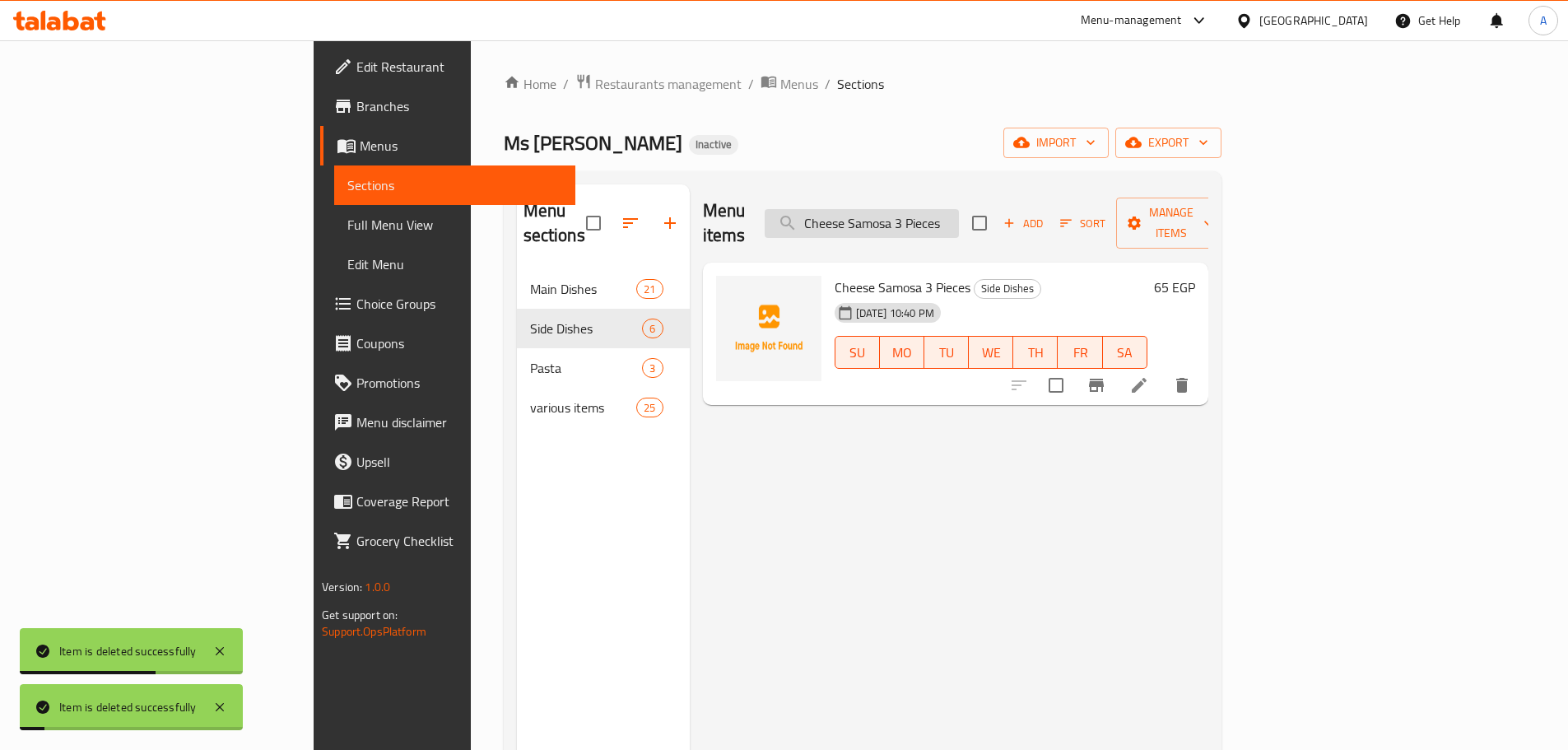
click at [959, 223] on input "Cheese Samosa 3 Pieces" at bounding box center [861, 223] width 195 height 28
paste input "Meat"
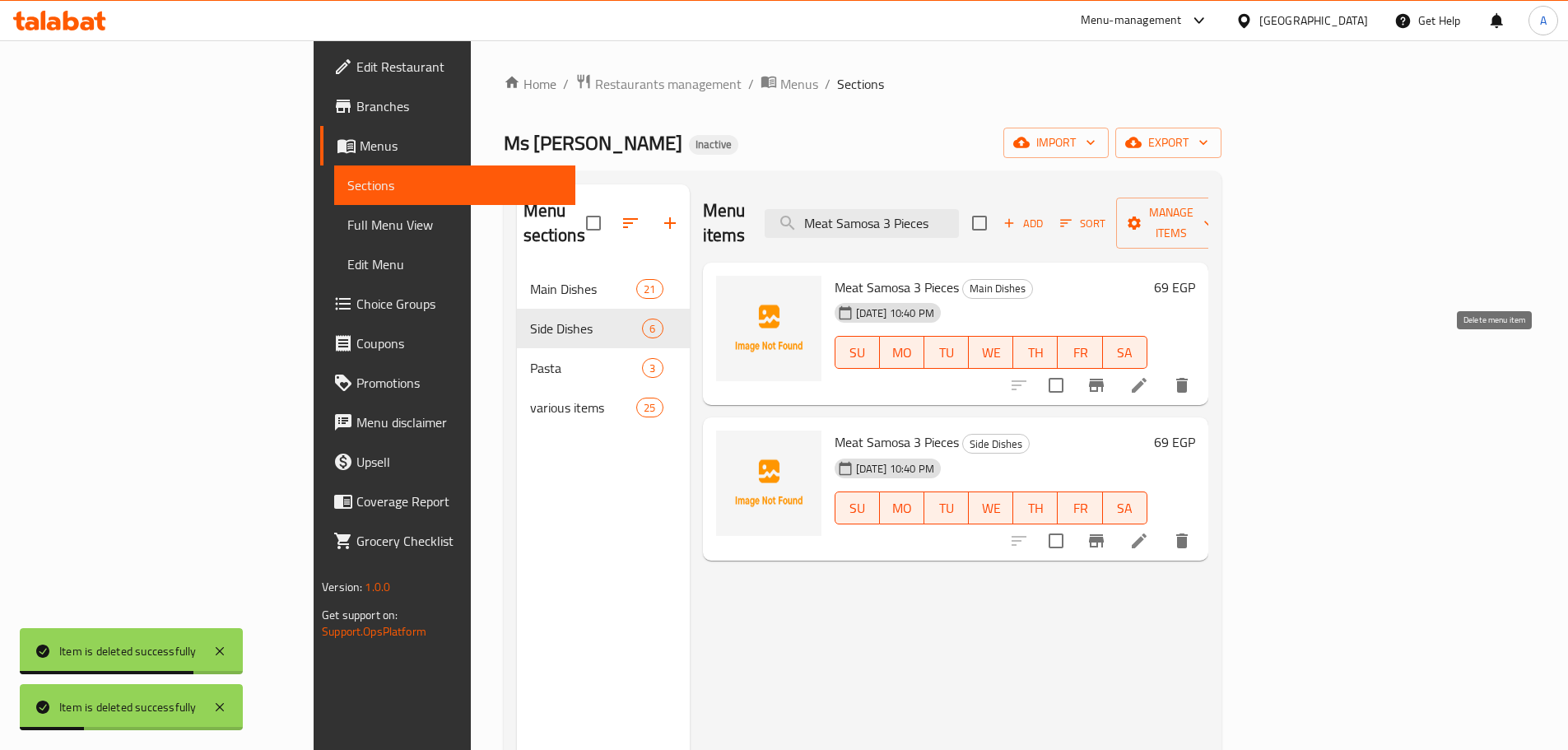
click at [1192, 375] on icon "delete" at bounding box center [1182, 385] width 20 height 20
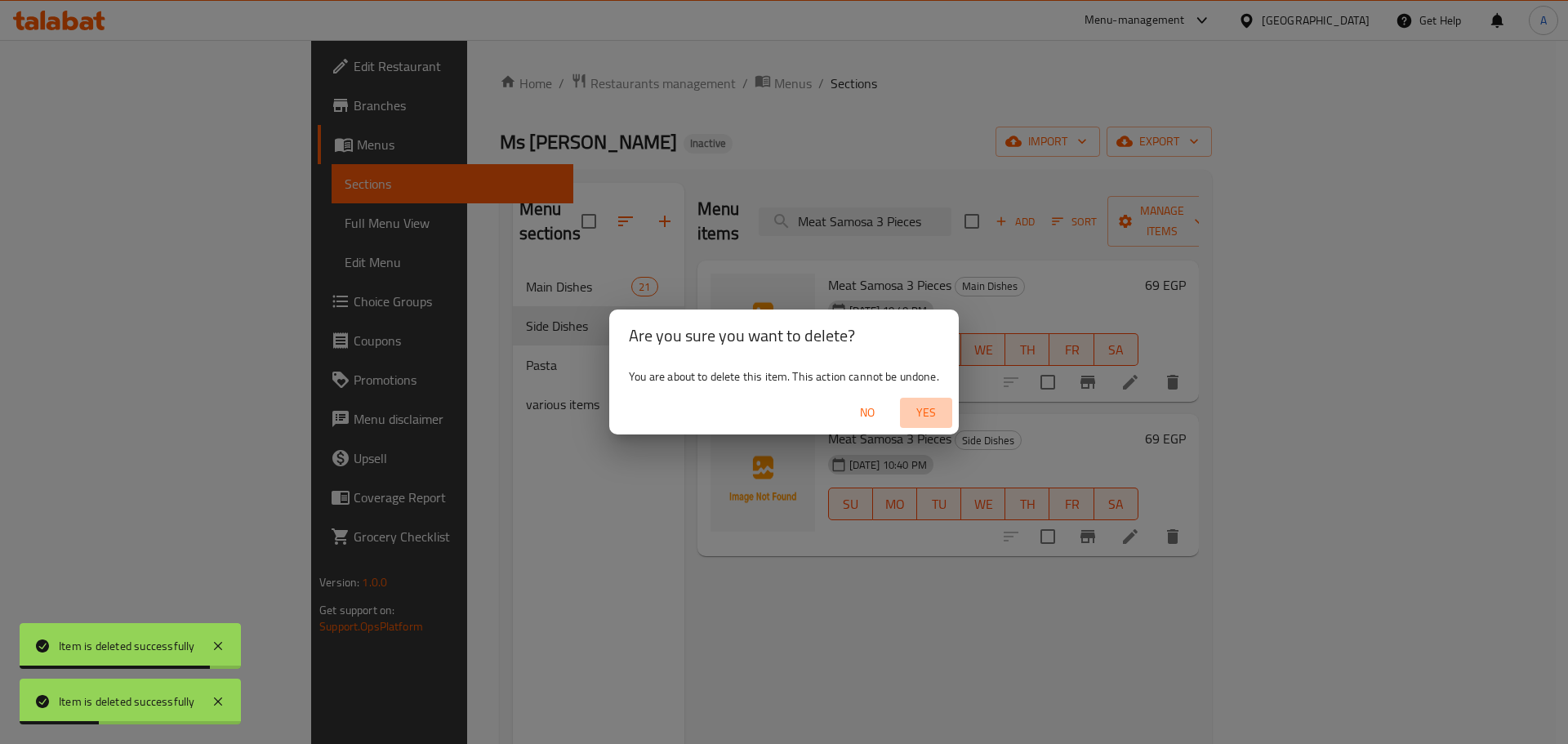
click at [922, 417] on span "Yes" at bounding box center [926, 412] width 39 height 20
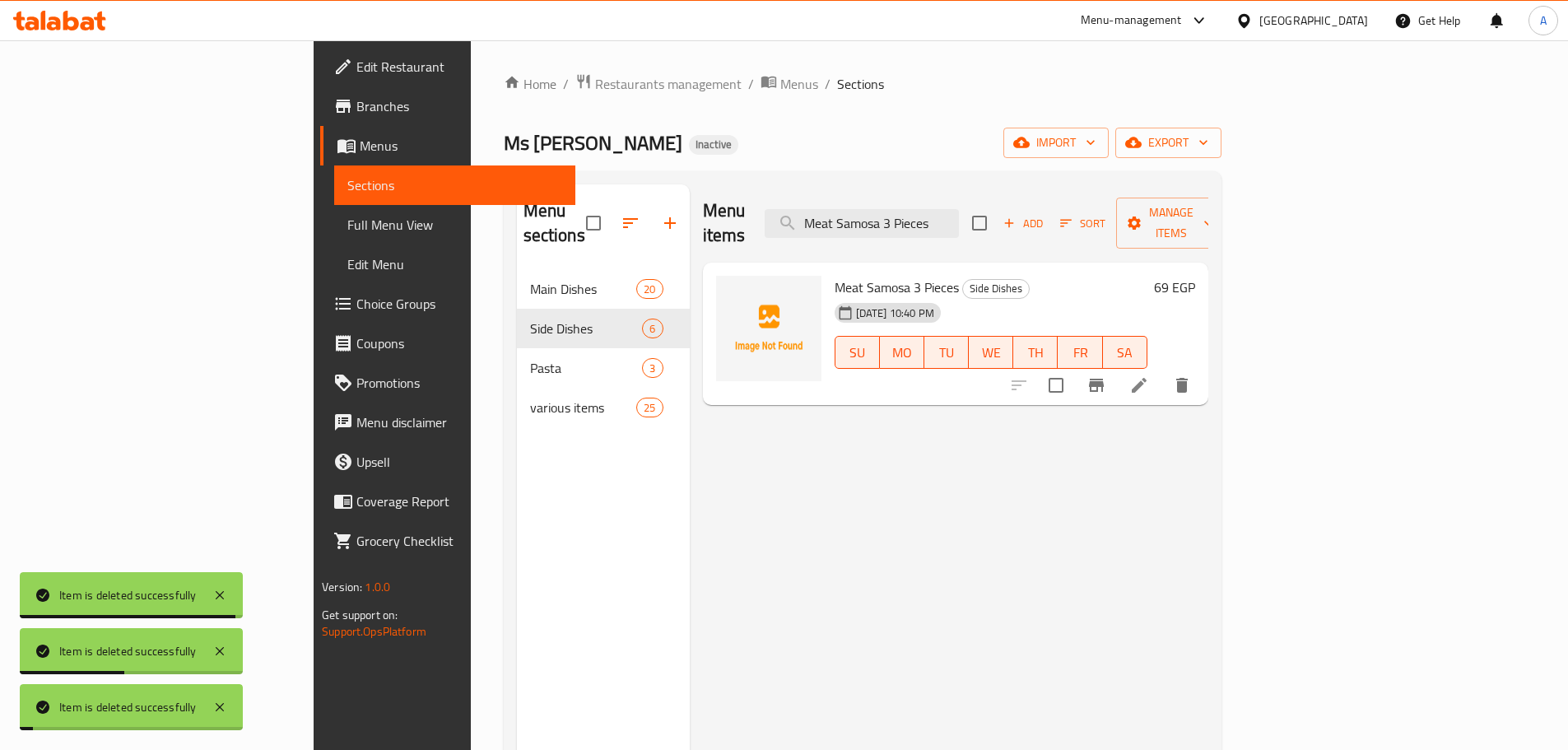
click at [983, 194] on div "Menu items Meat Samosa 3 Pieces Add Sort Manage items" at bounding box center [955, 224] width 505 height 78
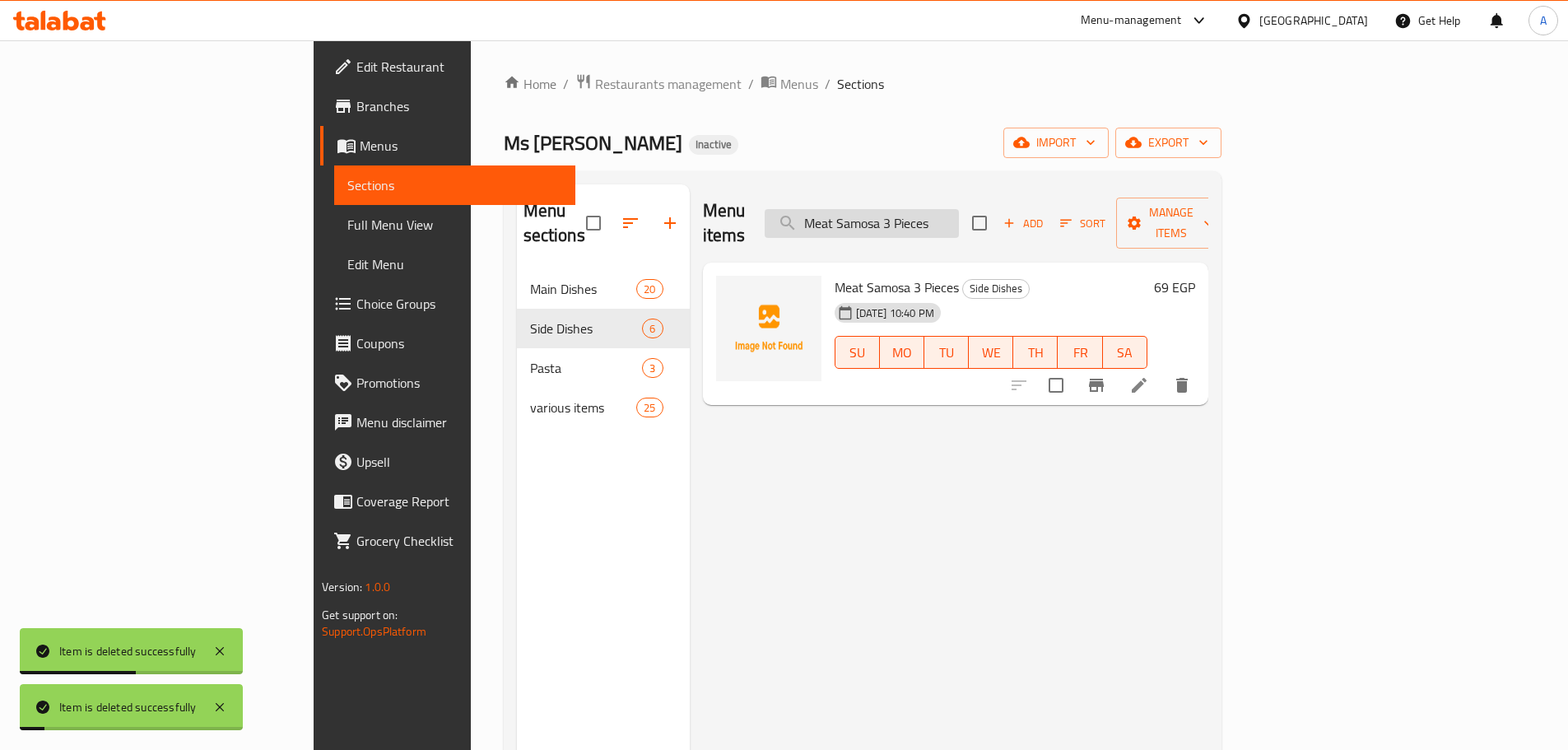
click at [959, 209] on input "Meat Samosa 3 Pieces" at bounding box center [861, 223] width 195 height 28
paste input "Vine leaves 10 finger"
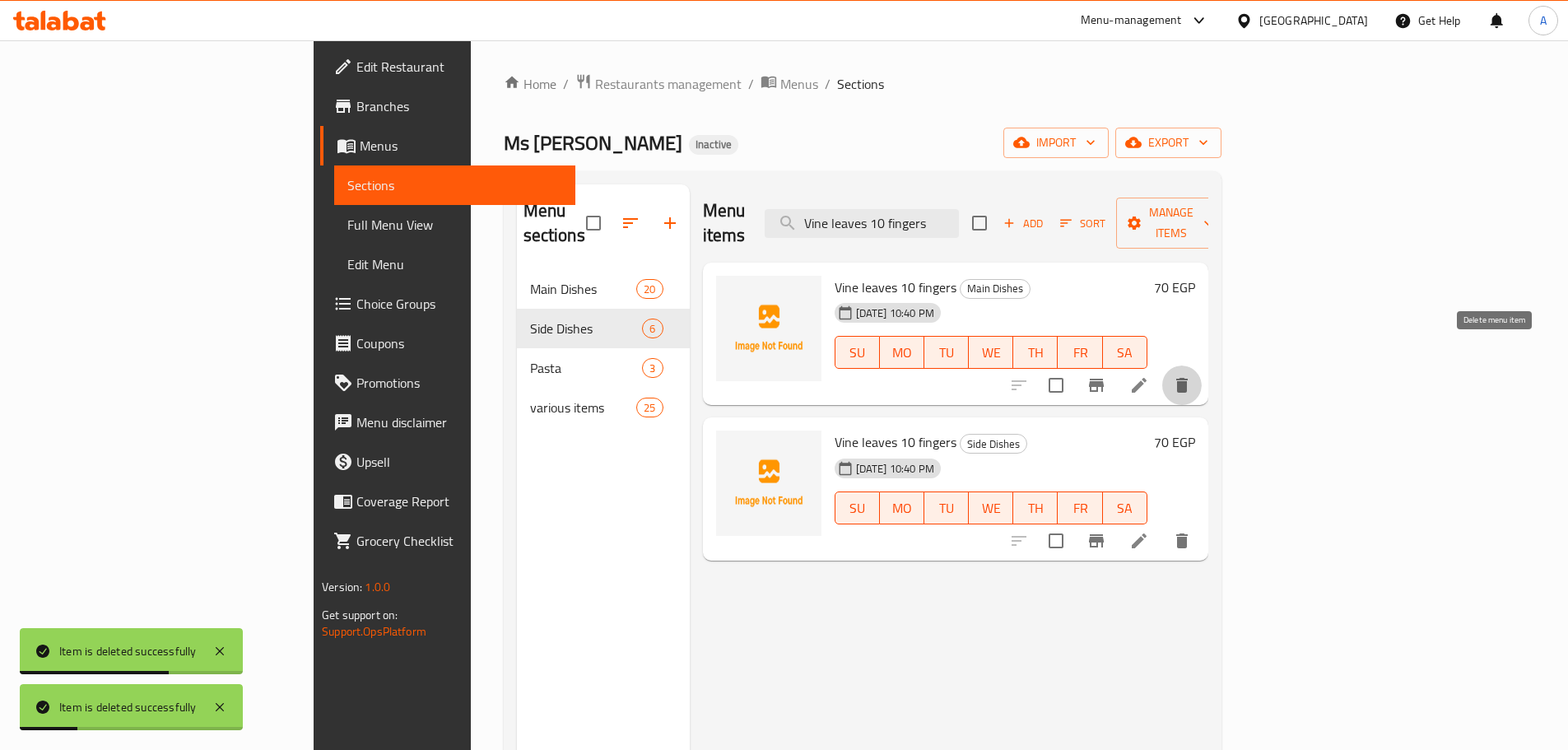
click at [1201, 366] on button "delete" at bounding box center [1182, 385] width 39 height 39
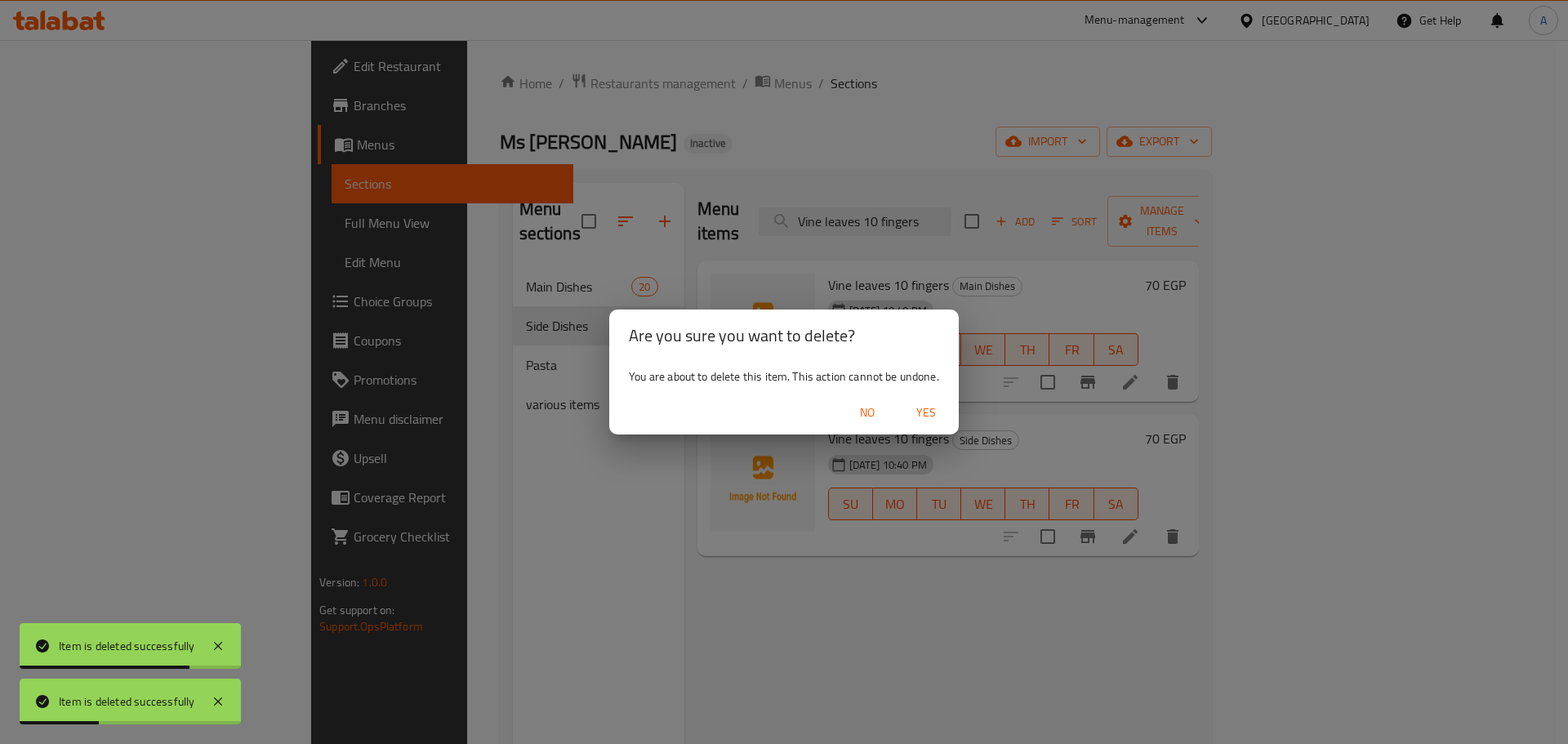
click at [923, 408] on span "Yes" at bounding box center [926, 412] width 39 height 20
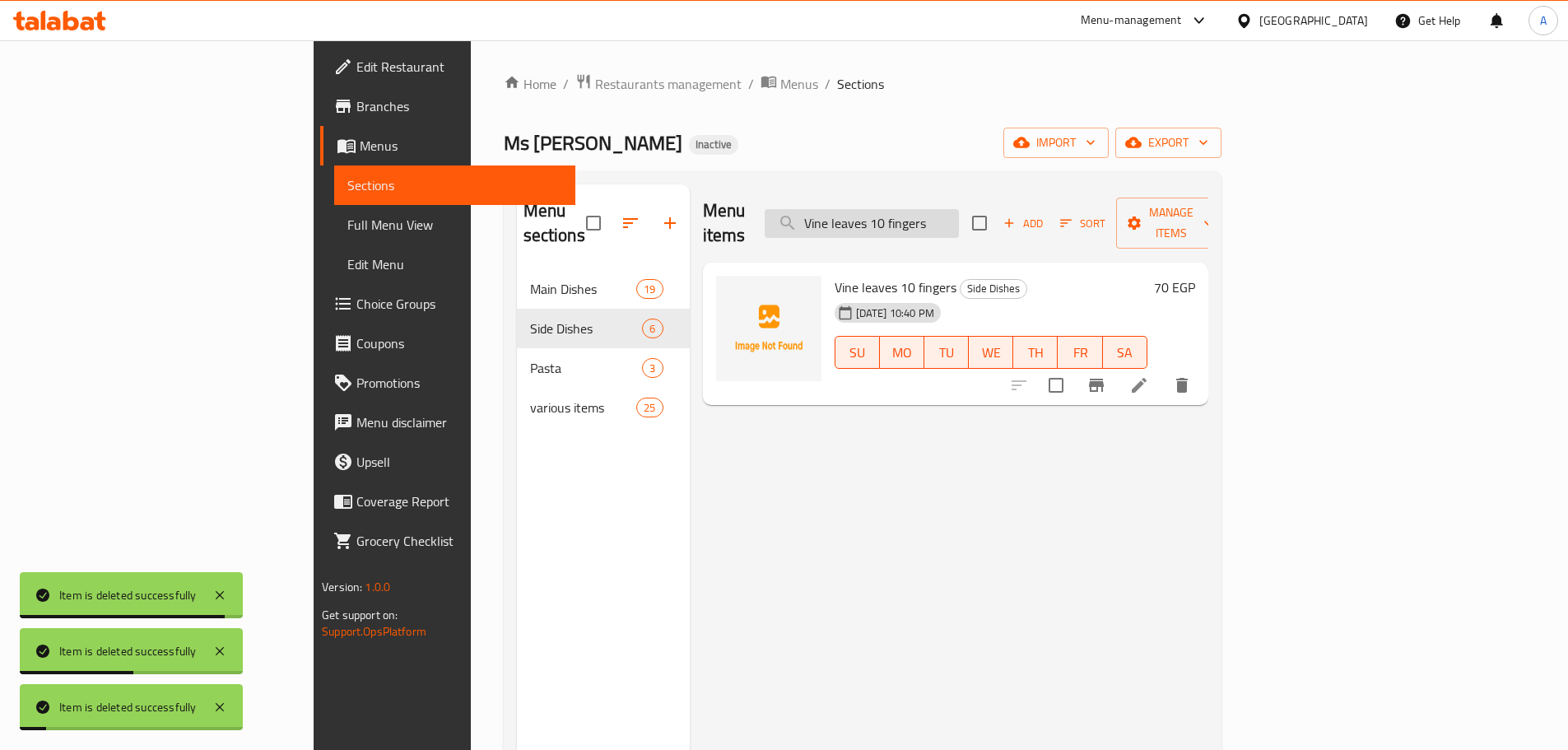
click at [959, 212] on input "Vine leaves 10 fingers" at bounding box center [861, 223] width 195 height 28
paste input "Mombar"
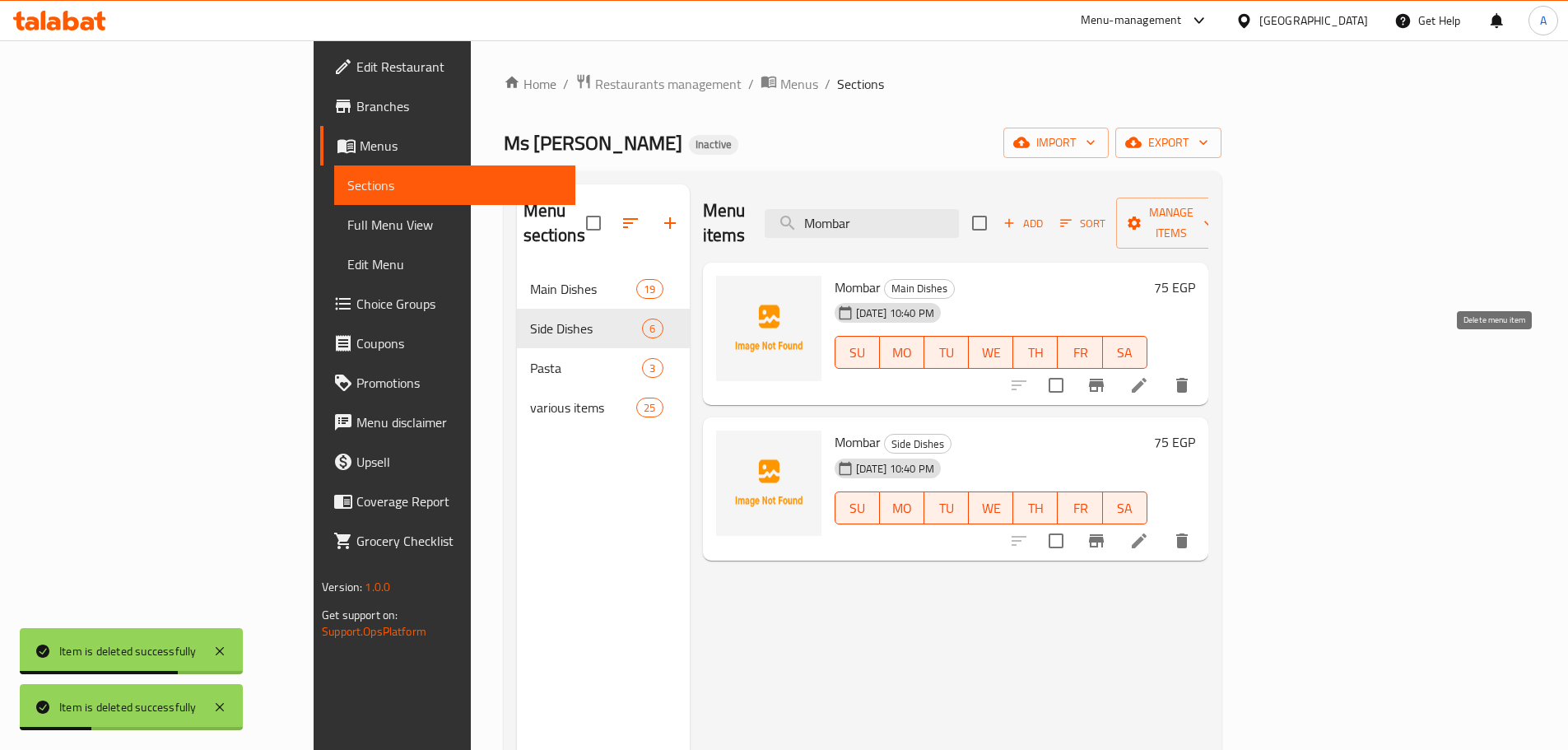
click at [1192, 375] on icon "delete" at bounding box center [1182, 385] width 20 height 20
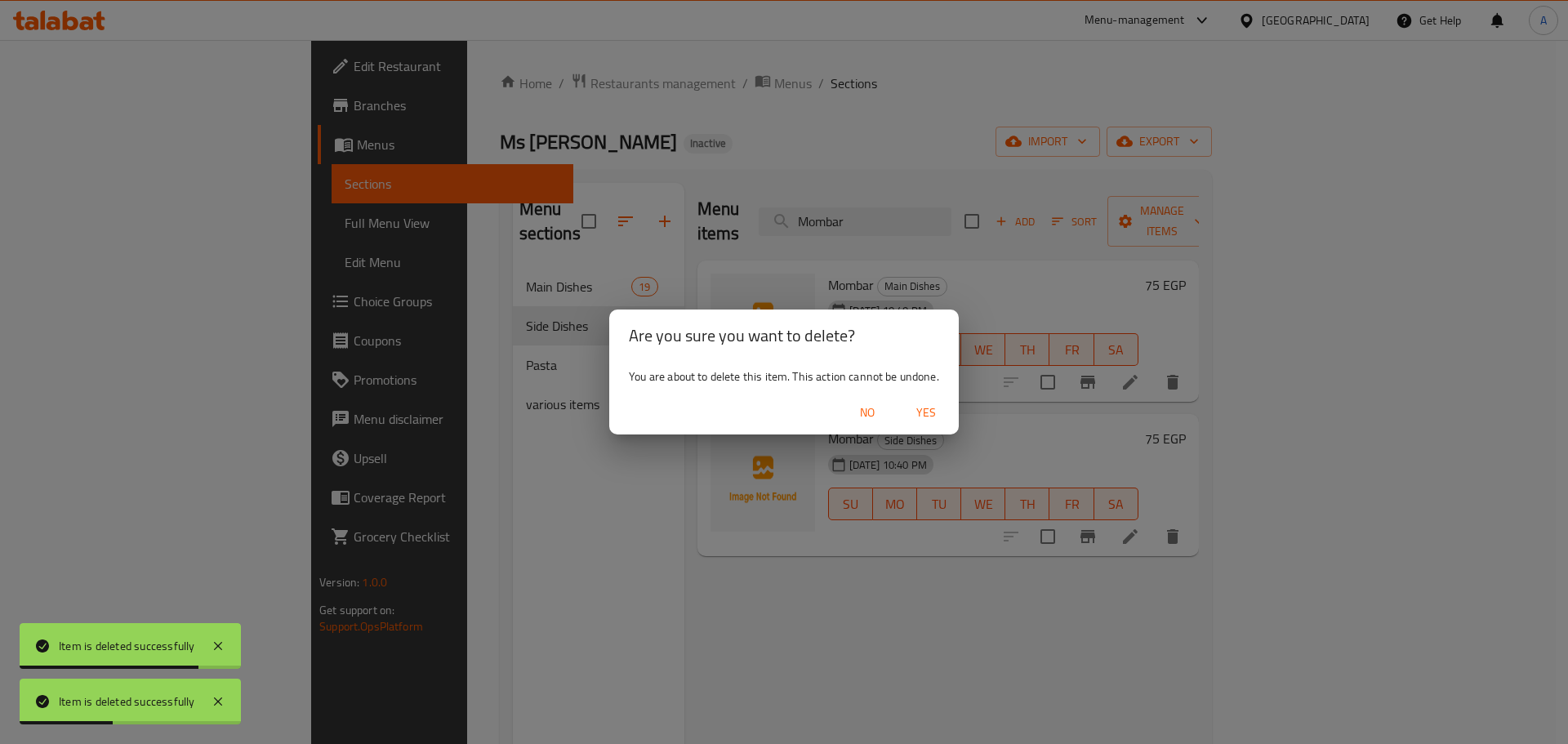
click at [921, 409] on span "Yes" at bounding box center [926, 412] width 39 height 20
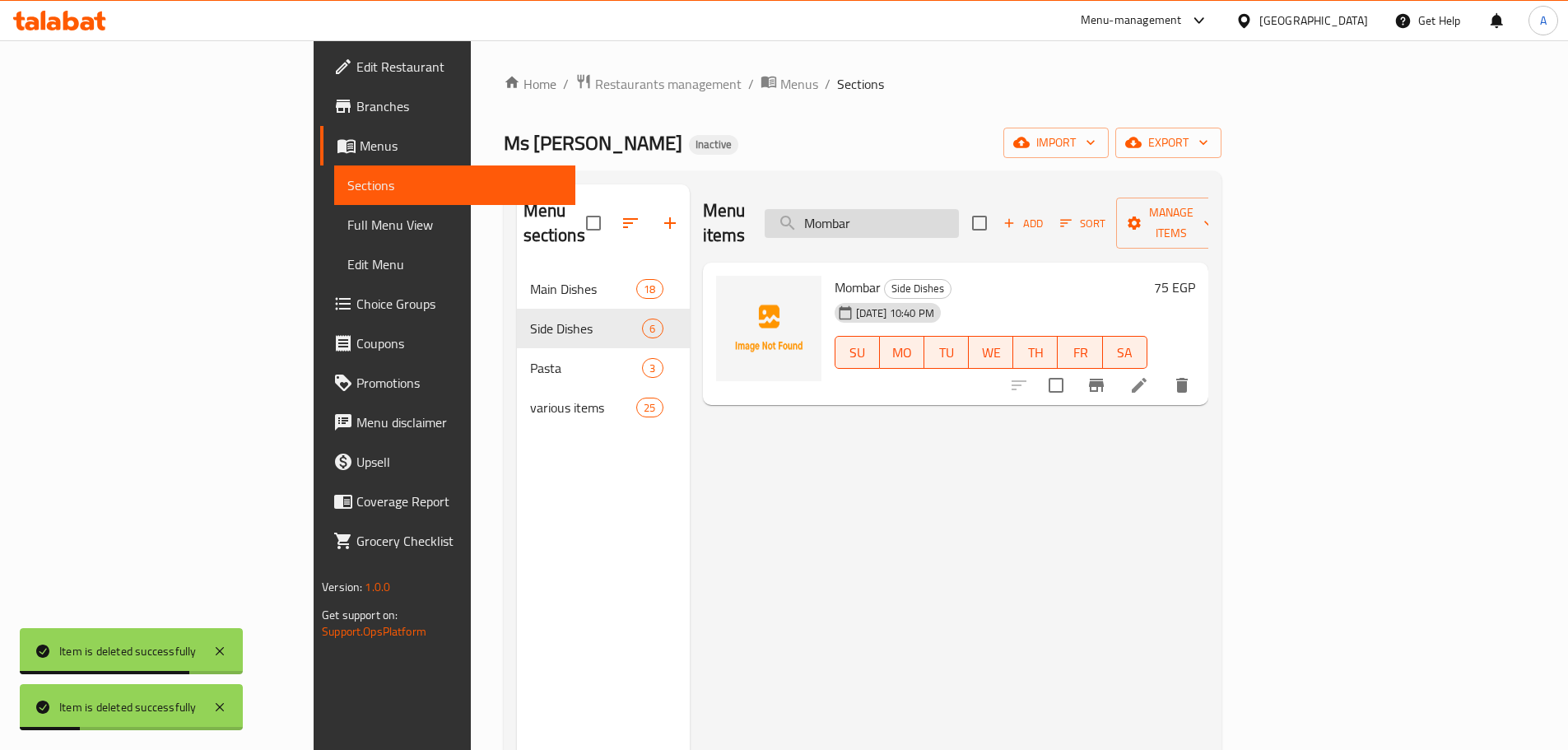
click at [958, 210] on input "Mombar" at bounding box center [861, 223] width 195 height 28
paste input "ixed Mahshi"
type input "Mixed Mahshi"
click at [983, 151] on div "Ms [PERSON_NAME] Inactive import export" at bounding box center [862, 143] width 718 height 30
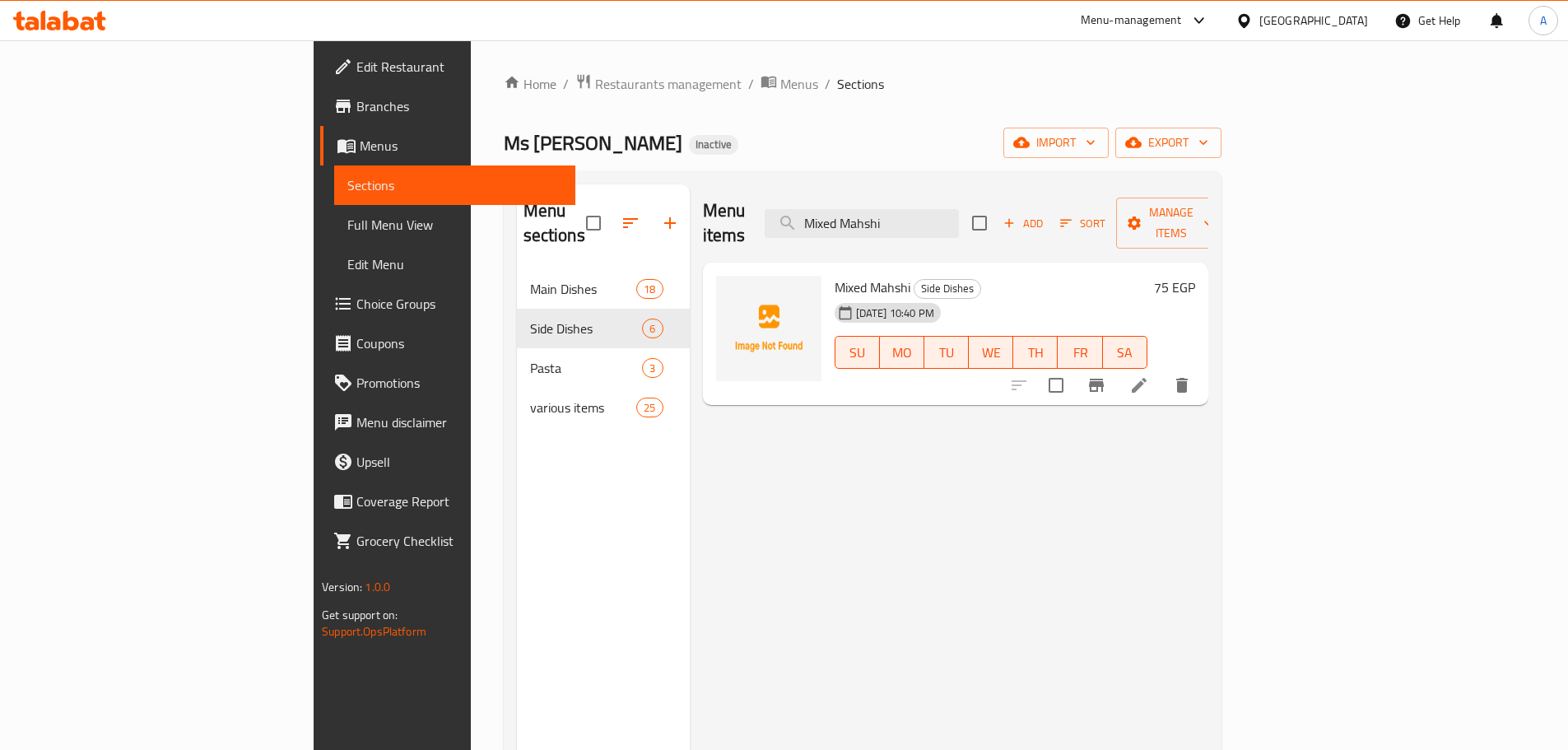
click at [347, 220] on span "Full Menu View" at bounding box center [455, 225] width 215 height 20
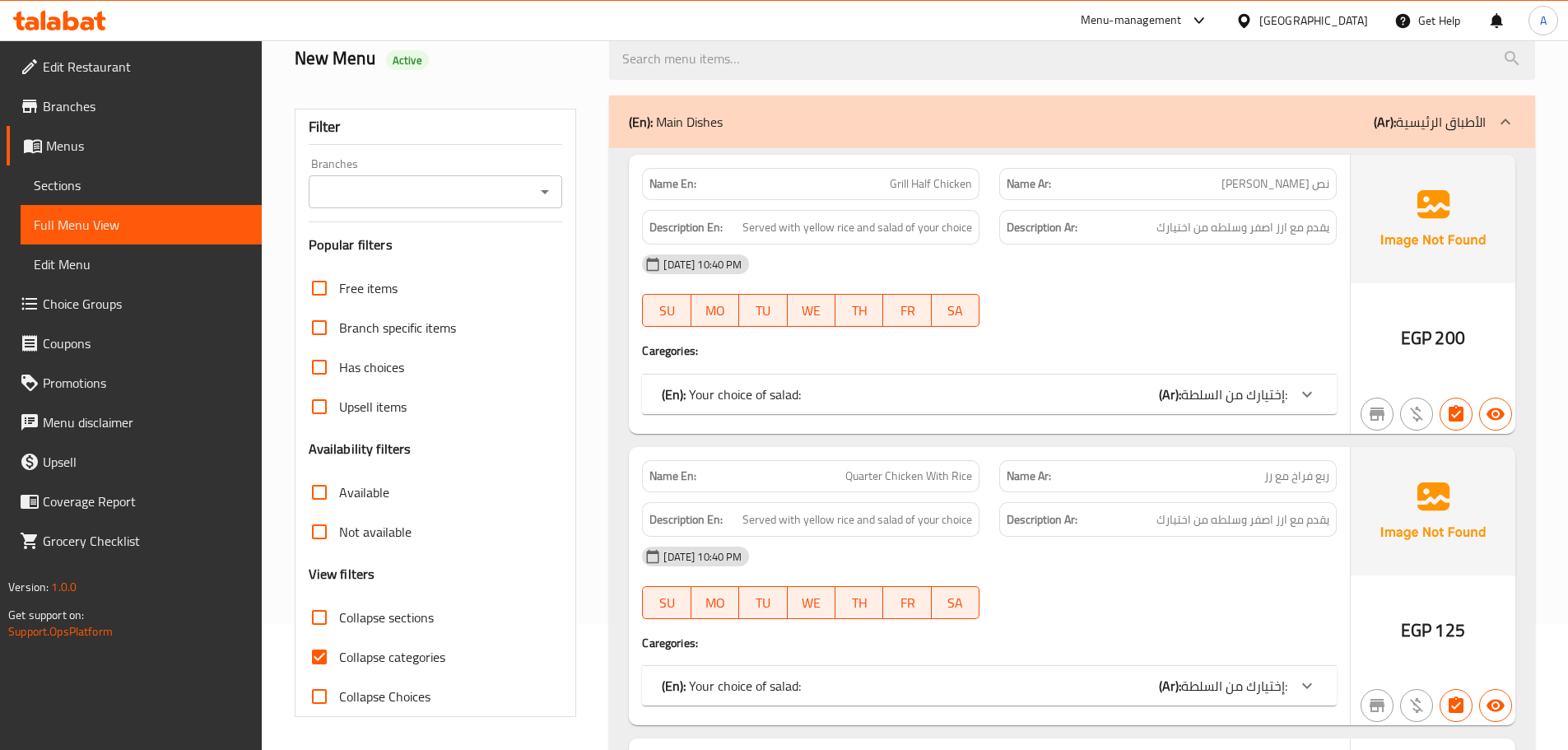
scroll to position [247, 0]
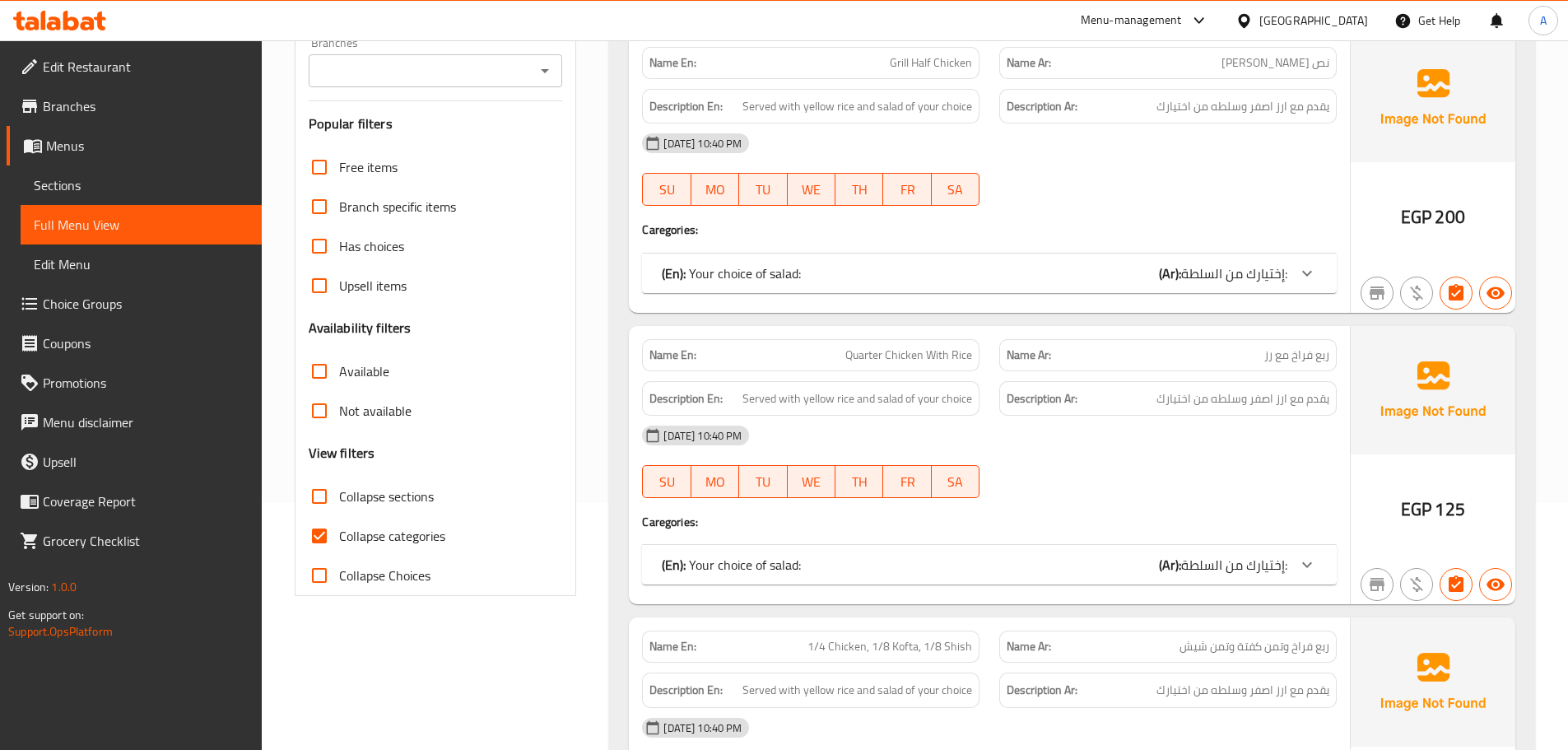
click at [315, 505] on input "Collapse sections" at bounding box center [319, 497] width 39 height 39
checkbox input "true"
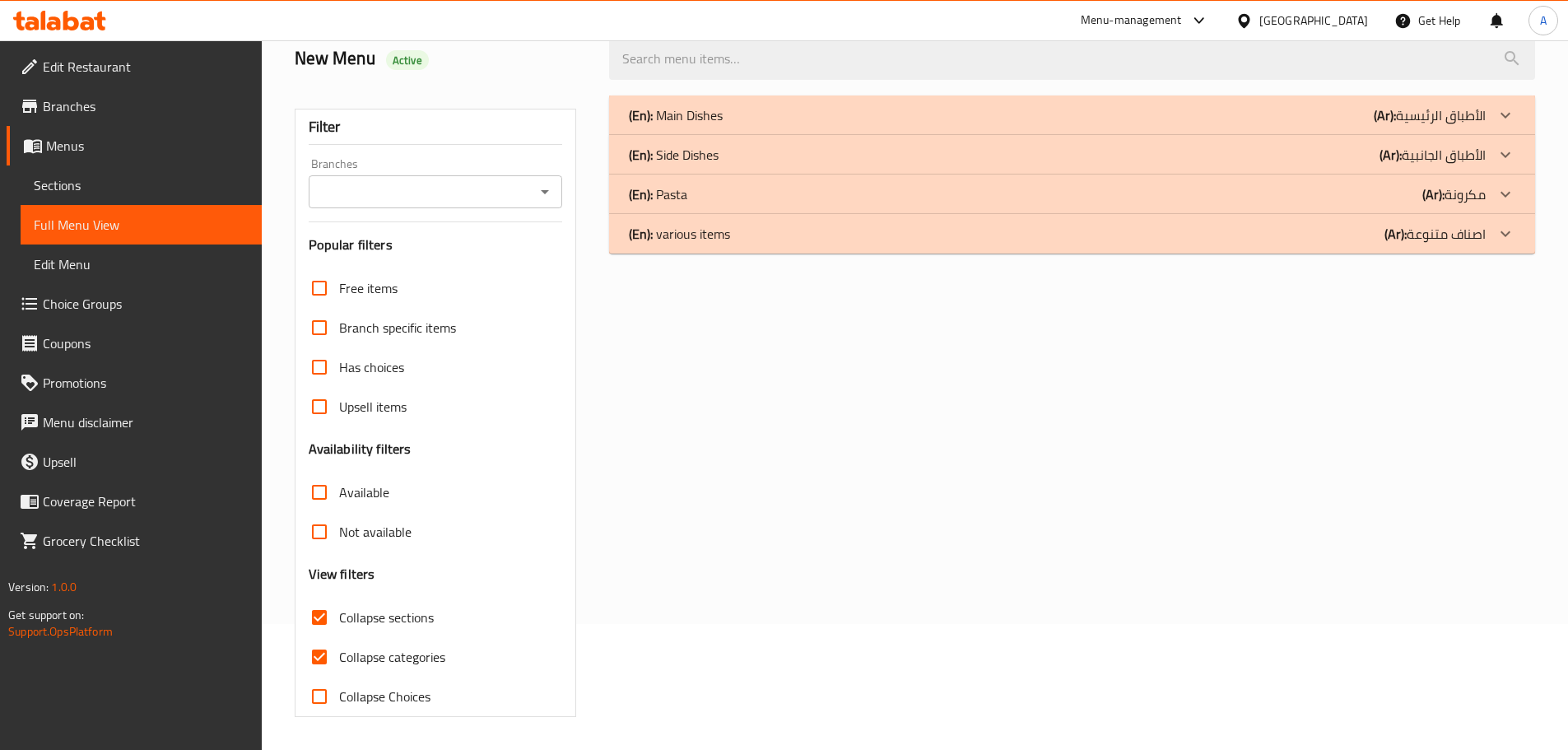
scroll to position [126, 0]
click at [692, 147] on p "(En): Side Dishes" at bounding box center [674, 154] width 90 height 20
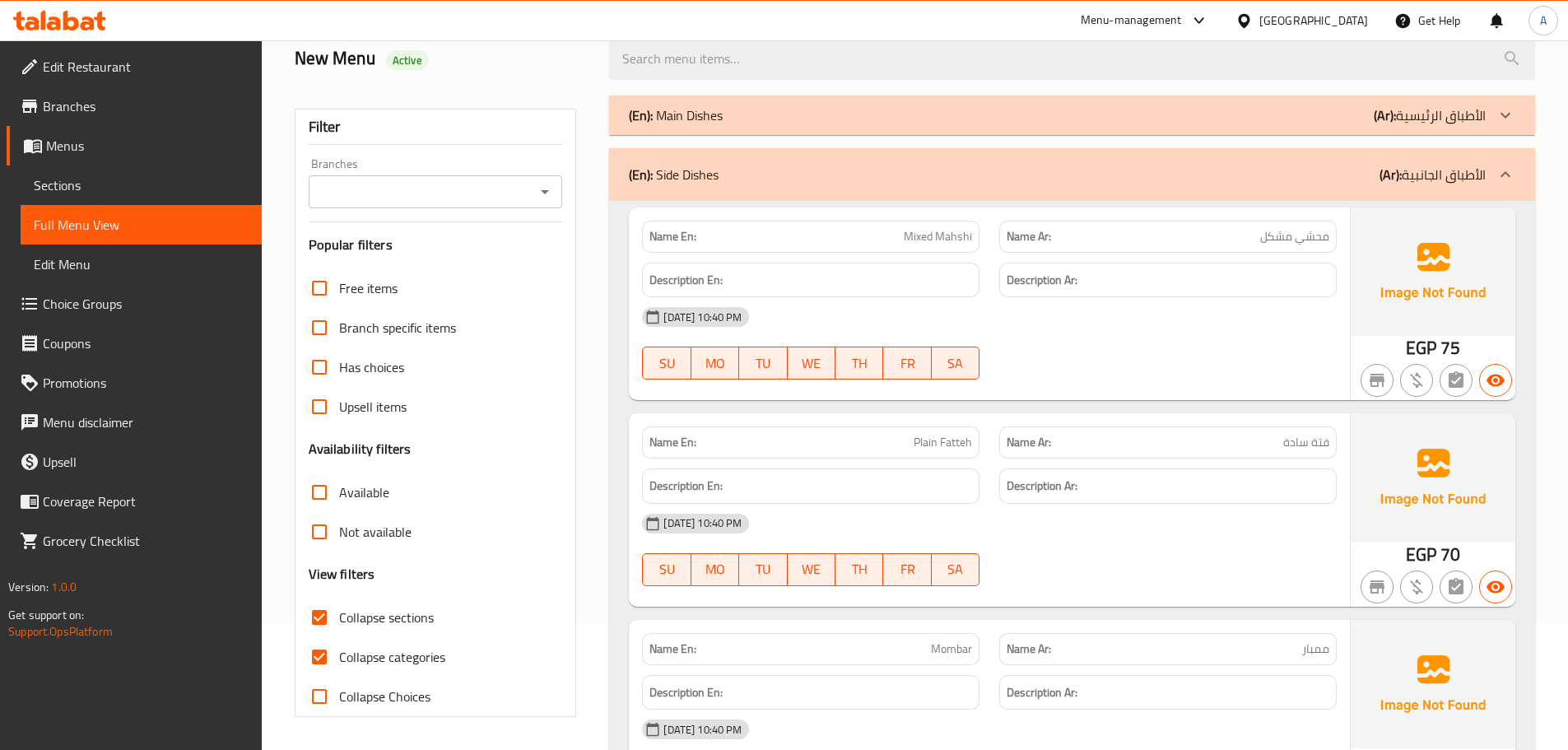
click at [705, 117] on p "(En): Main Dishes" at bounding box center [675, 115] width 94 height 20
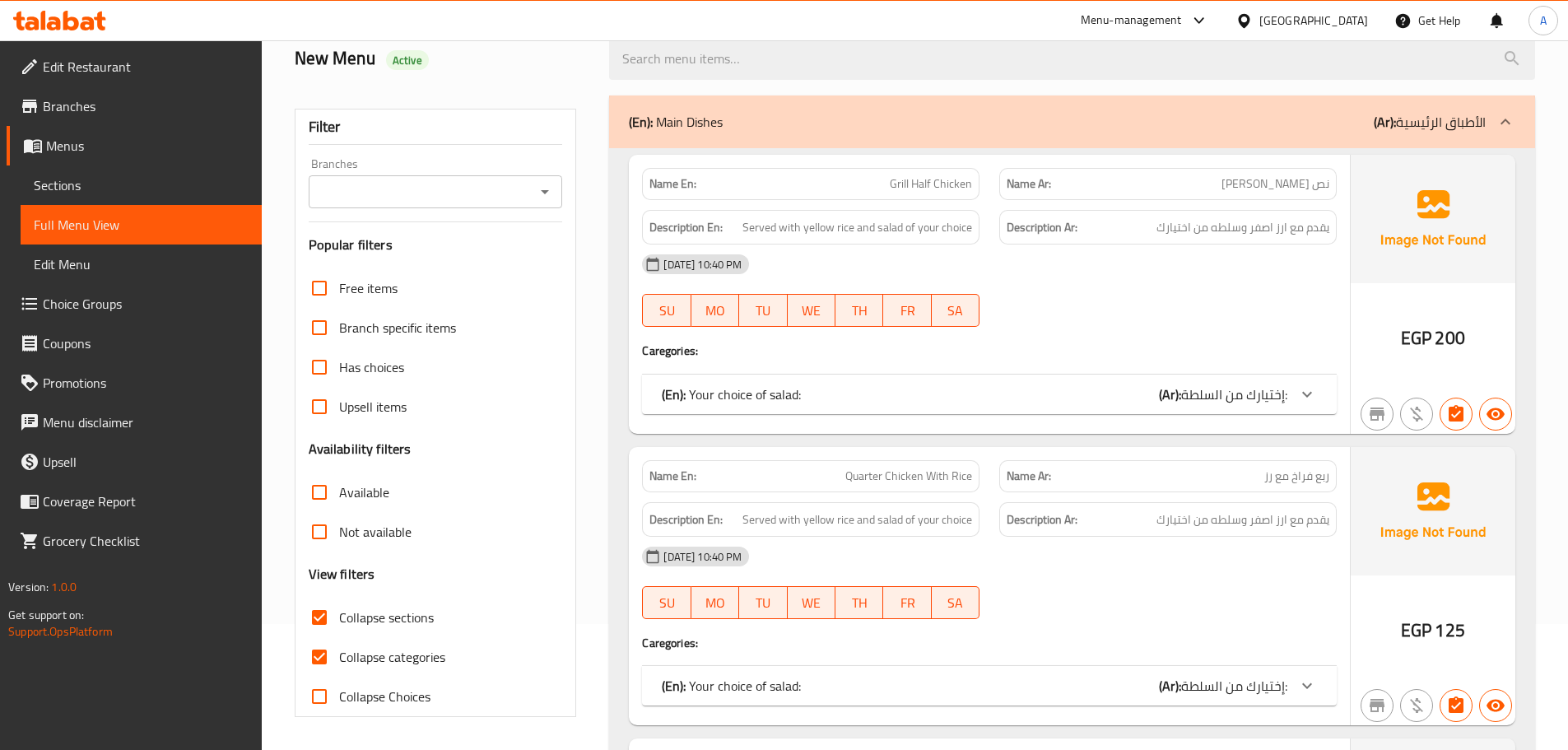
click at [319, 652] on input "Collapse categories" at bounding box center [319, 657] width 39 height 39
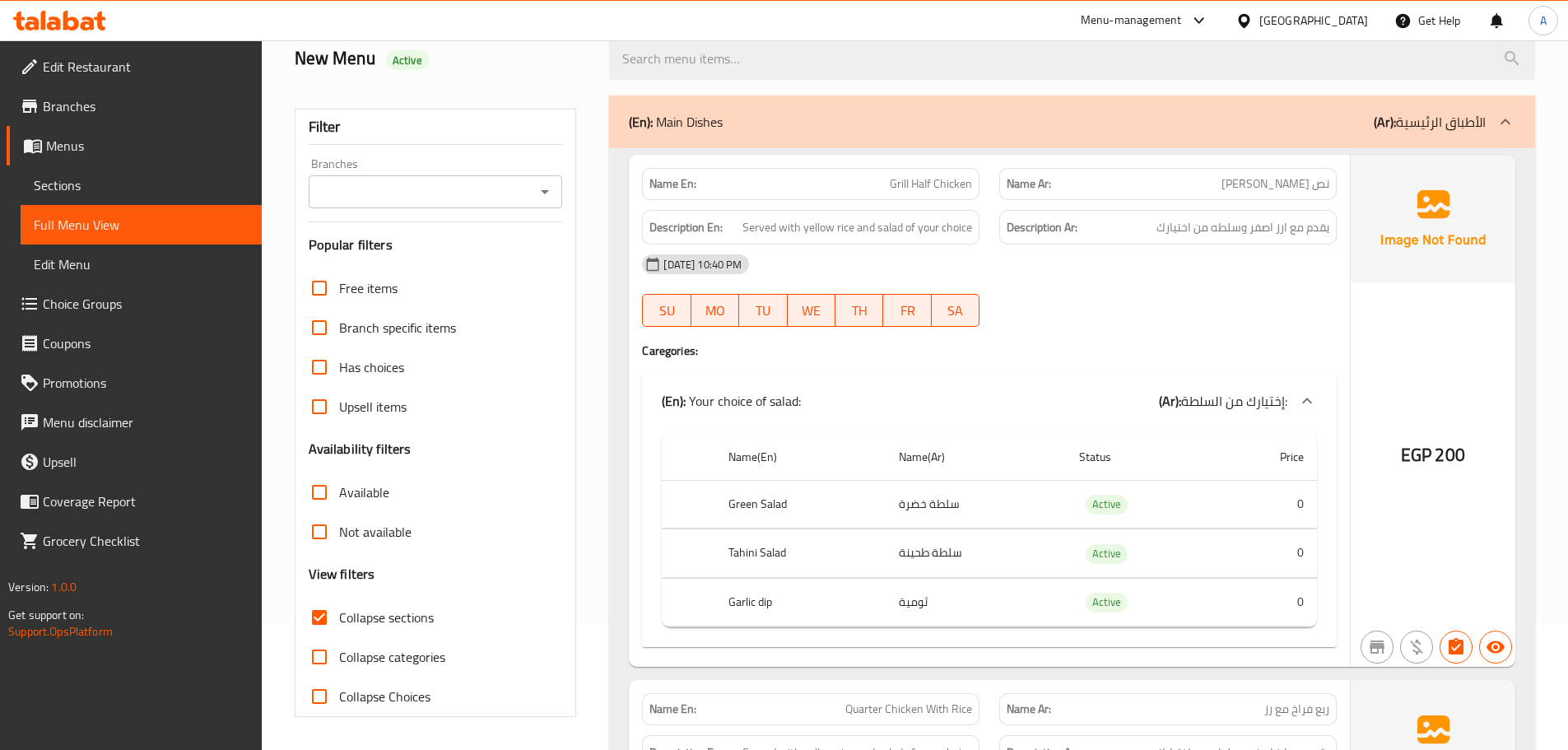
scroll to position [208, 0]
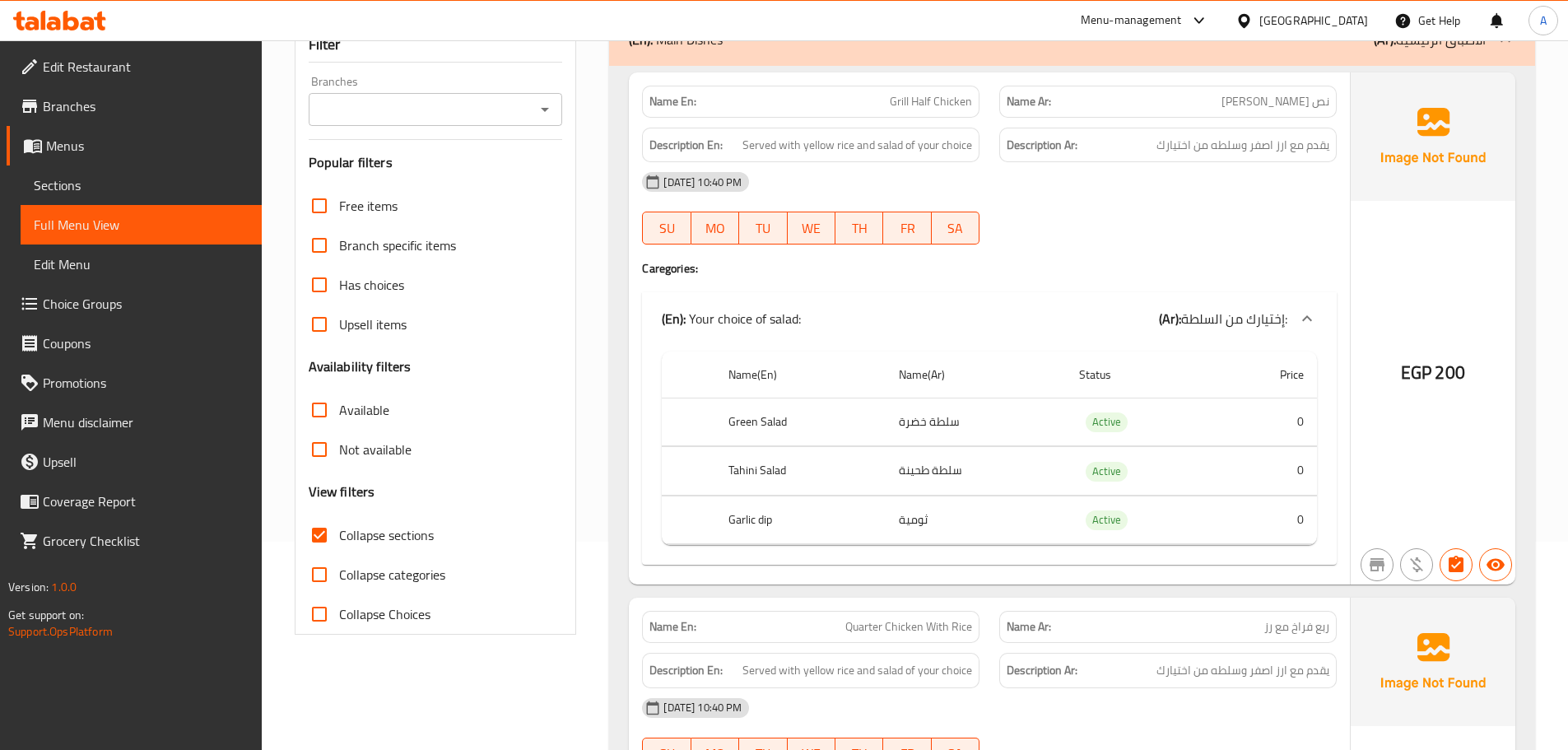
click at [322, 571] on input "Collapse categories" at bounding box center [319, 575] width 39 height 39
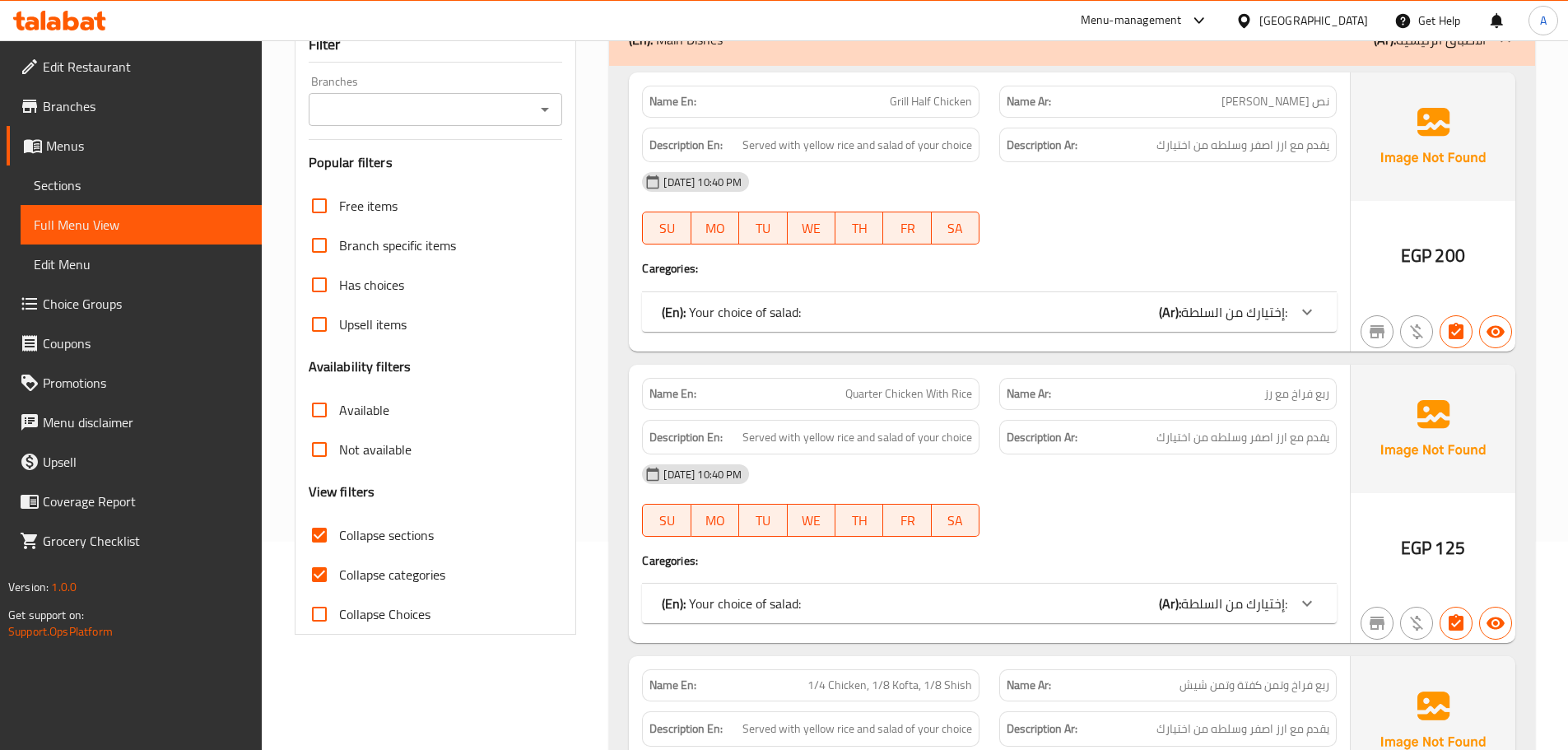
click at [297, 579] on div "Filter Branches Branches Popular filters Free items Branch specific items Has c…" at bounding box center [435, 331] width 283 height 608
click at [324, 573] on input "Collapse categories" at bounding box center [319, 575] width 39 height 39
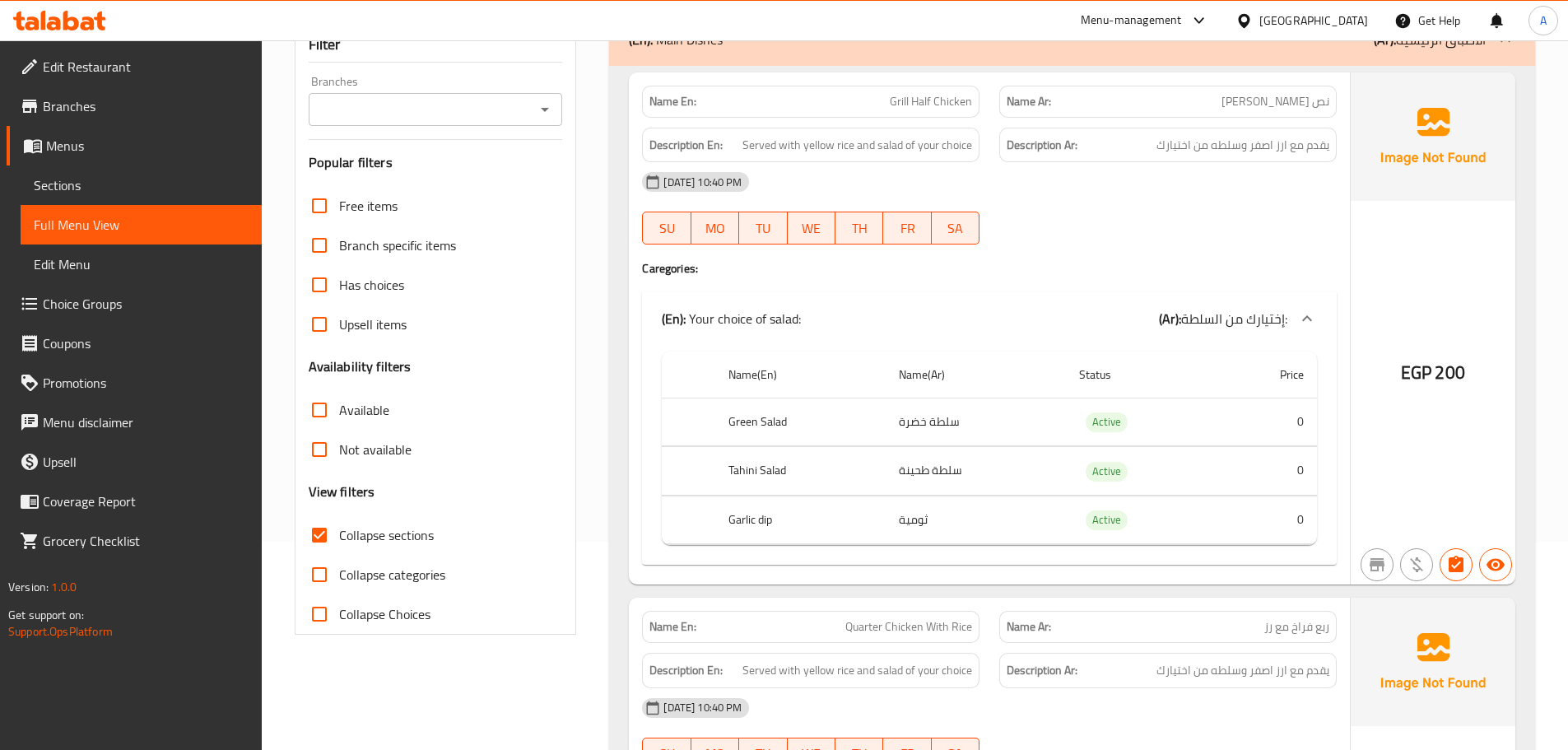
click at [317, 573] on input "Collapse categories" at bounding box center [319, 575] width 39 height 39
checkbox input "true"
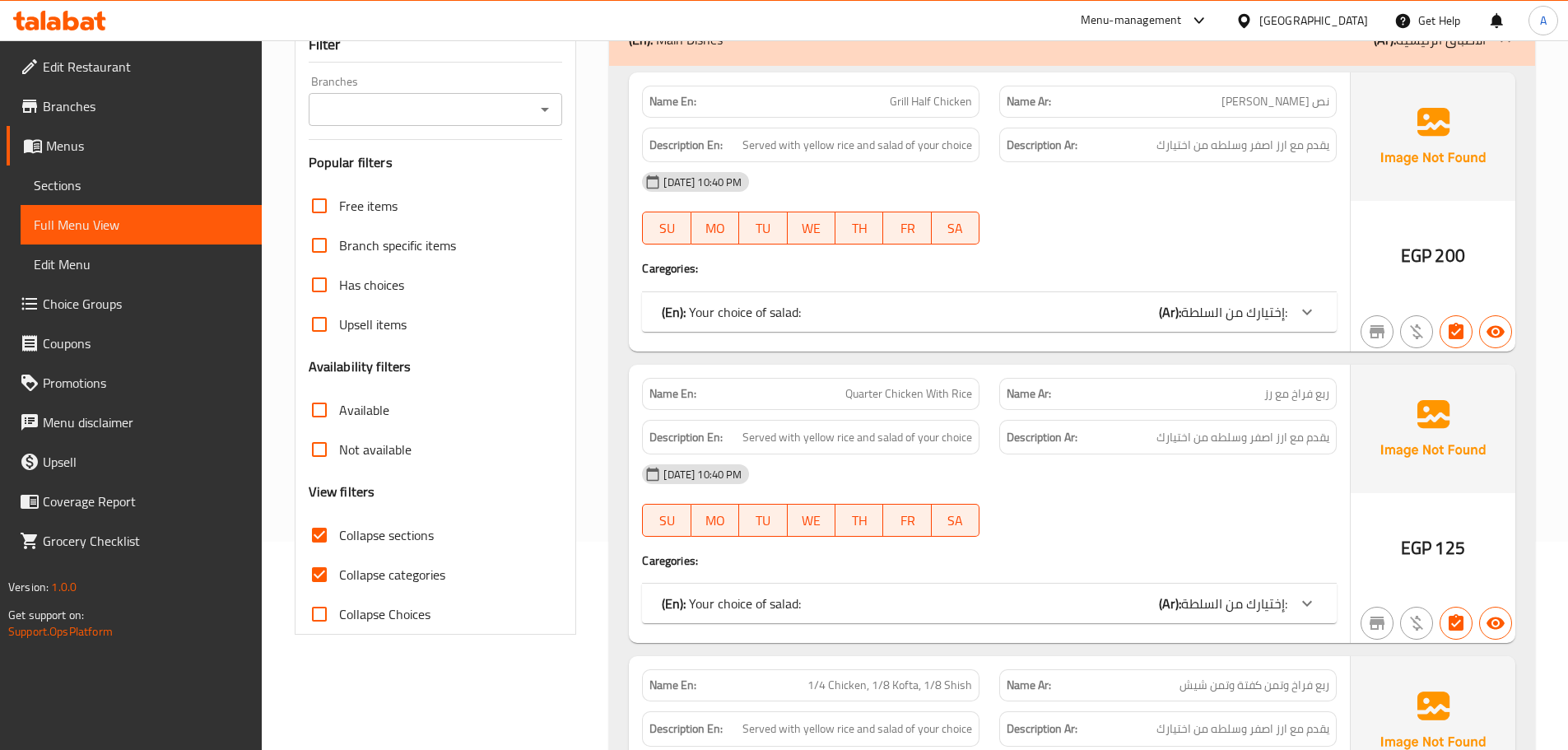
click at [956, 306] on div "(En): Your choice of salad: (Ar): إختيارك من السلطة:" at bounding box center [975, 312] width 626 height 20
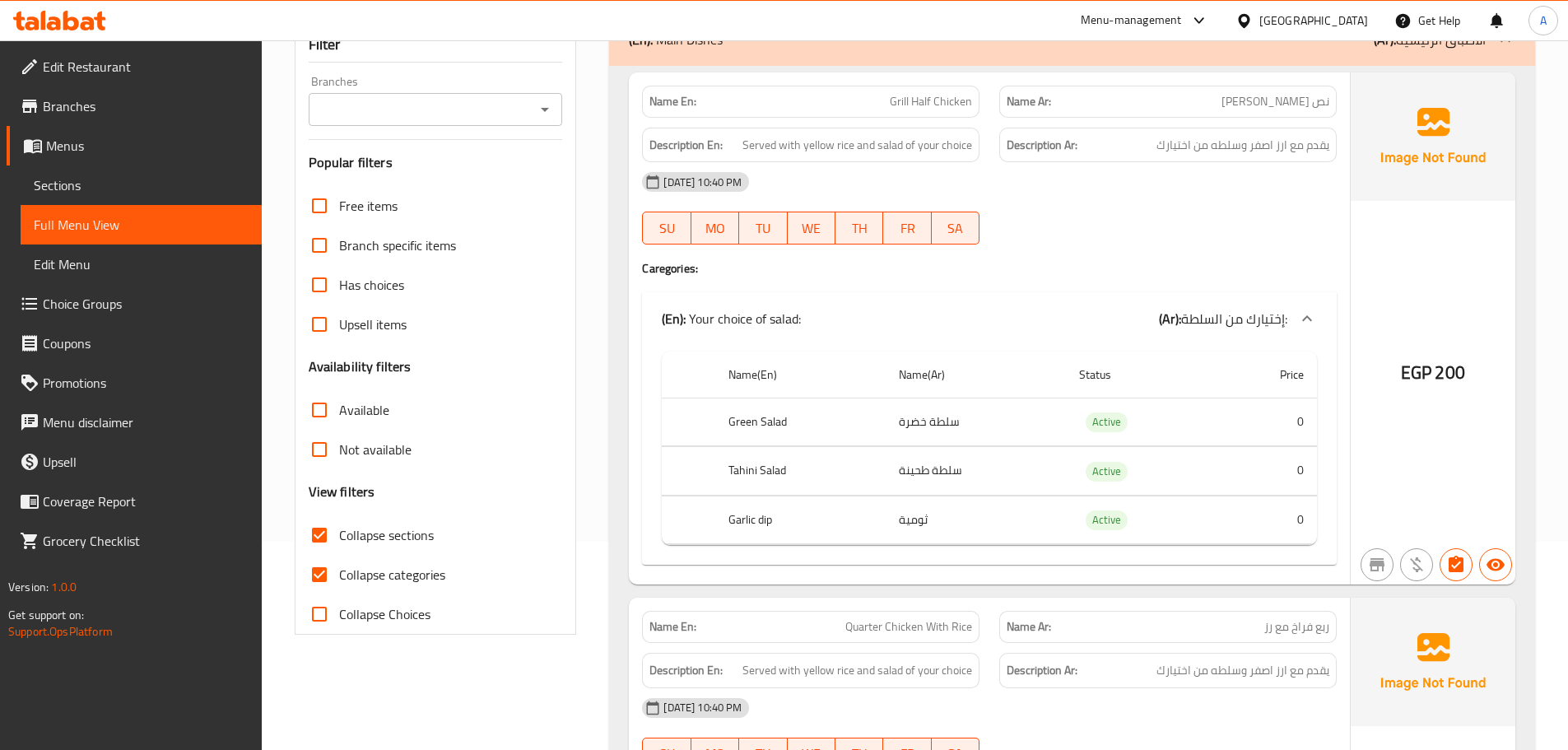
click at [956, 306] on div "(En): Your choice of salad: (Ar): إختيارك من السلطة:" at bounding box center [989, 319] width 695 height 53
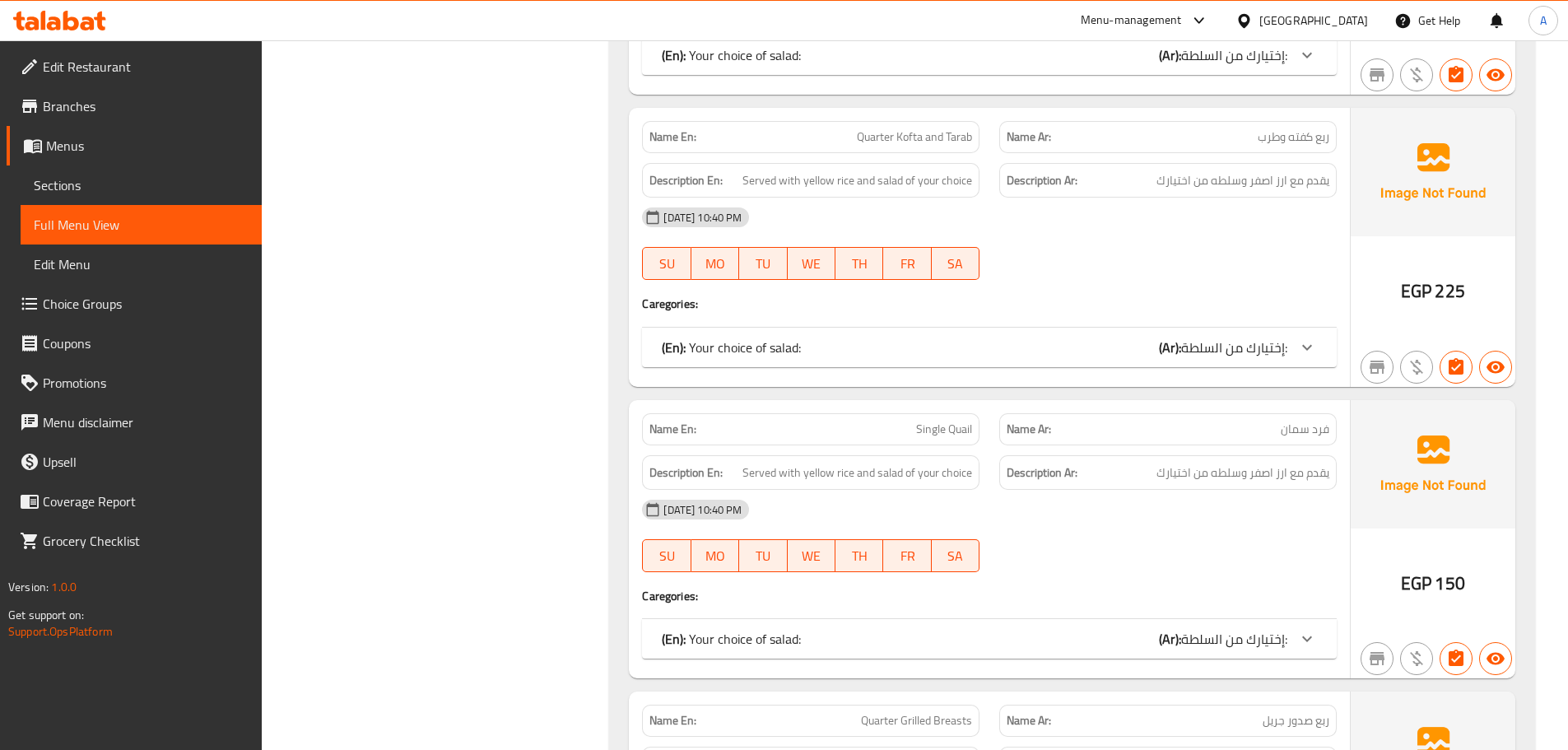
scroll to position [0, 0]
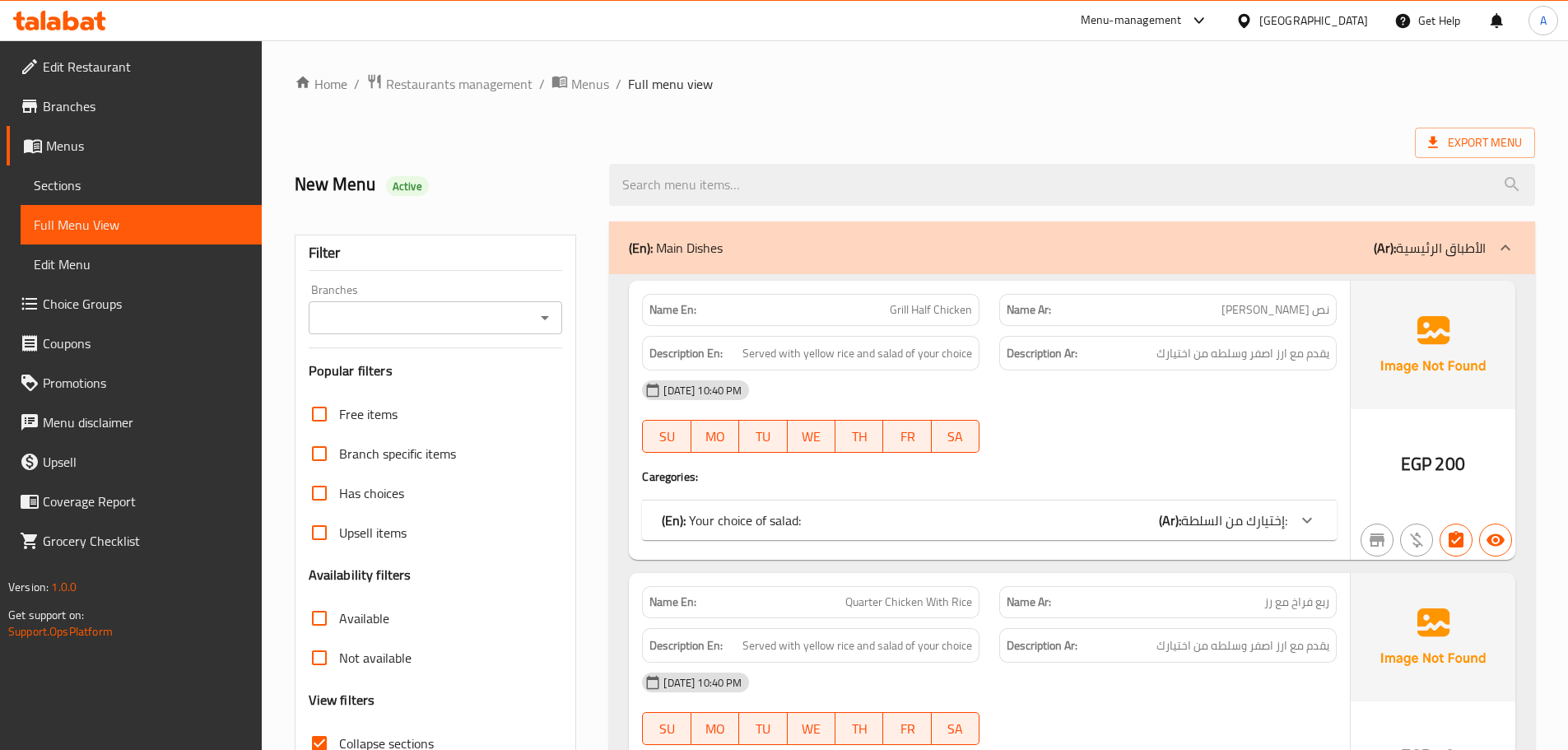
click at [1310, 383] on div "[DATE] 10:40 PM" at bounding box center [989, 390] width 715 height 39
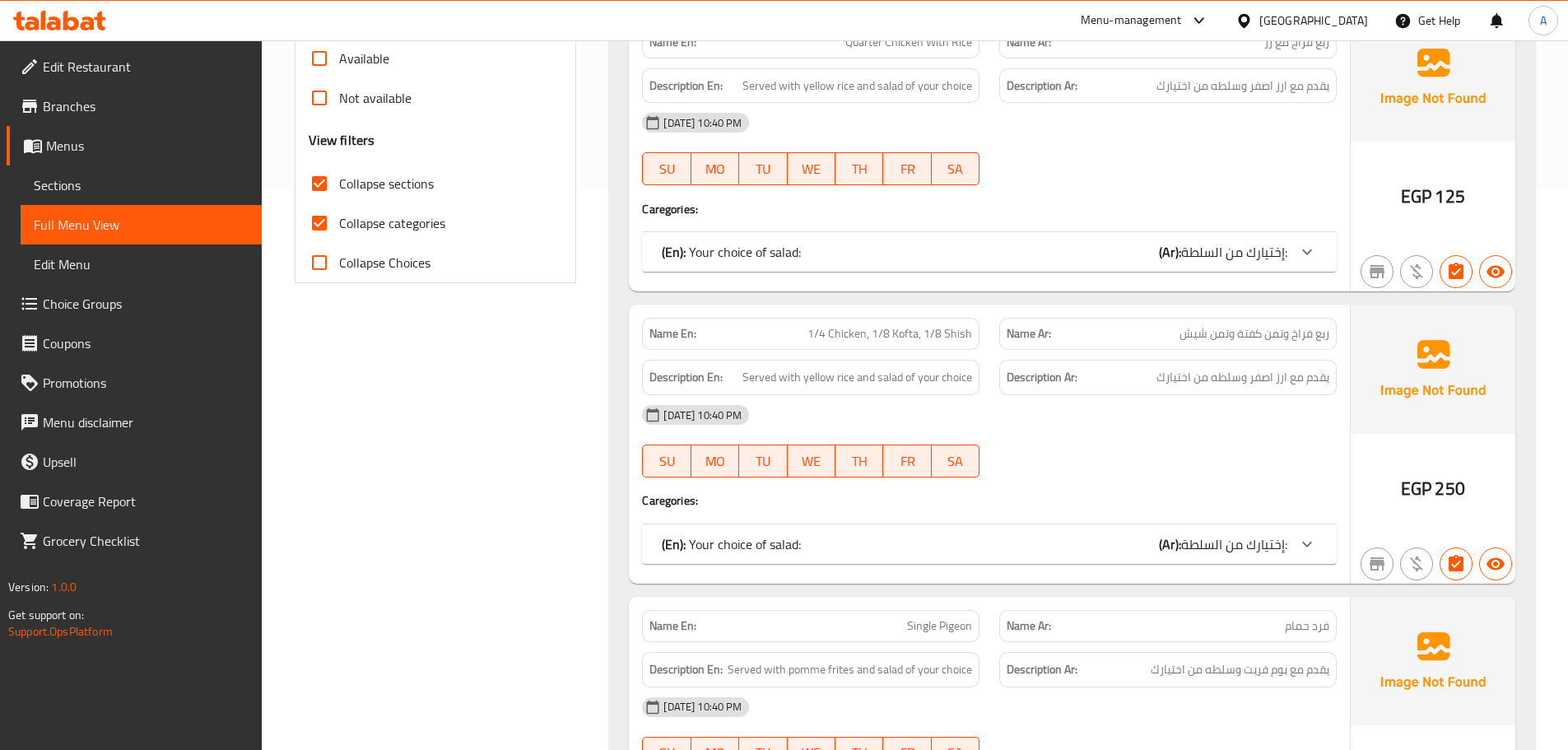
scroll to position [601, 0]
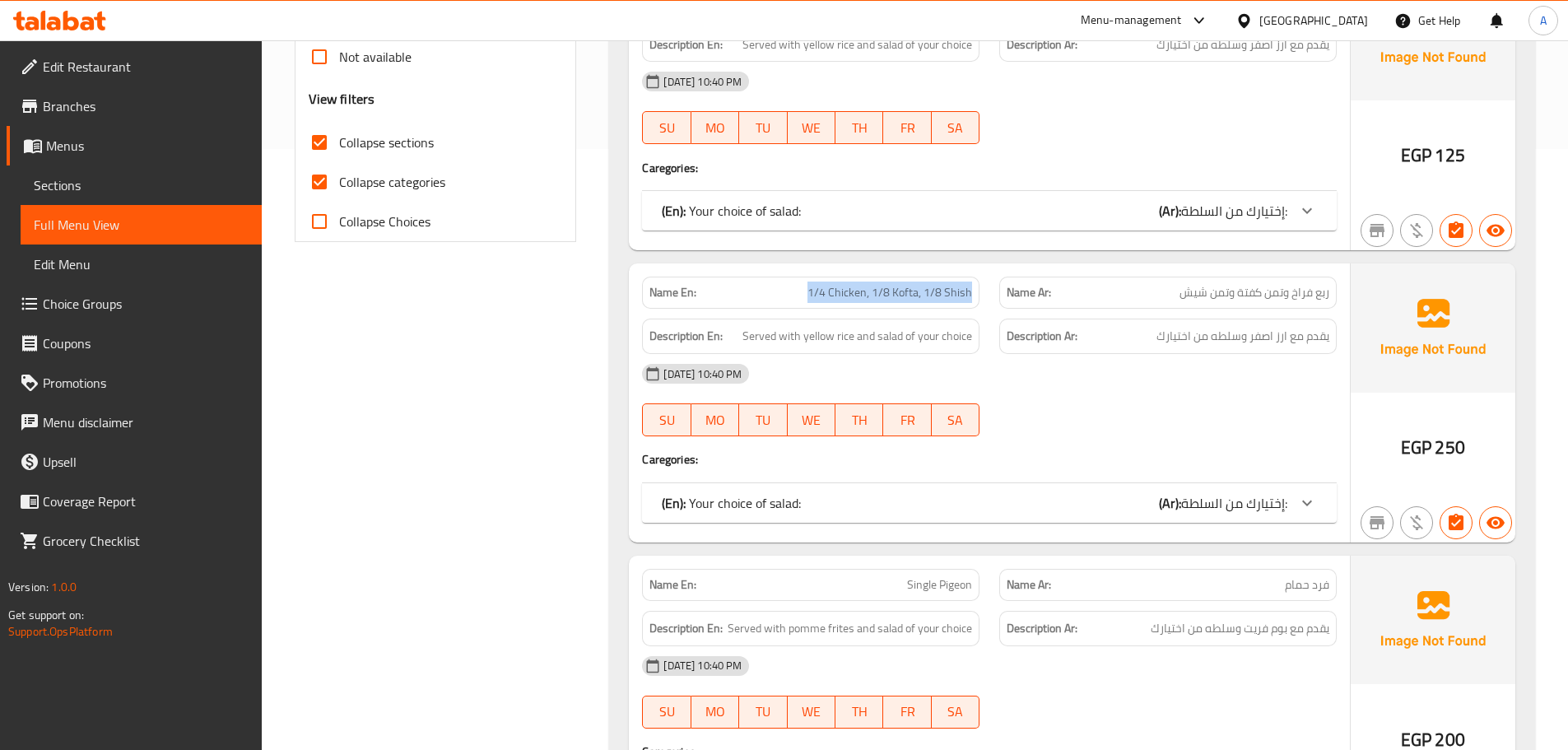
drag, startPoint x: 810, startPoint y: 292, endPoint x: 977, endPoint y: 289, distance: 167.0
click at [977, 289] on div "Name En: 1/4 Chicken, 1/8 Kofta, 1/8 Shish" at bounding box center [810, 292] width 337 height 32
click at [1237, 330] on span "يقدم مع ارز اصفر وسلطه من اختيارك" at bounding box center [1242, 335] width 173 height 21
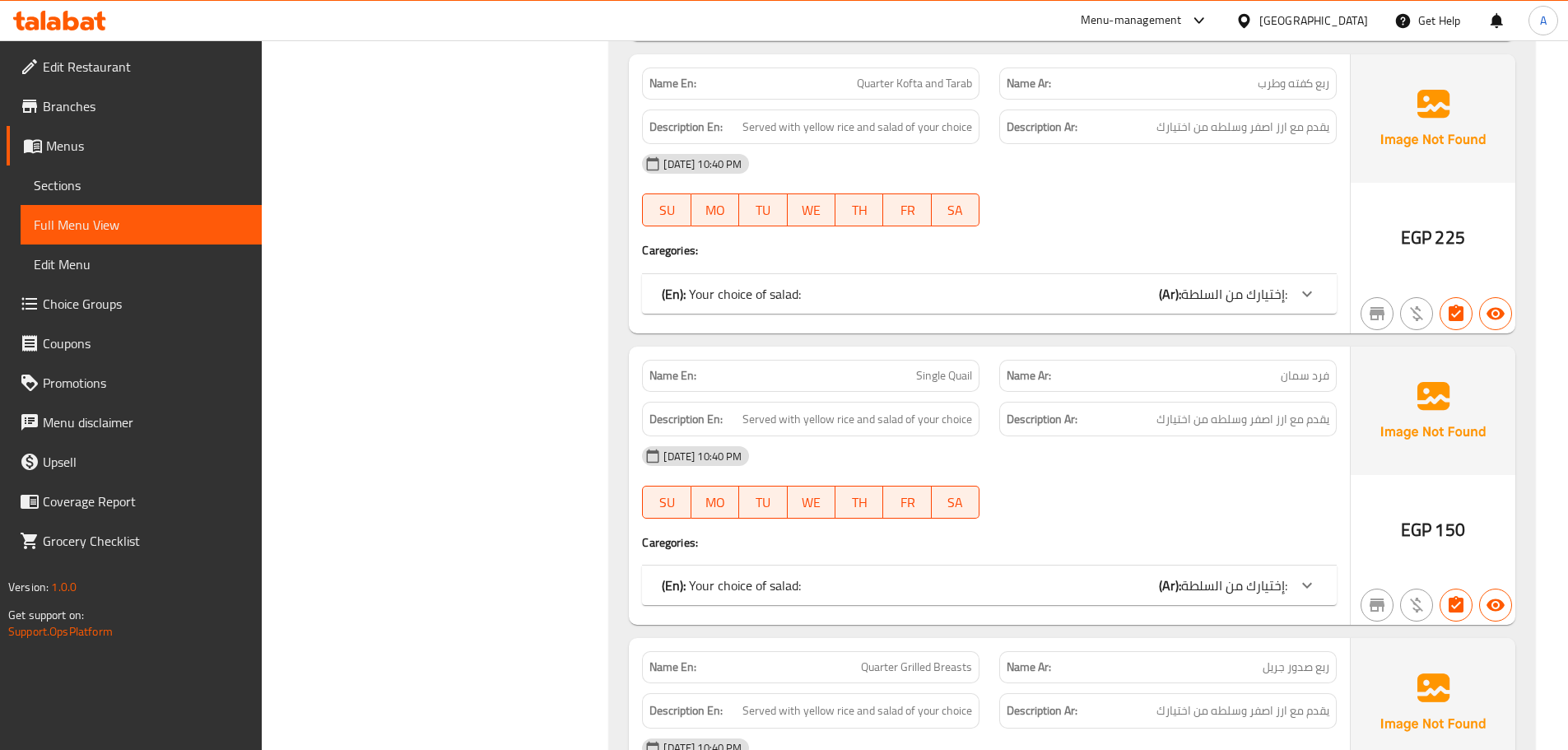
click at [575, 187] on div "Filter Branches Branches Popular filters Free items Branch specific items Has c…" at bounding box center [442, 410] width 315 height 6519
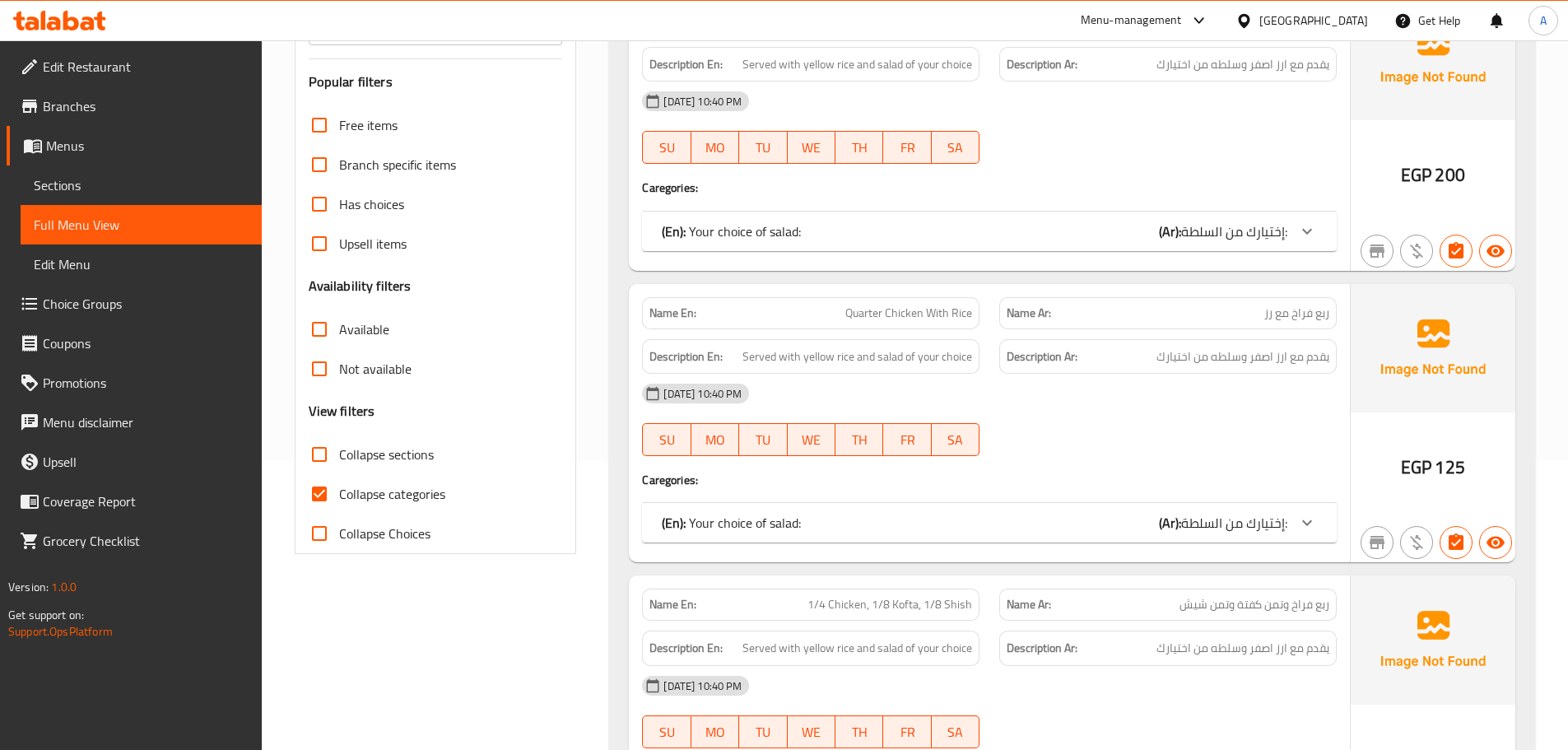
scroll to position [290, 0]
drag, startPoint x: 317, startPoint y: 418, endPoint x: 311, endPoint y: 446, distance: 28.6
click at [316, 417] on h3 "View filters" at bounding box center [342, 409] width 66 height 19
click at [311, 446] on input "Collapse sections" at bounding box center [319, 453] width 39 height 39
checkbox input "true"
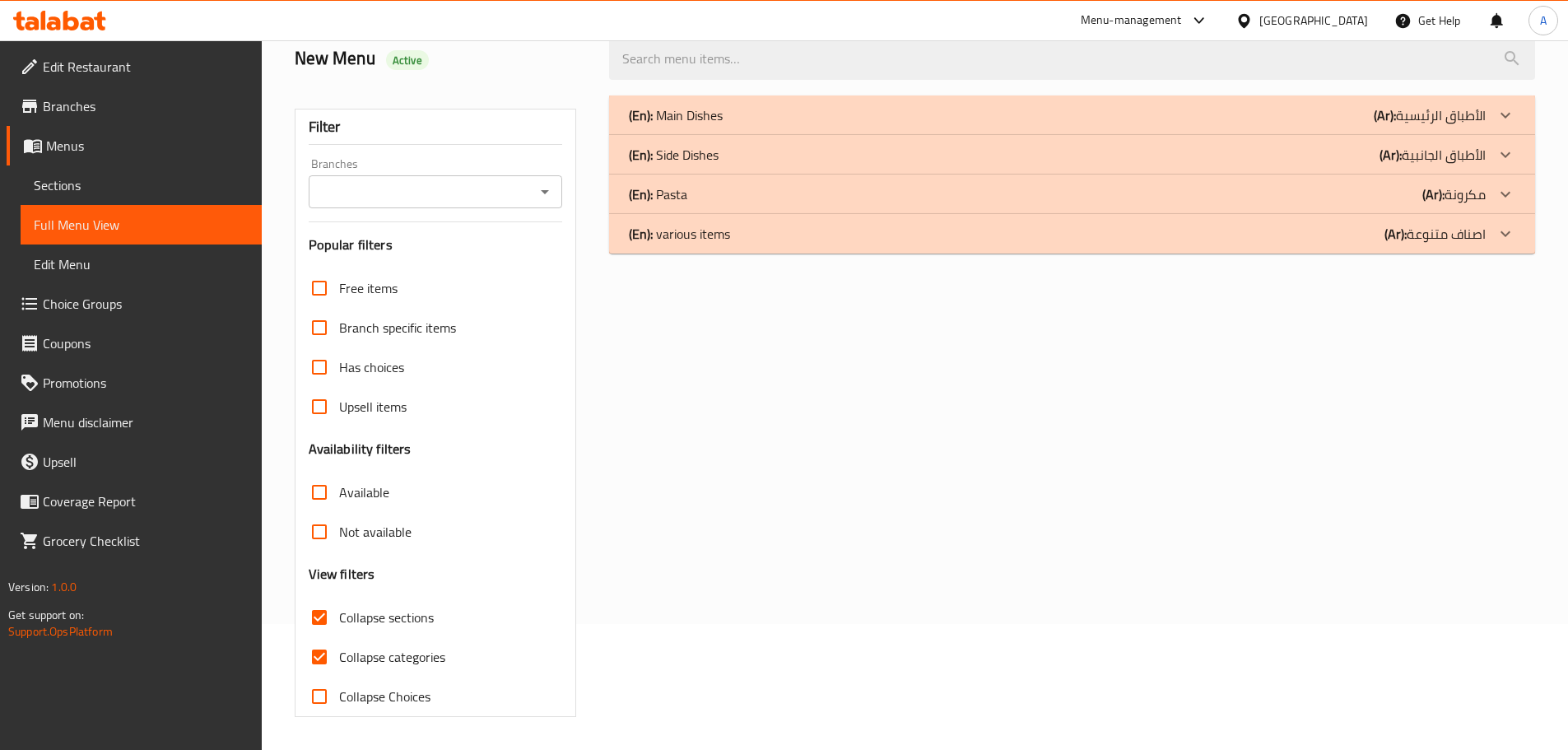
scroll to position [126, 0]
click at [707, 155] on p "(En): Side Dishes" at bounding box center [674, 154] width 90 height 20
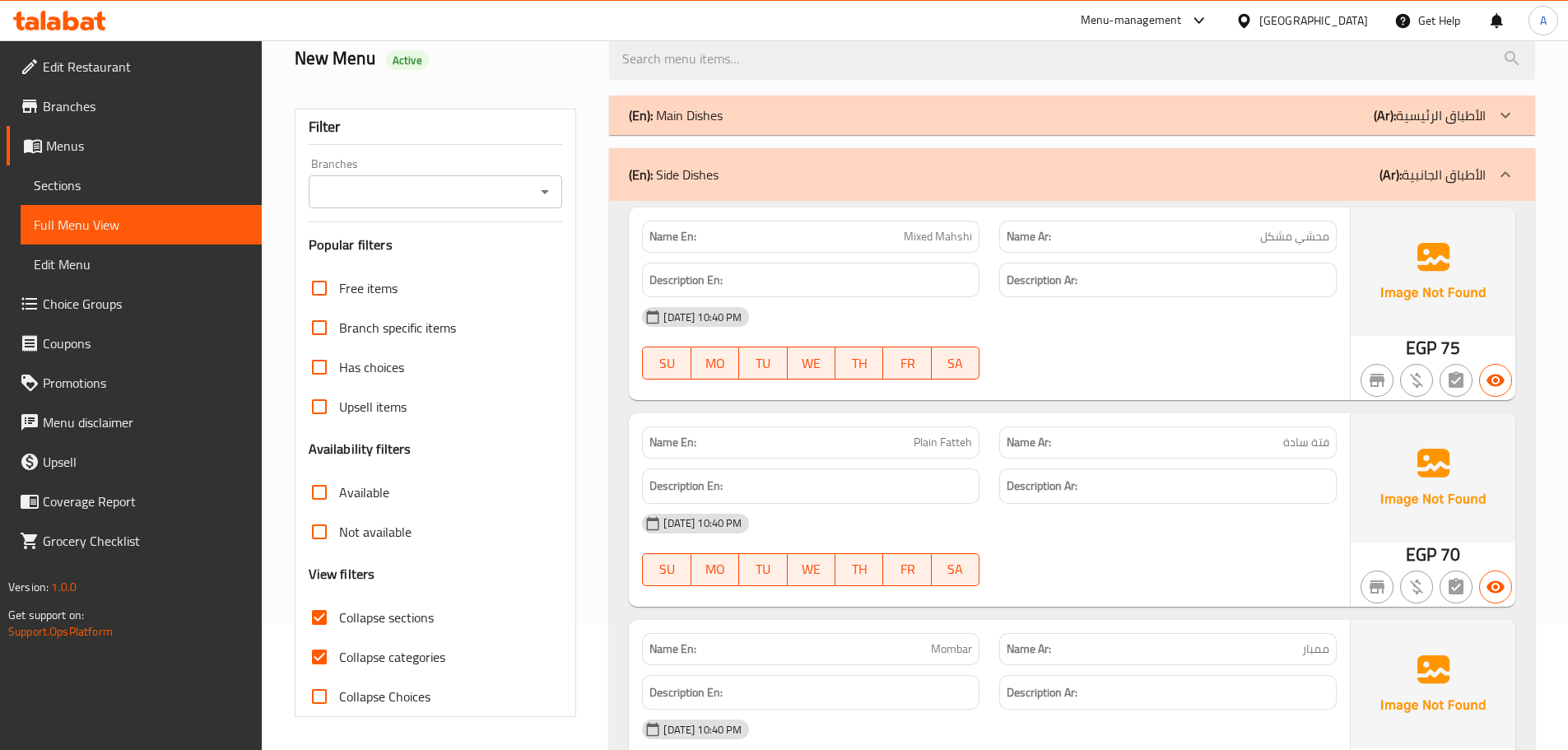
click at [706, 121] on p "(En): Main Dishes" at bounding box center [675, 115] width 94 height 20
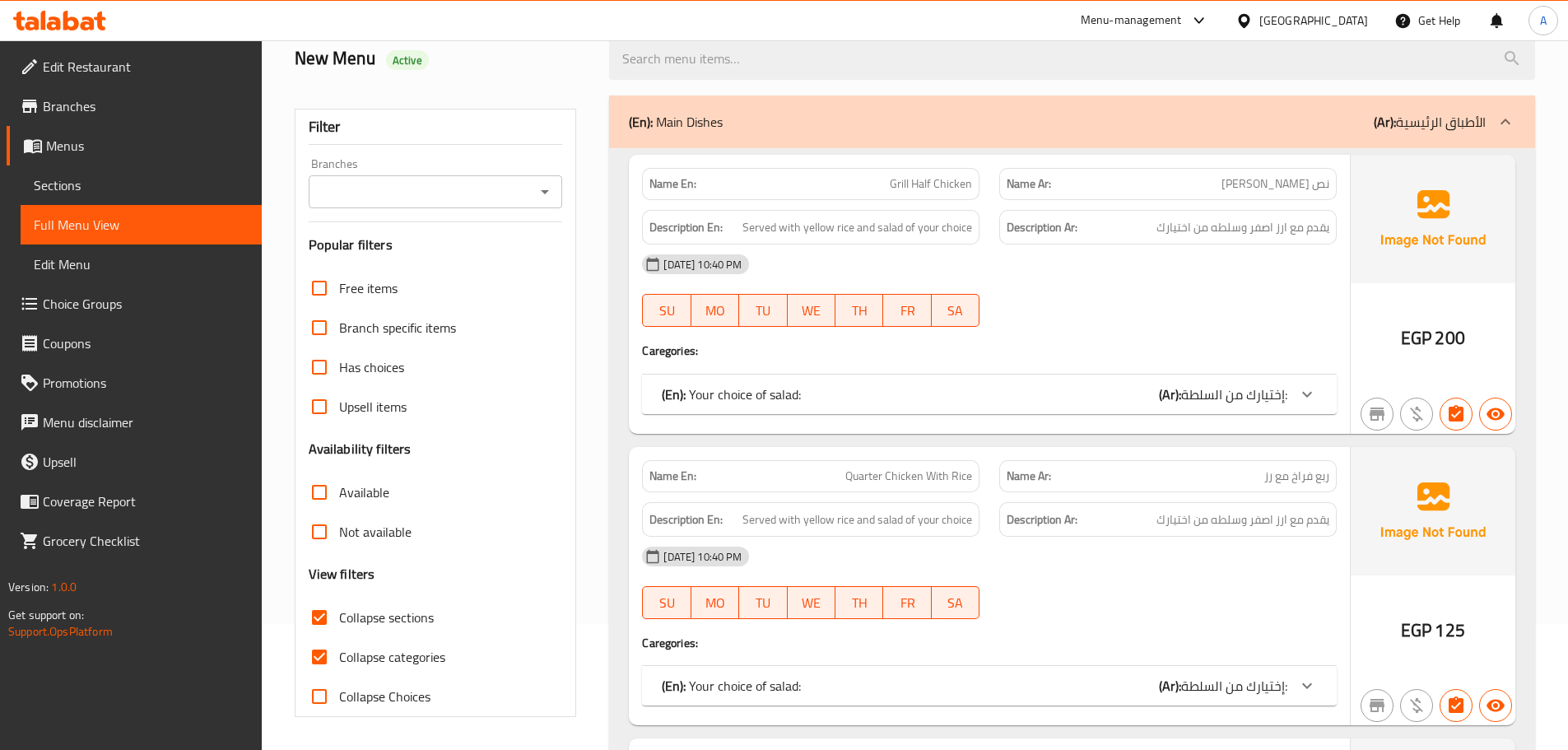
click at [316, 651] on input "Collapse categories" at bounding box center [319, 657] width 39 height 39
checkbox input "false"
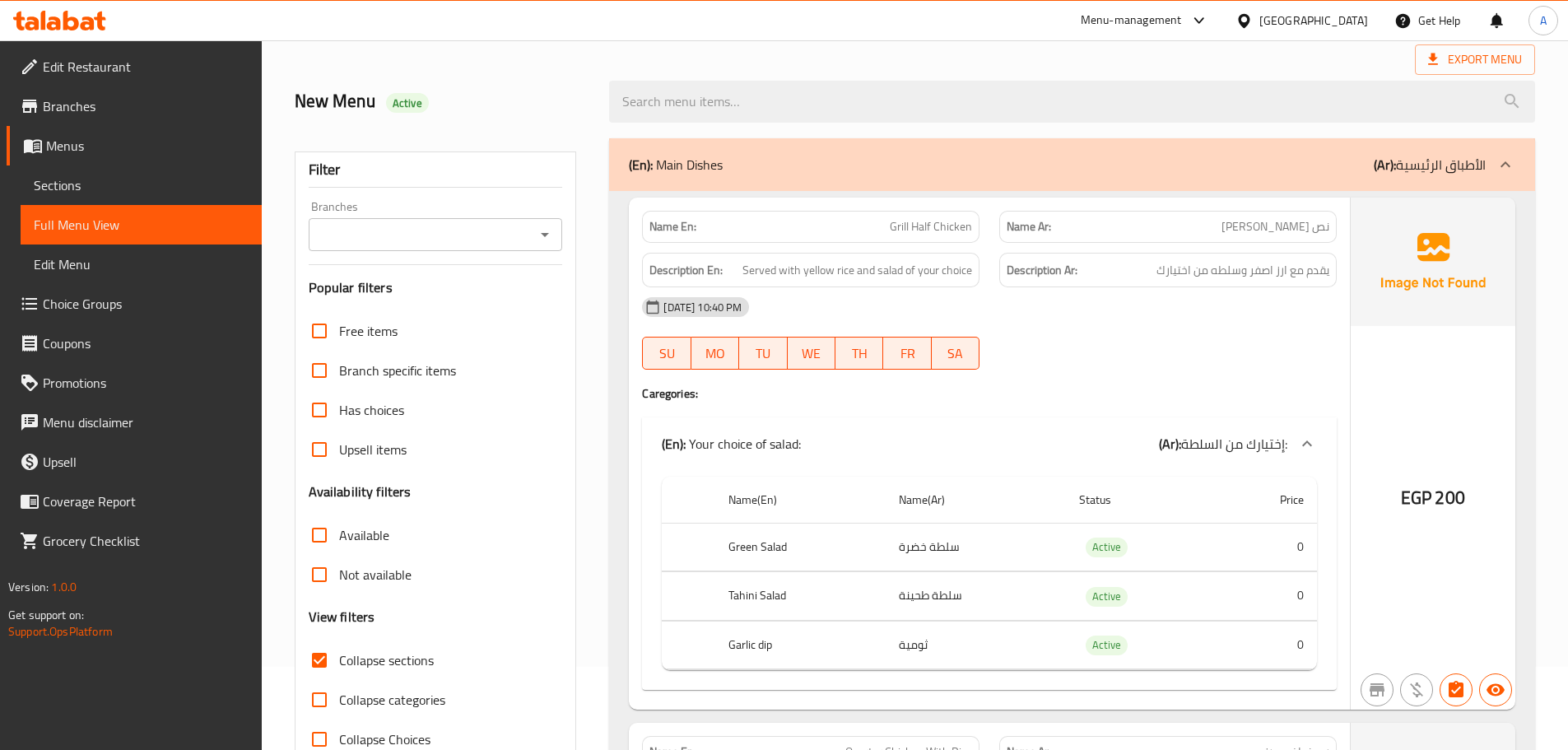
scroll to position [44, 0]
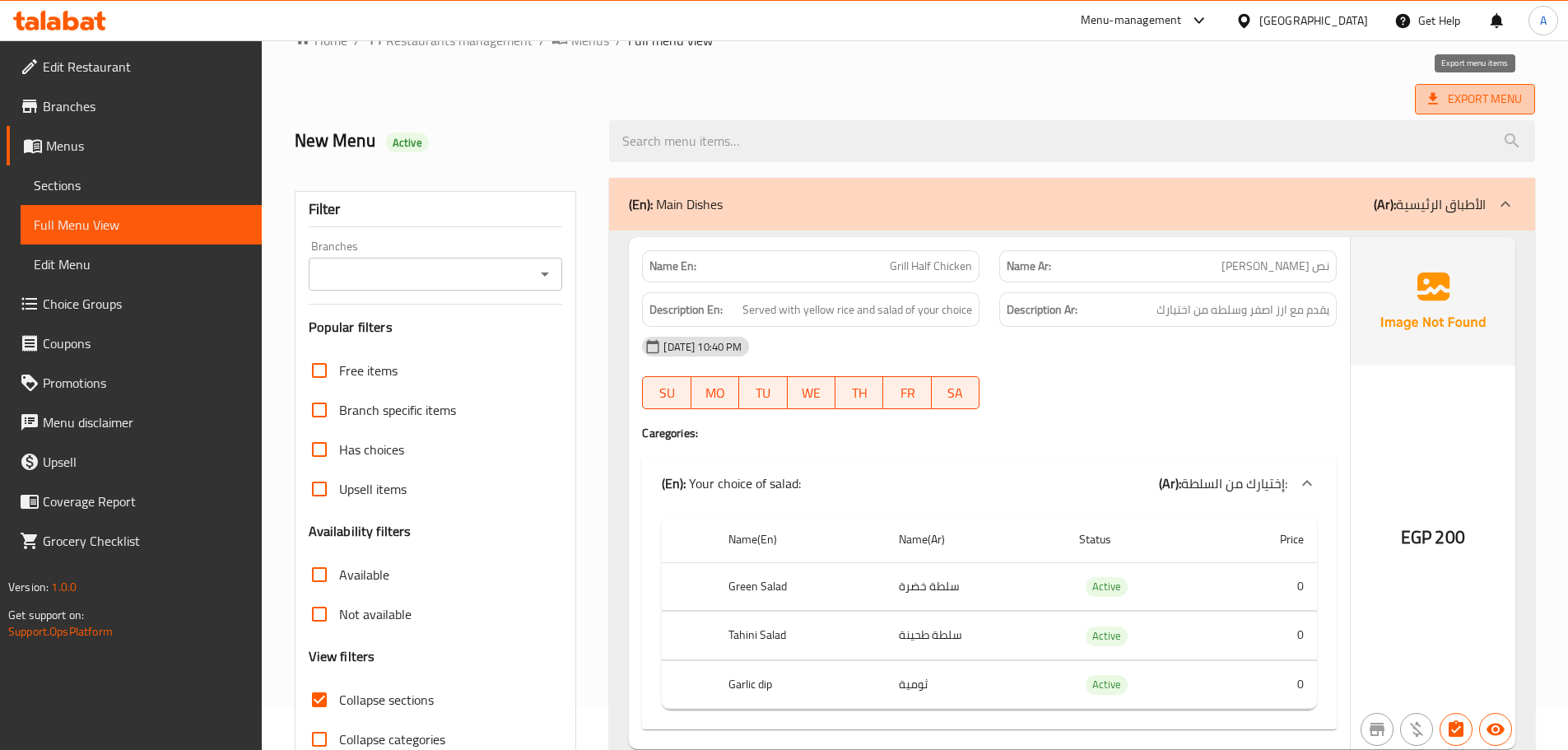
click at [1421, 89] on span "Export Menu" at bounding box center [1474, 99] width 120 height 30
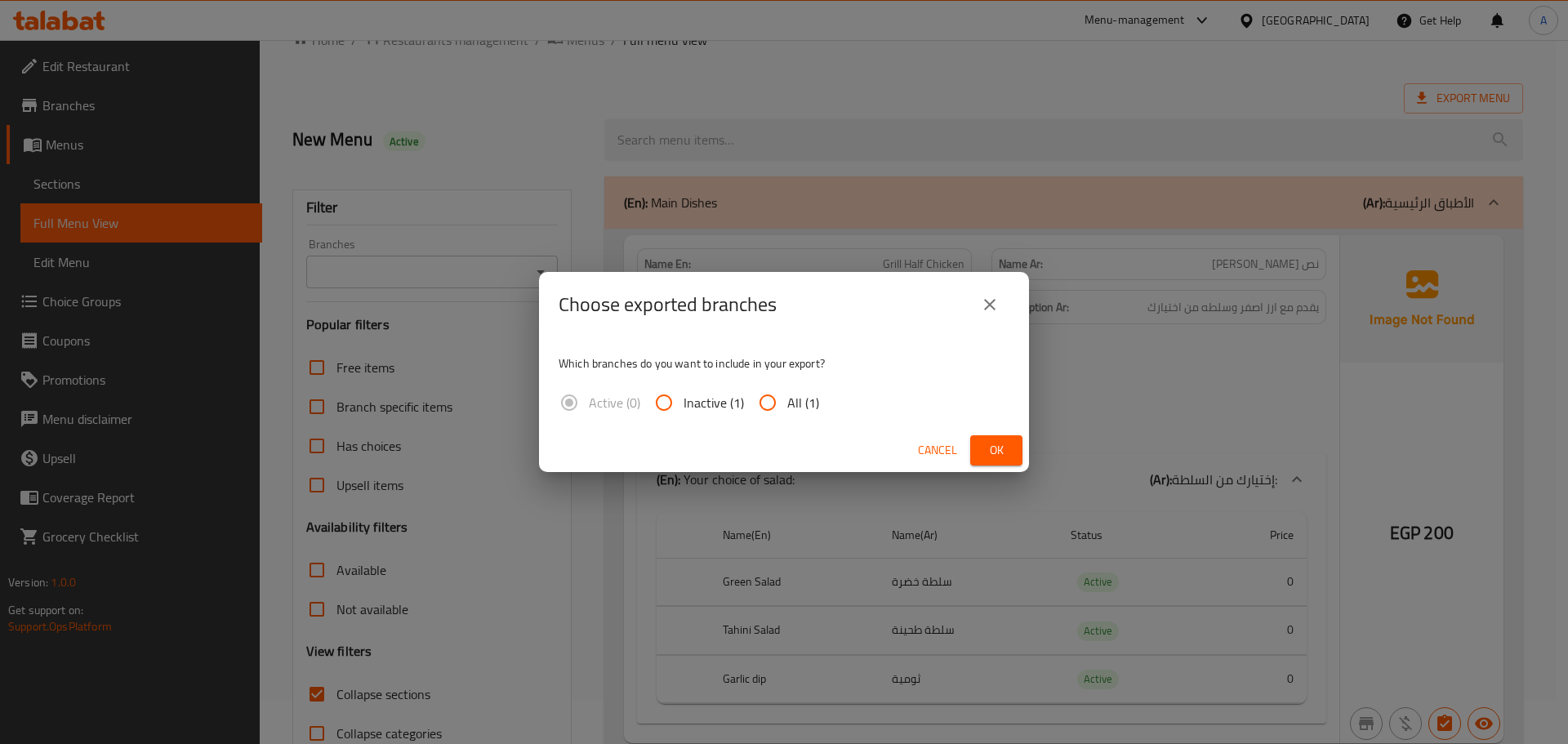
click at [796, 401] on span "All (1)" at bounding box center [803, 403] width 32 height 19
click at [787, 401] on input "All (1)" at bounding box center [767, 403] width 39 height 39
radio input "true"
click at [1007, 464] on button "Ok" at bounding box center [996, 450] width 52 height 30
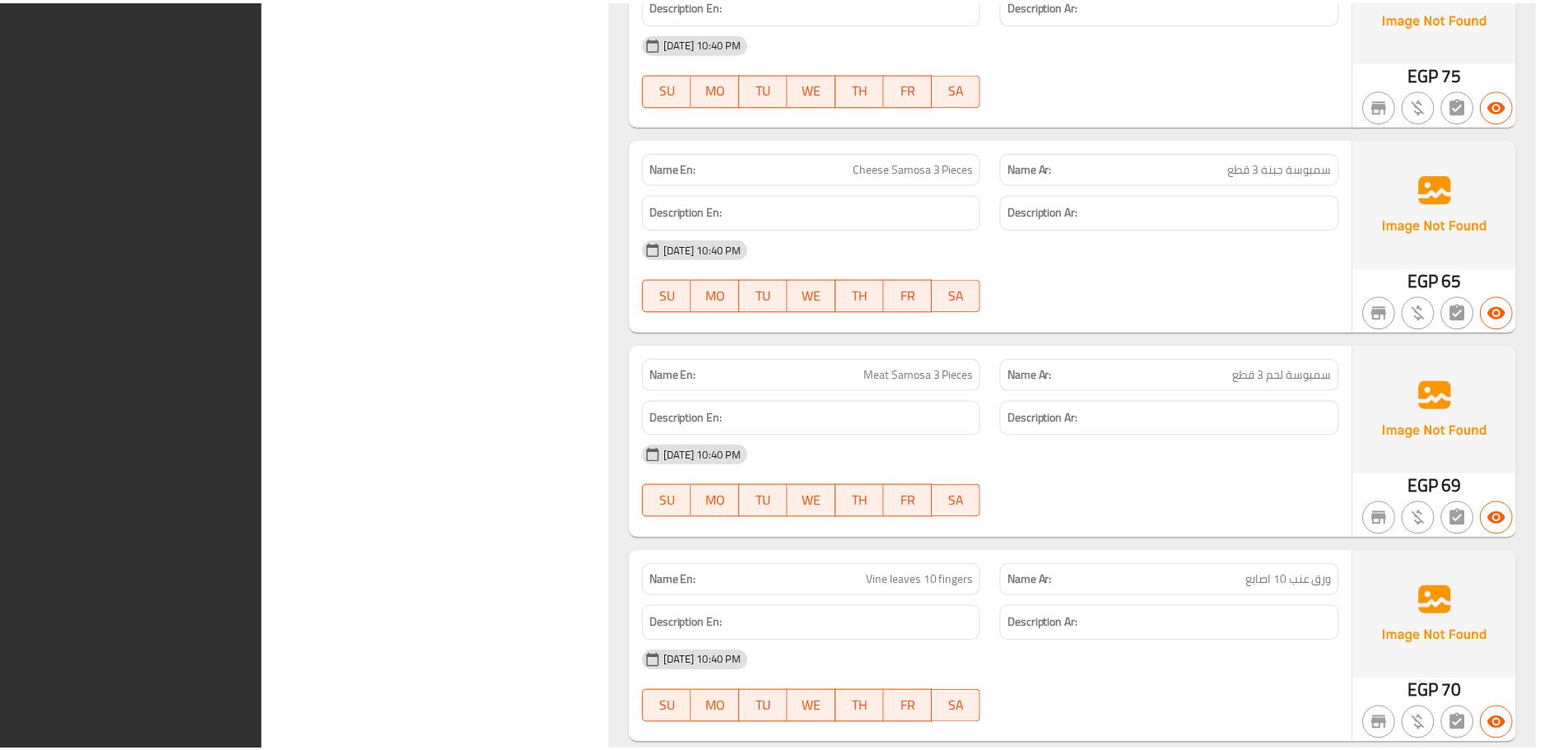
scroll to position [9505, 0]
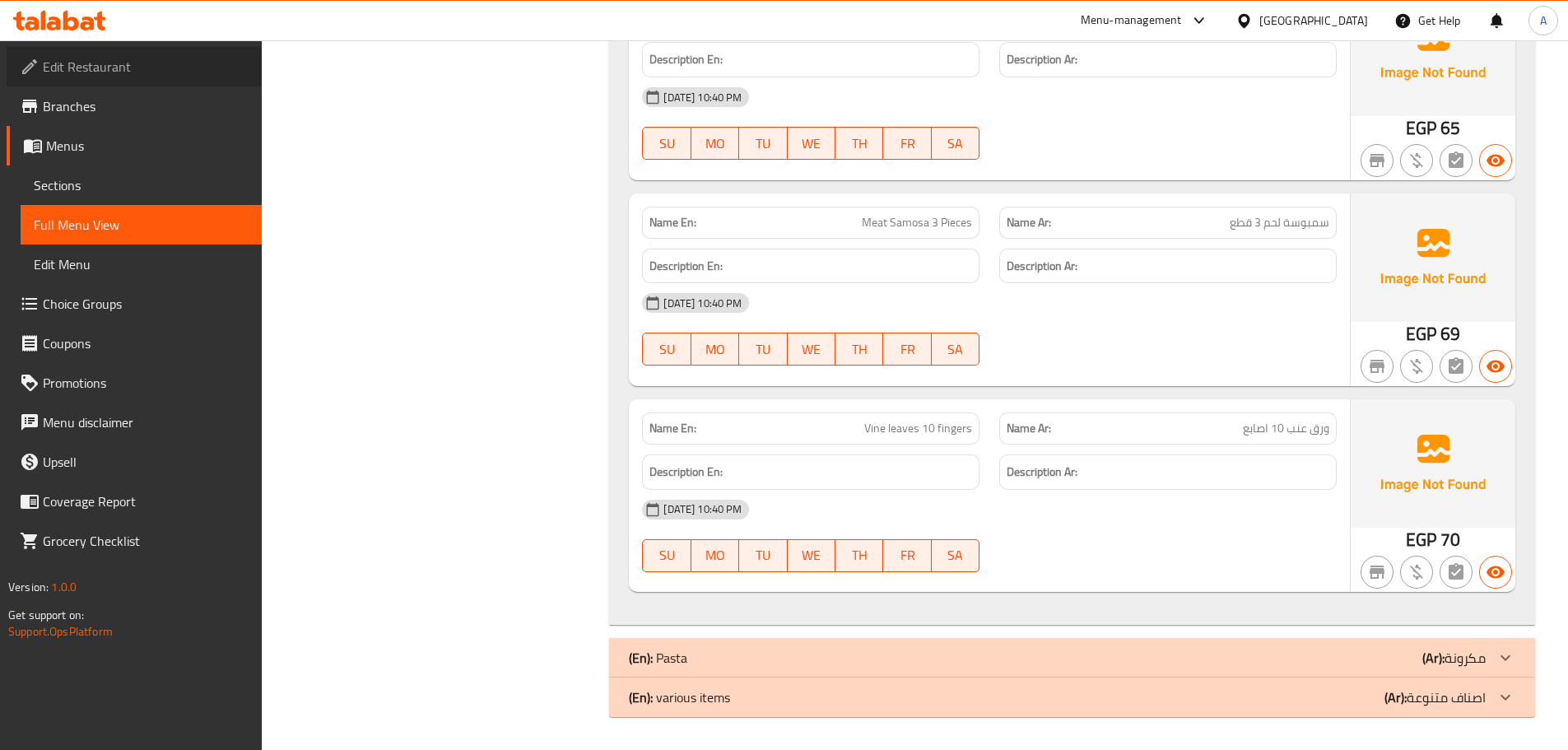
click at [139, 74] on span "Edit Restaurant" at bounding box center [146, 66] width 206 height 20
